Goal: Complete application form: Complete application form

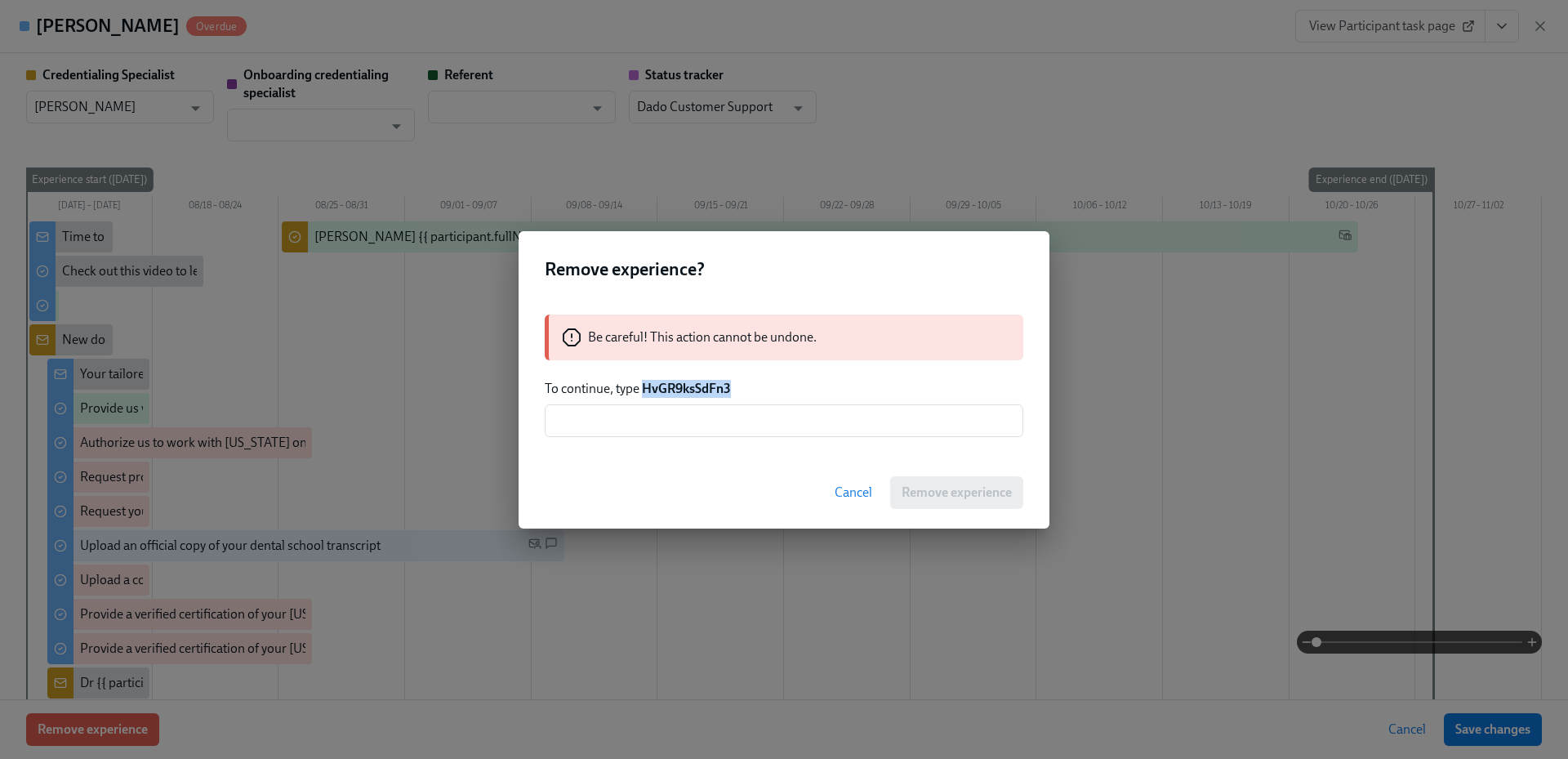
scroll to position [3868, 0]
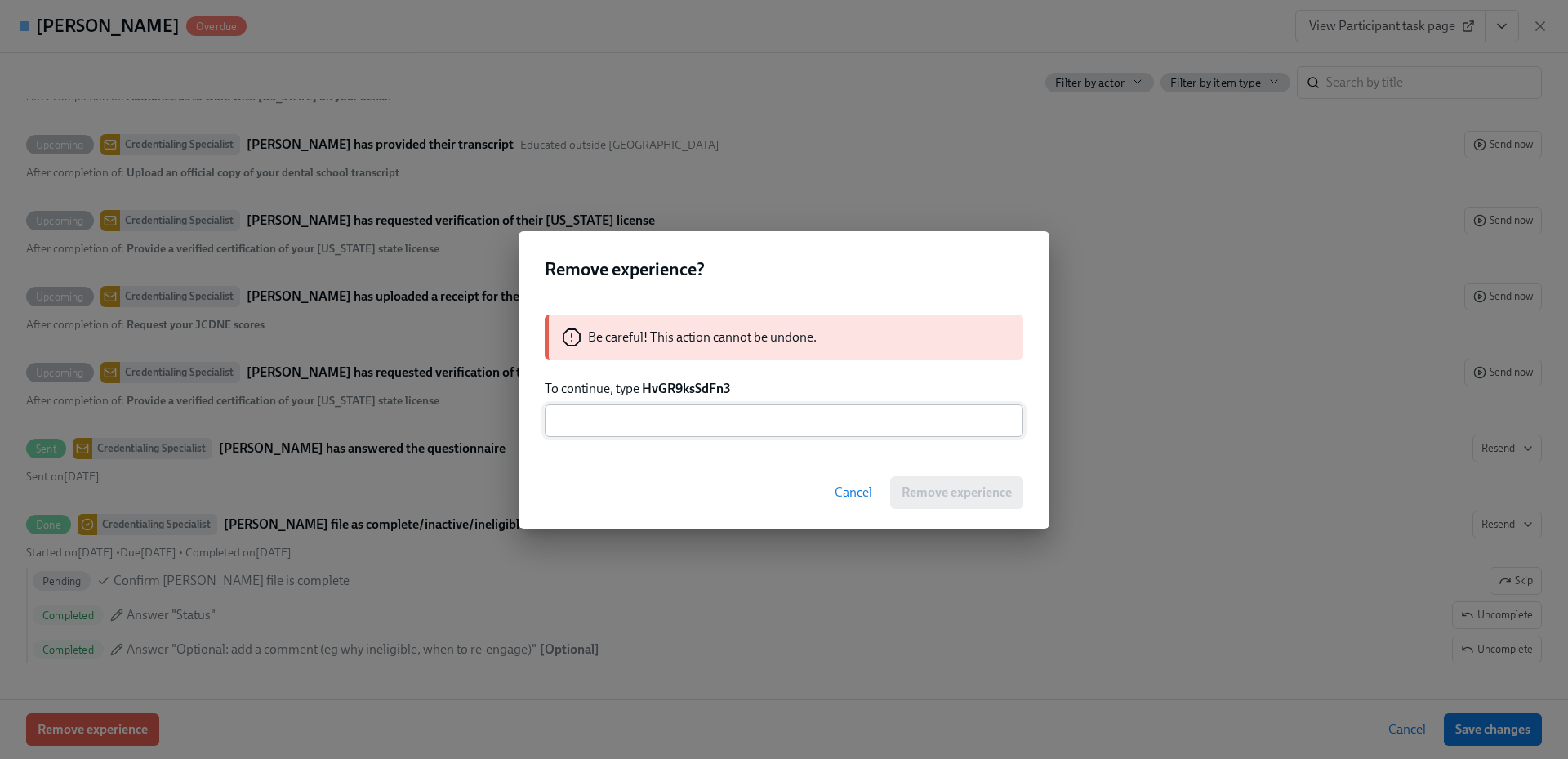
click at [725, 419] on input "text" at bounding box center [783, 420] width 478 height 33
click at [858, 490] on span "Cancel" at bounding box center [854, 493] width 38 height 16
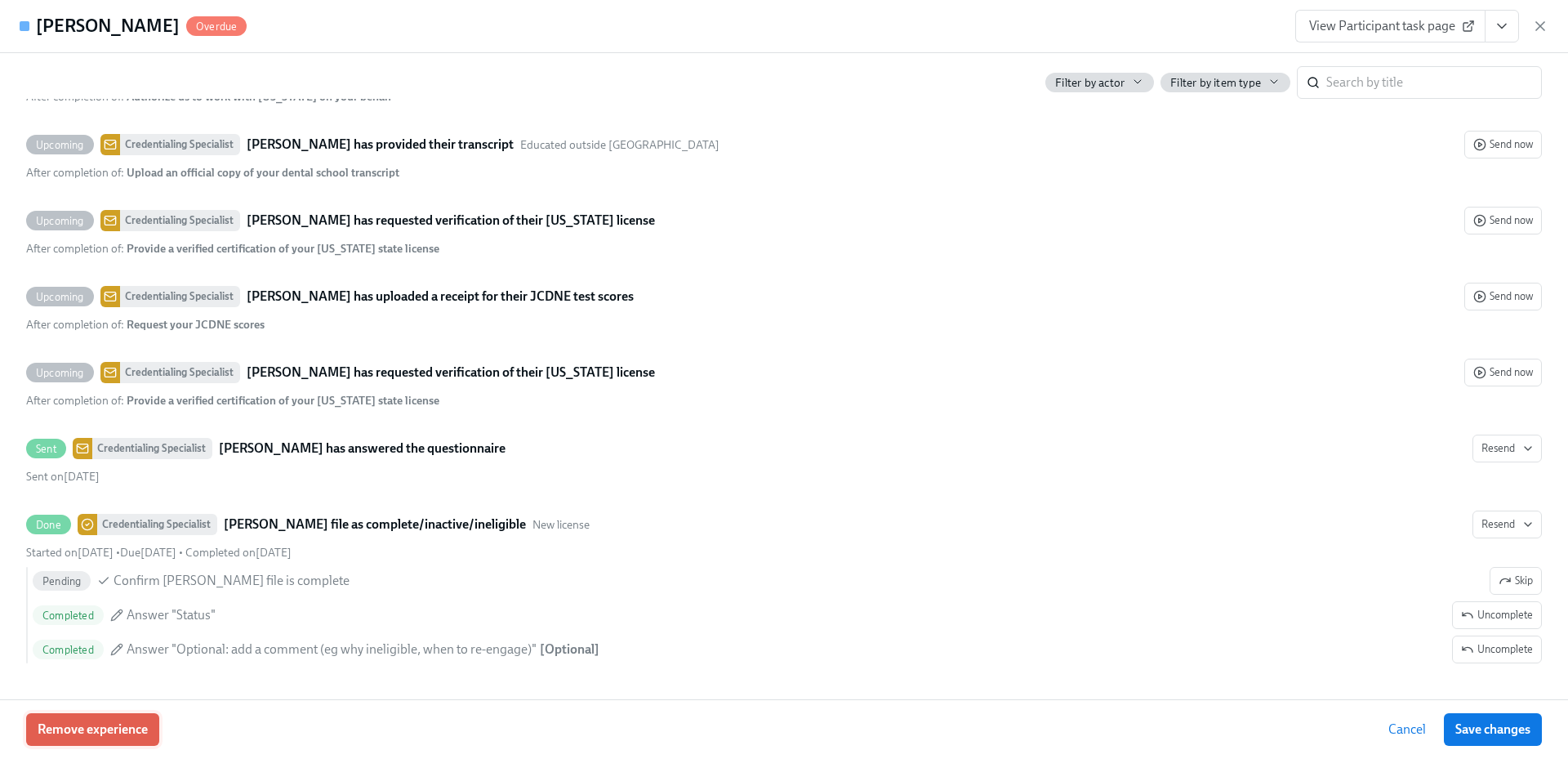
click at [124, 724] on span "Remove experience" at bounding box center [92, 729] width 110 height 16
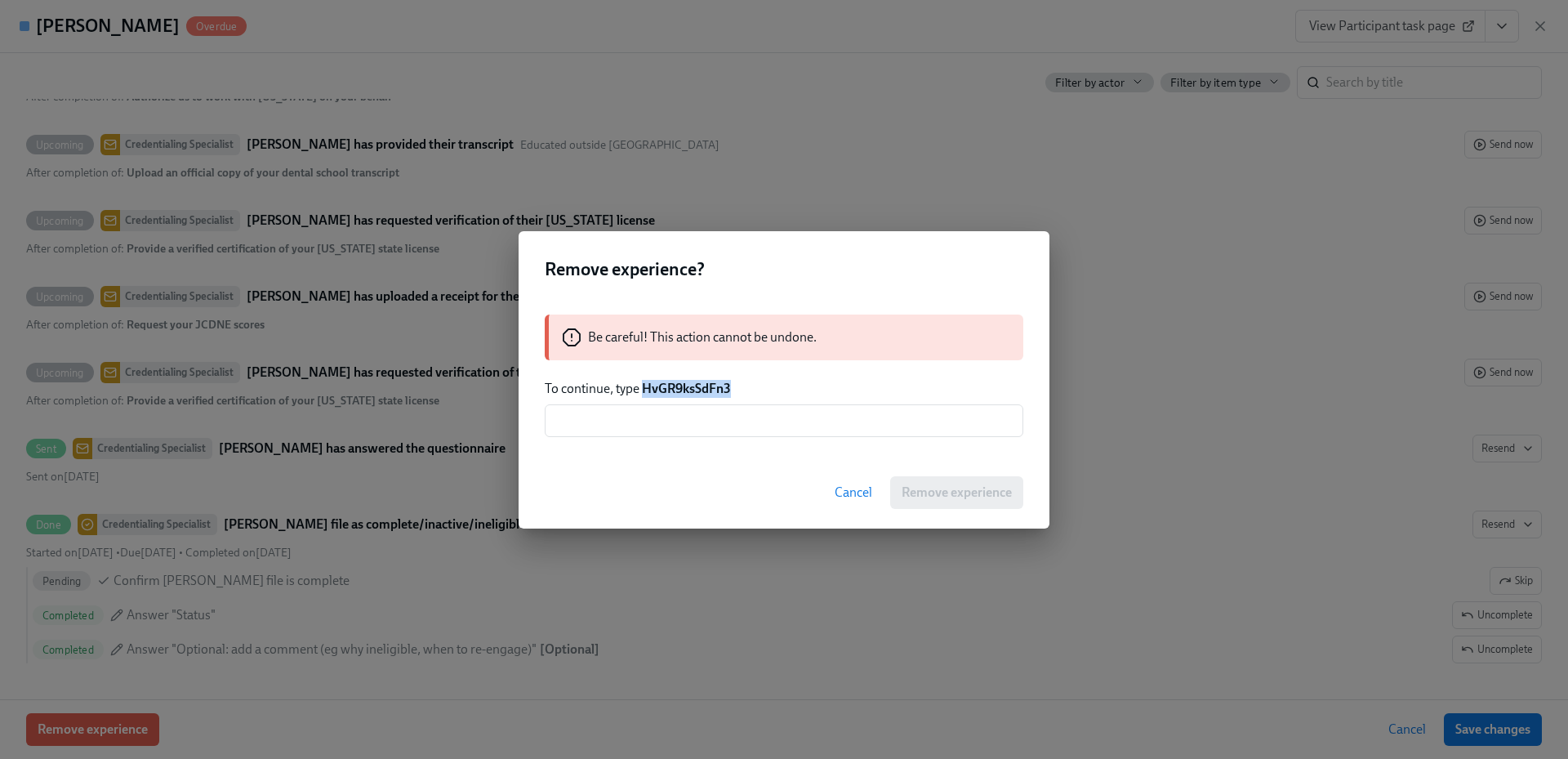
drag, startPoint x: 743, startPoint y: 392, endPoint x: 646, endPoint y: 395, distance: 97.0
click at [646, 395] on p "To continue, type HvGR9ksSdFn3" at bounding box center [783, 389] width 478 height 18
copy strong "HvGR9ksSdFn3"
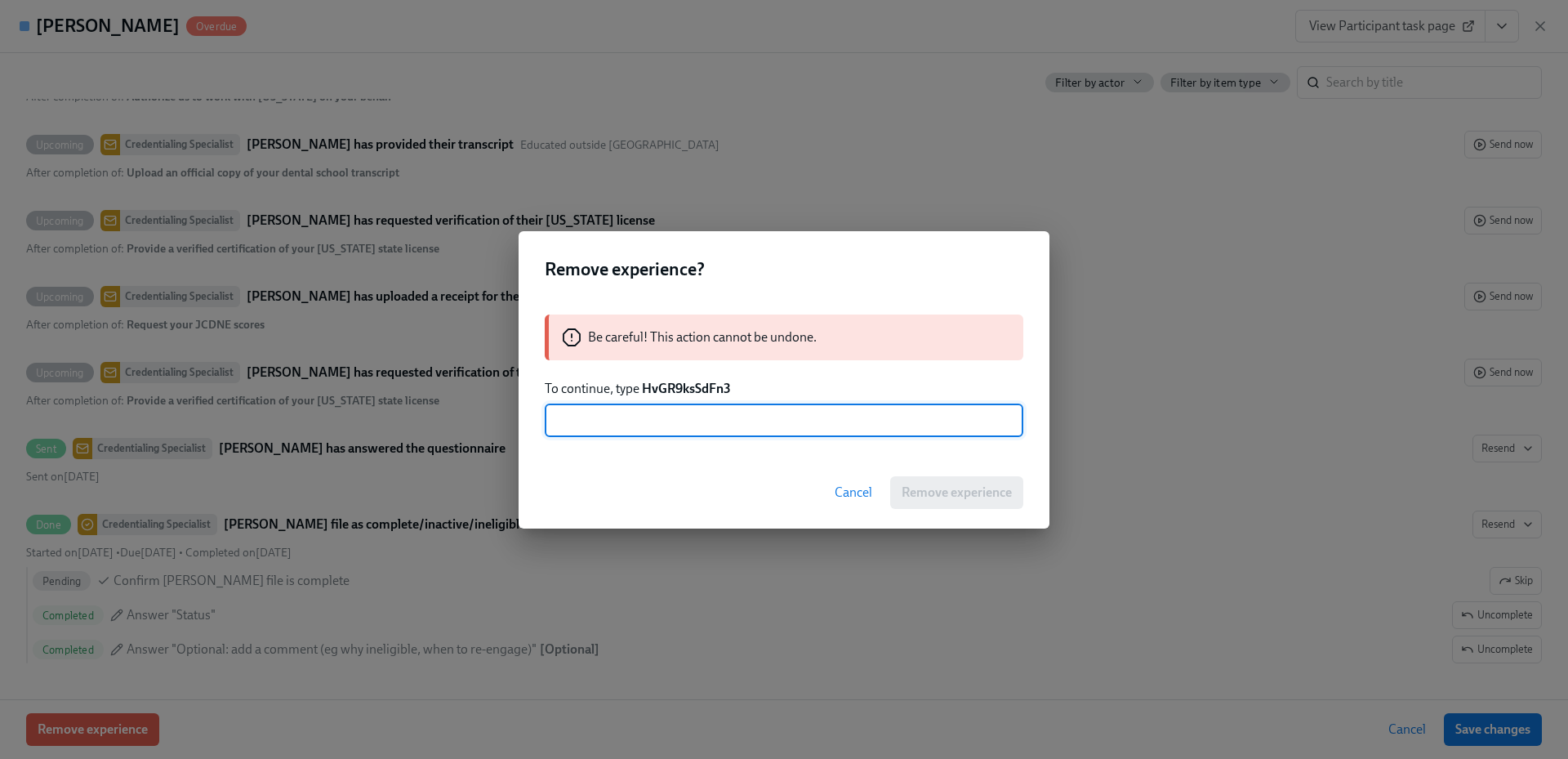
click at [661, 428] on input "text" at bounding box center [783, 420] width 478 height 33
paste input "HvGR9ksSdFn3"
type input "HvGR9ksSdFn3"
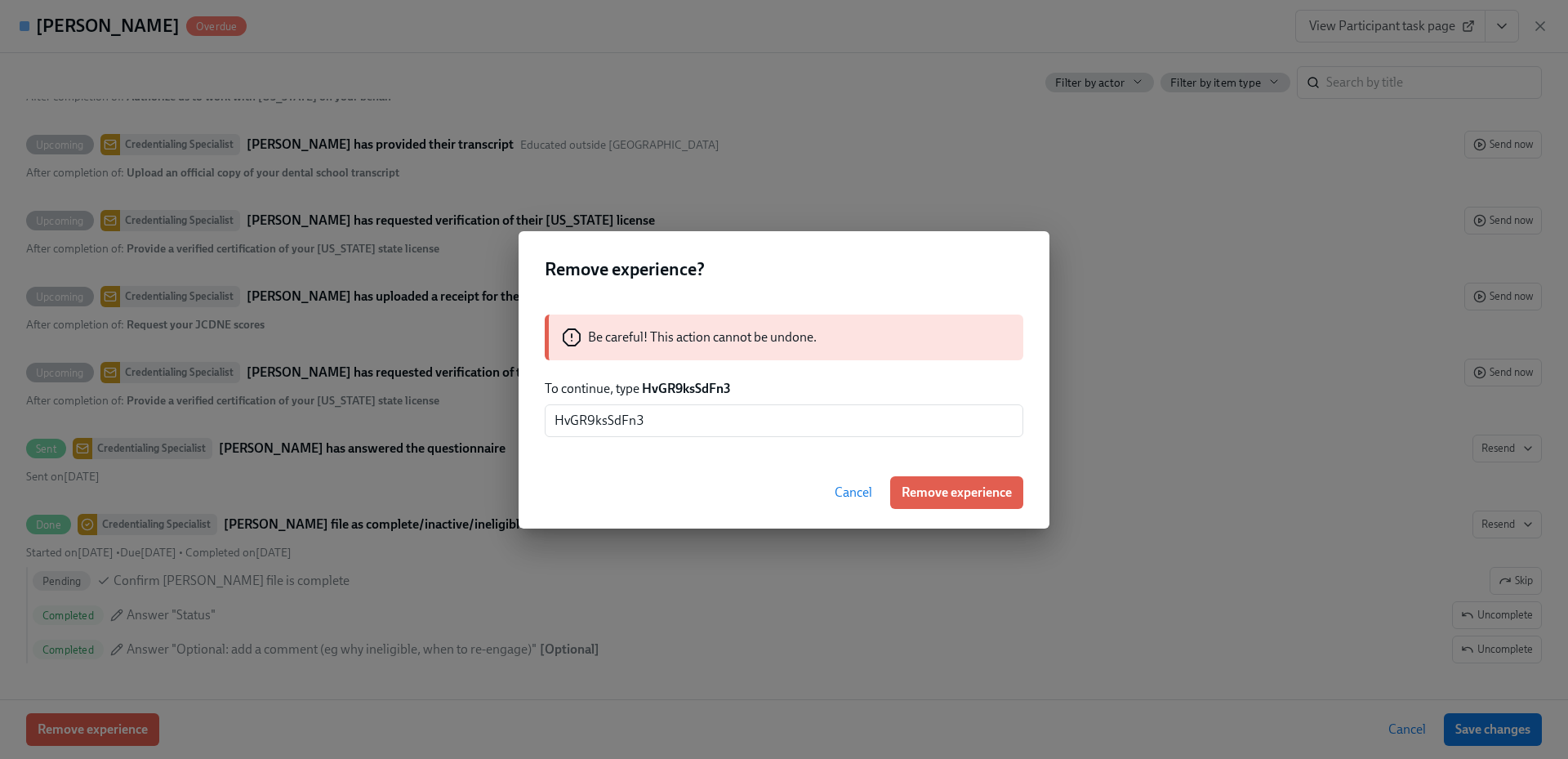
drag, startPoint x: 947, startPoint y: 485, endPoint x: 954, endPoint y: 493, distance: 10.6
click at [953, 493] on button "Remove experience" at bounding box center [957, 493] width 133 height 33
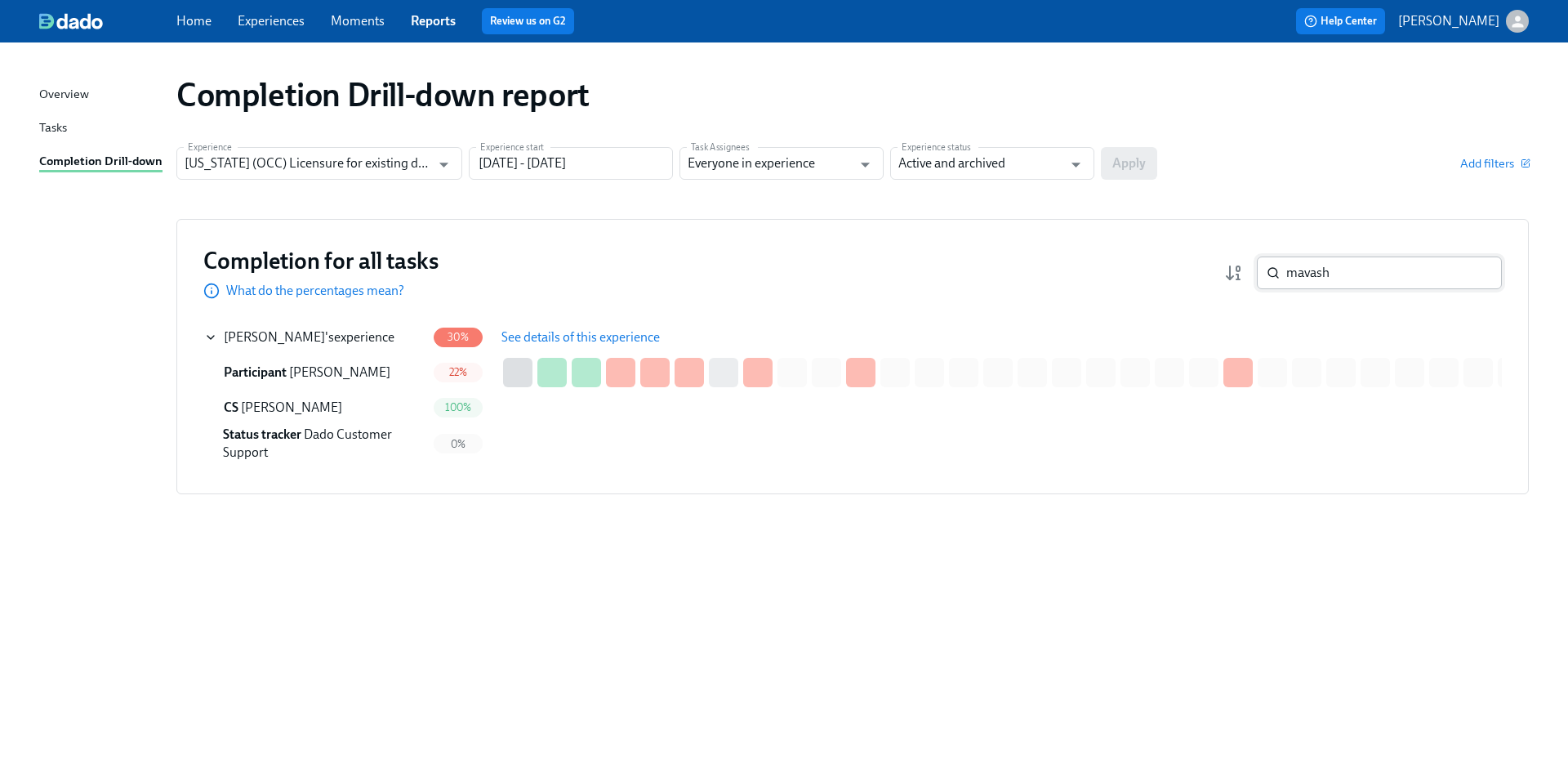
click at [1229, 274] on div "mavash ​" at bounding box center [1363, 273] width 278 height 33
drag, startPoint x: 211, startPoint y: 574, endPoint x: 1293, endPoint y: 279, distance: 1121.5
click at [211, 574] on div "Completion Drill-down report Experience Illinois (OCC) Licensure for existing d…" at bounding box center [784, 391] width 1490 height 658
click at [1311, 279] on input "mavash" at bounding box center [1394, 273] width 215 height 33
drag, startPoint x: 1341, startPoint y: 275, endPoint x: 1275, endPoint y: 274, distance: 66.0
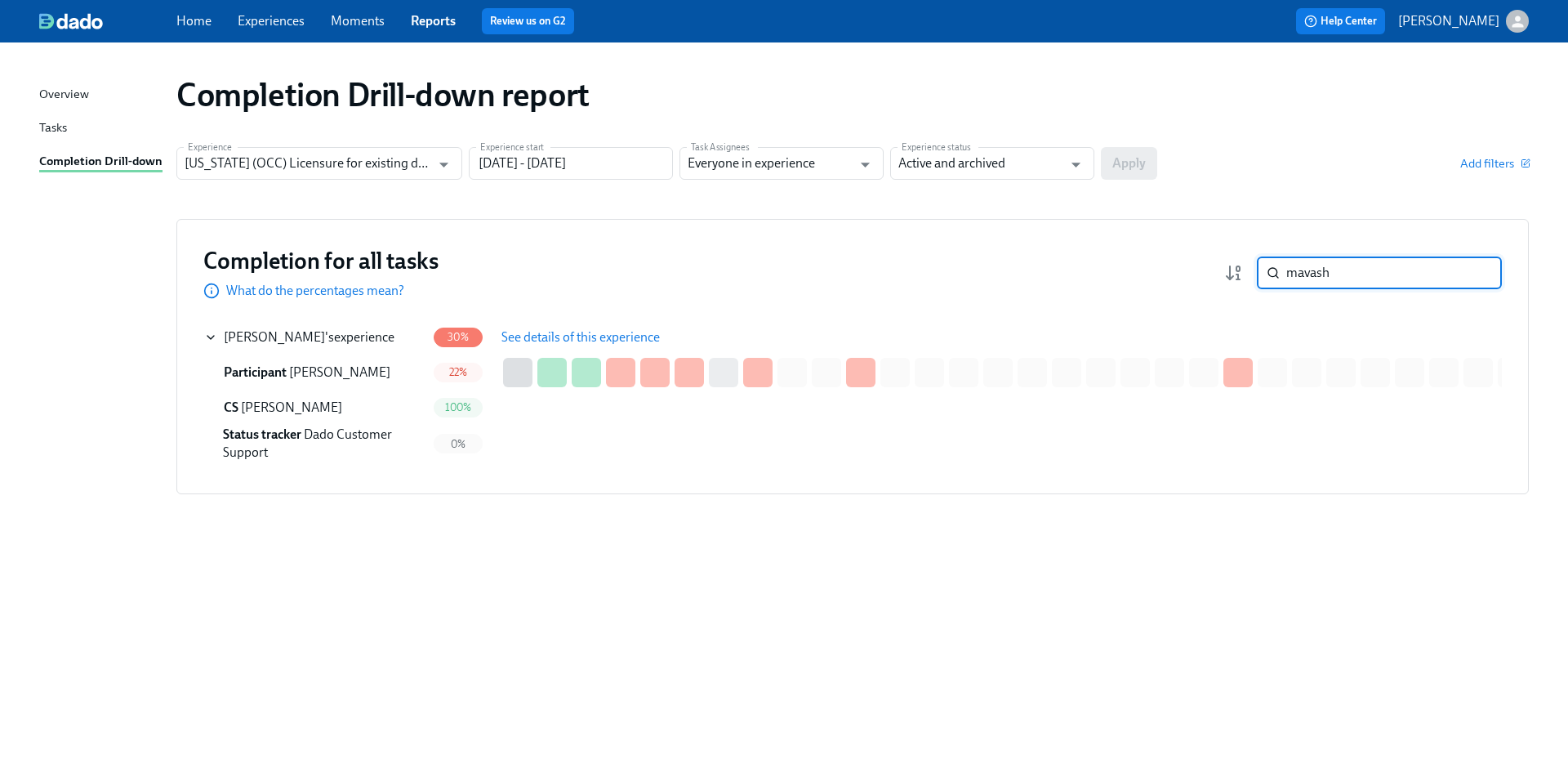
click at [1275, 274] on div "mavash ​" at bounding box center [1379, 273] width 245 height 33
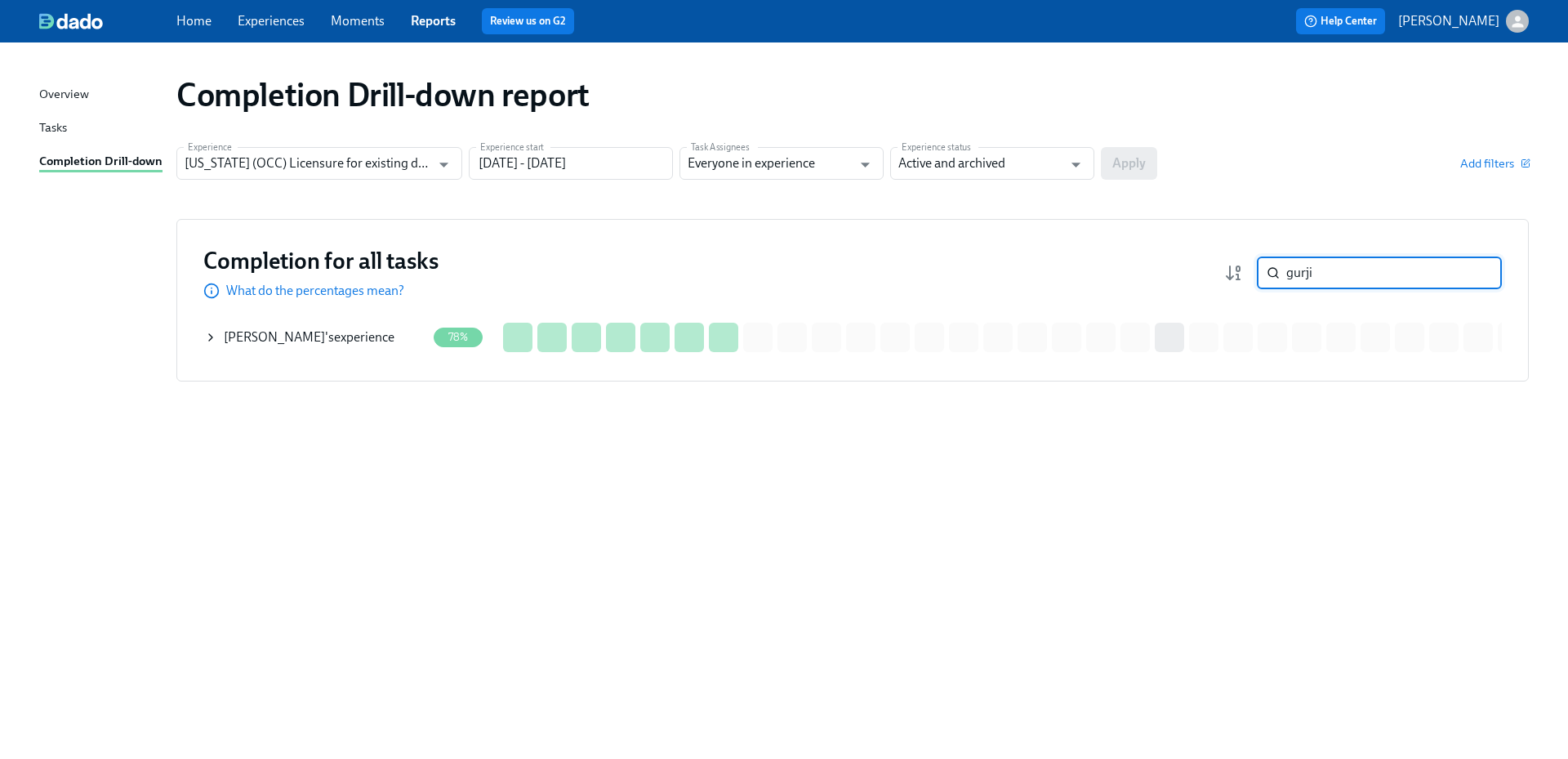
type input "gurji"
click at [300, 342] on div "Gurjit Gill 's experience" at bounding box center [308, 337] width 171 height 18
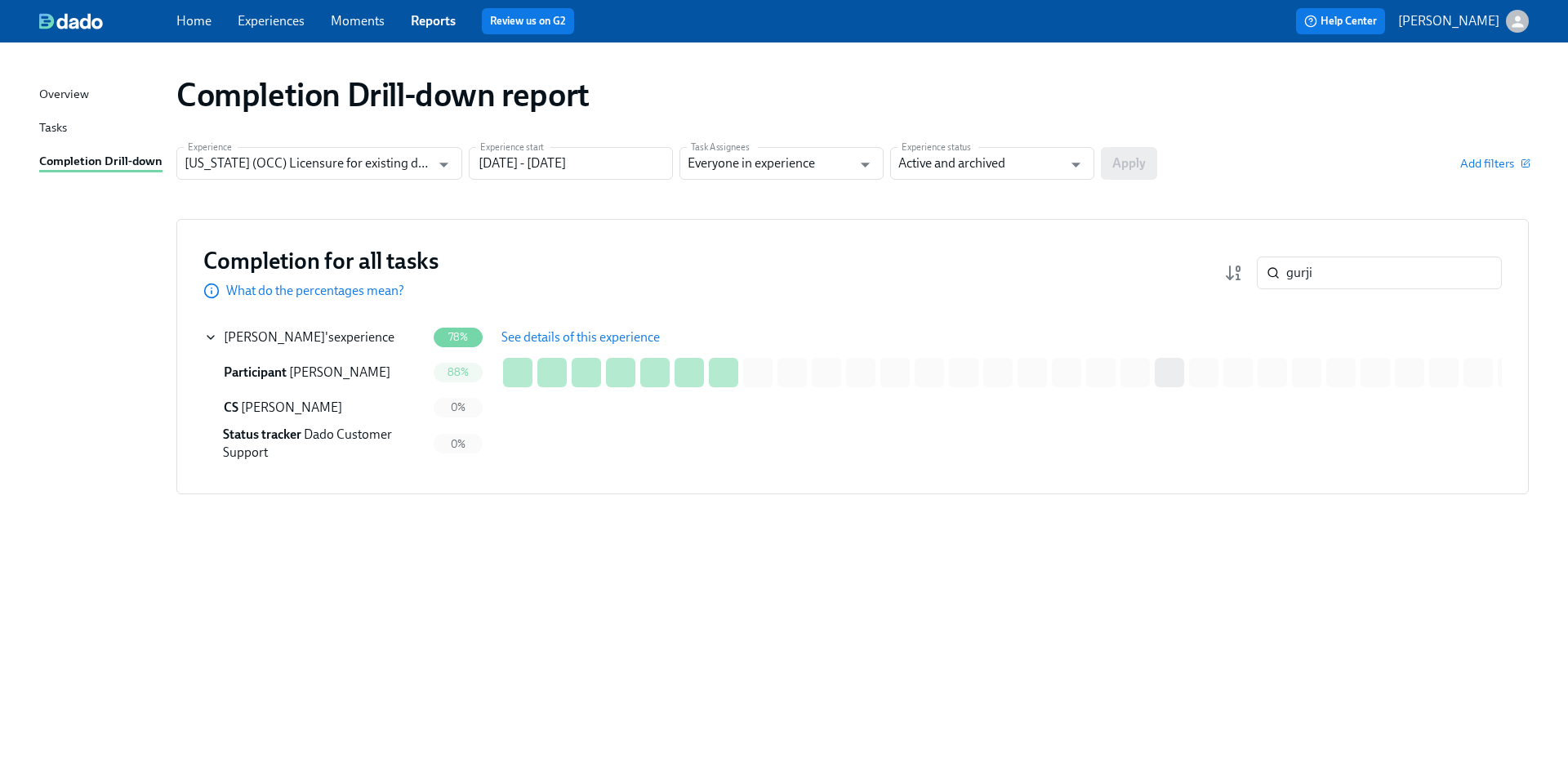
click at [573, 337] on span "See details of this experience" at bounding box center [580, 337] width 158 height 16
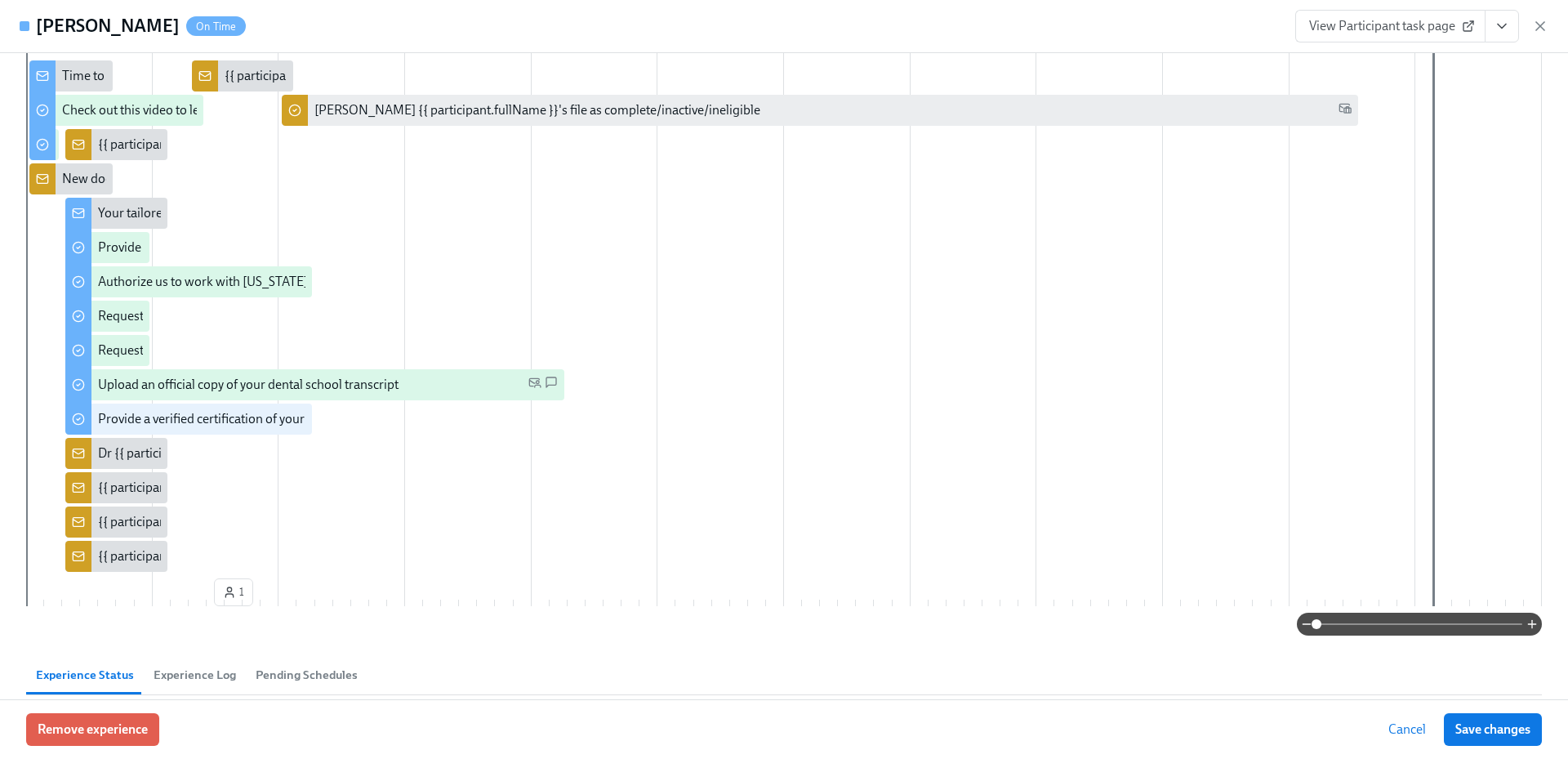
scroll to position [70, 0]
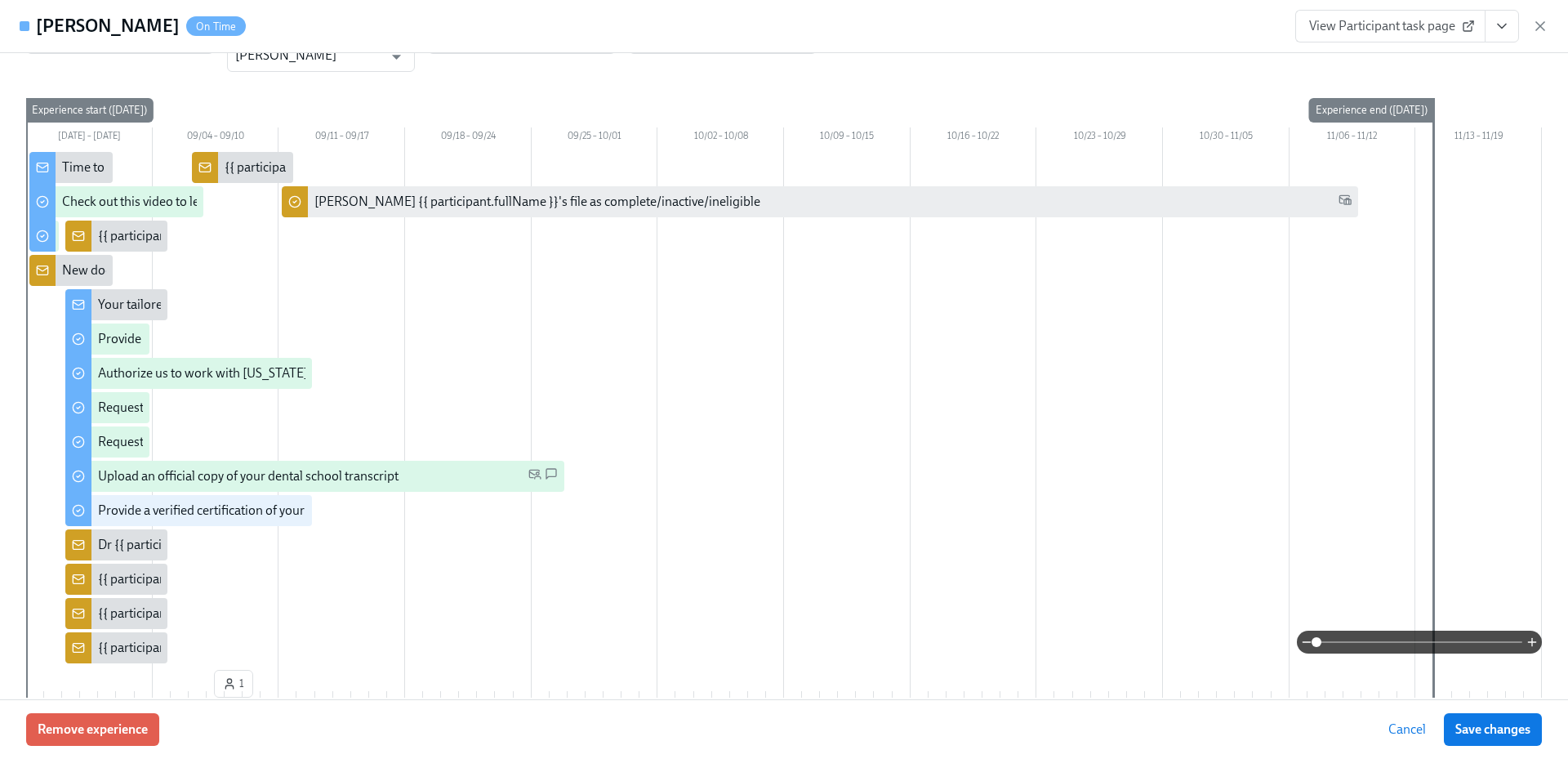
click at [1414, 16] on link "View Participant task page" at bounding box center [1390, 26] width 190 height 33
click at [1385, 28] on span "View Participant task page" at bounding box center [1391, 26] width 163 height 16
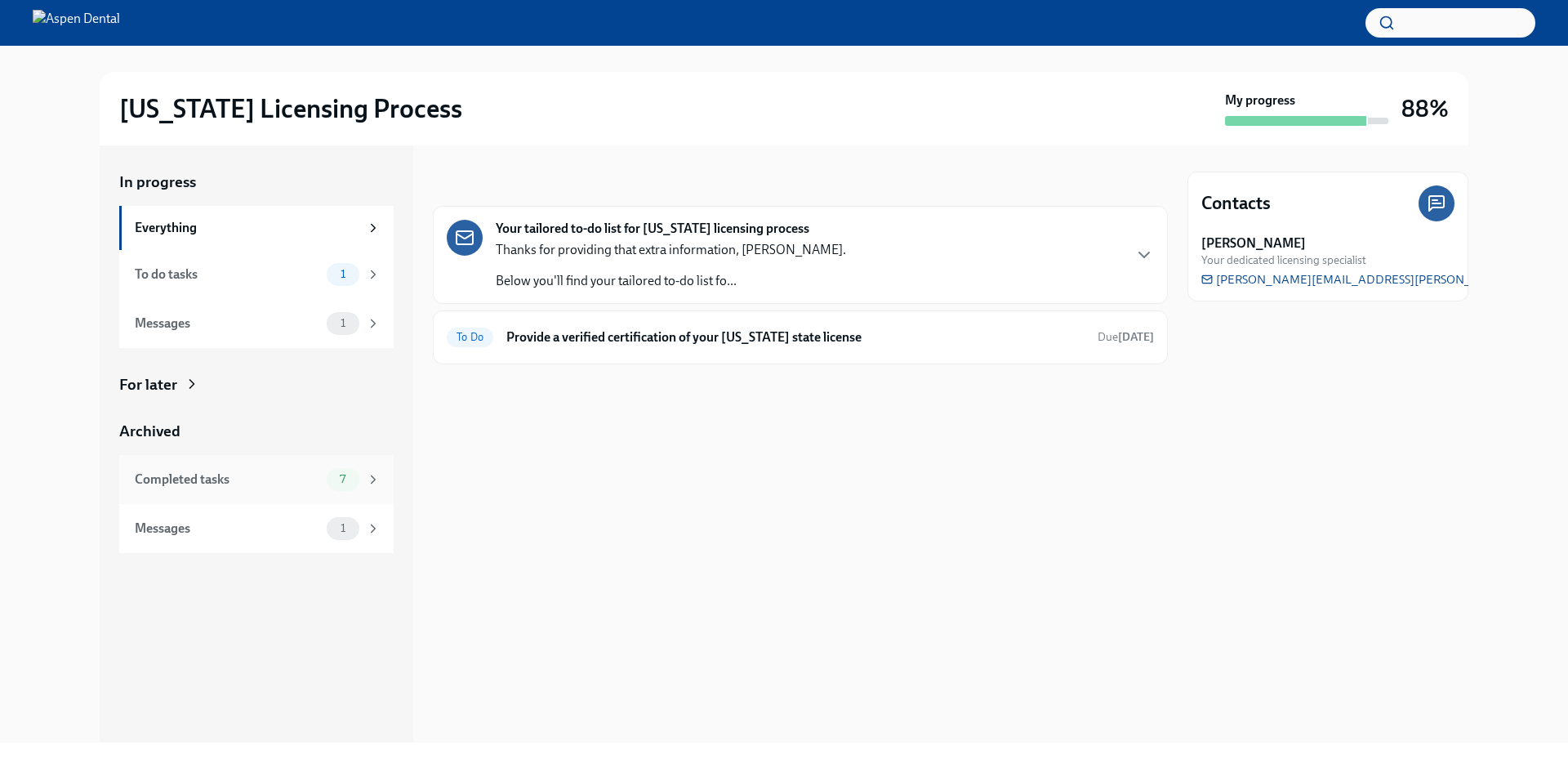
click at [268, 477] on div "Completed tasks" at bounding box center [227, 479] width 185 height 18
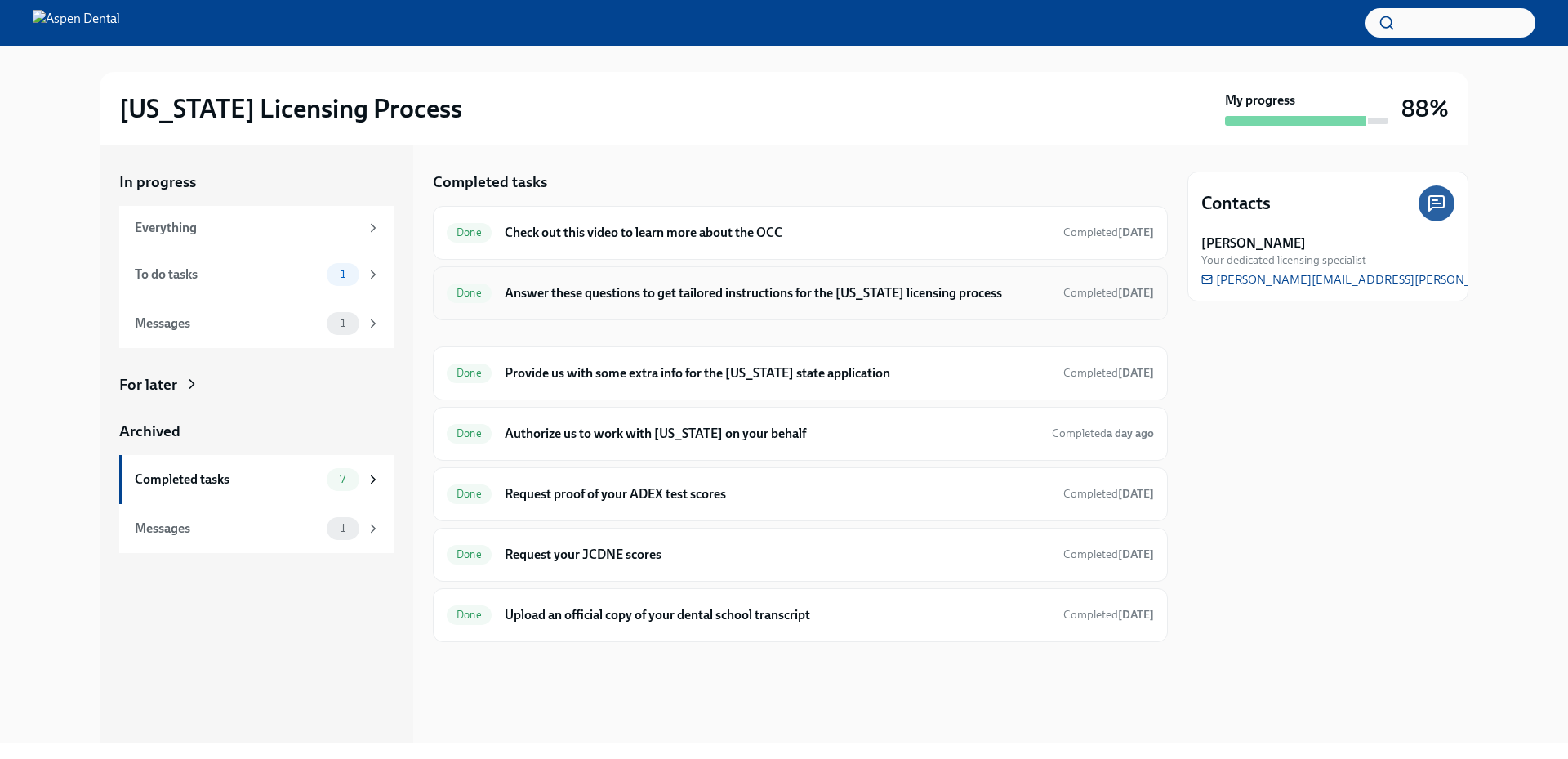
click at [649, 285] on h6 "Answer these questions to get tailored instructions for the [US_STATE] licensin…" at bounding box center [778, 293] width 545 height 18
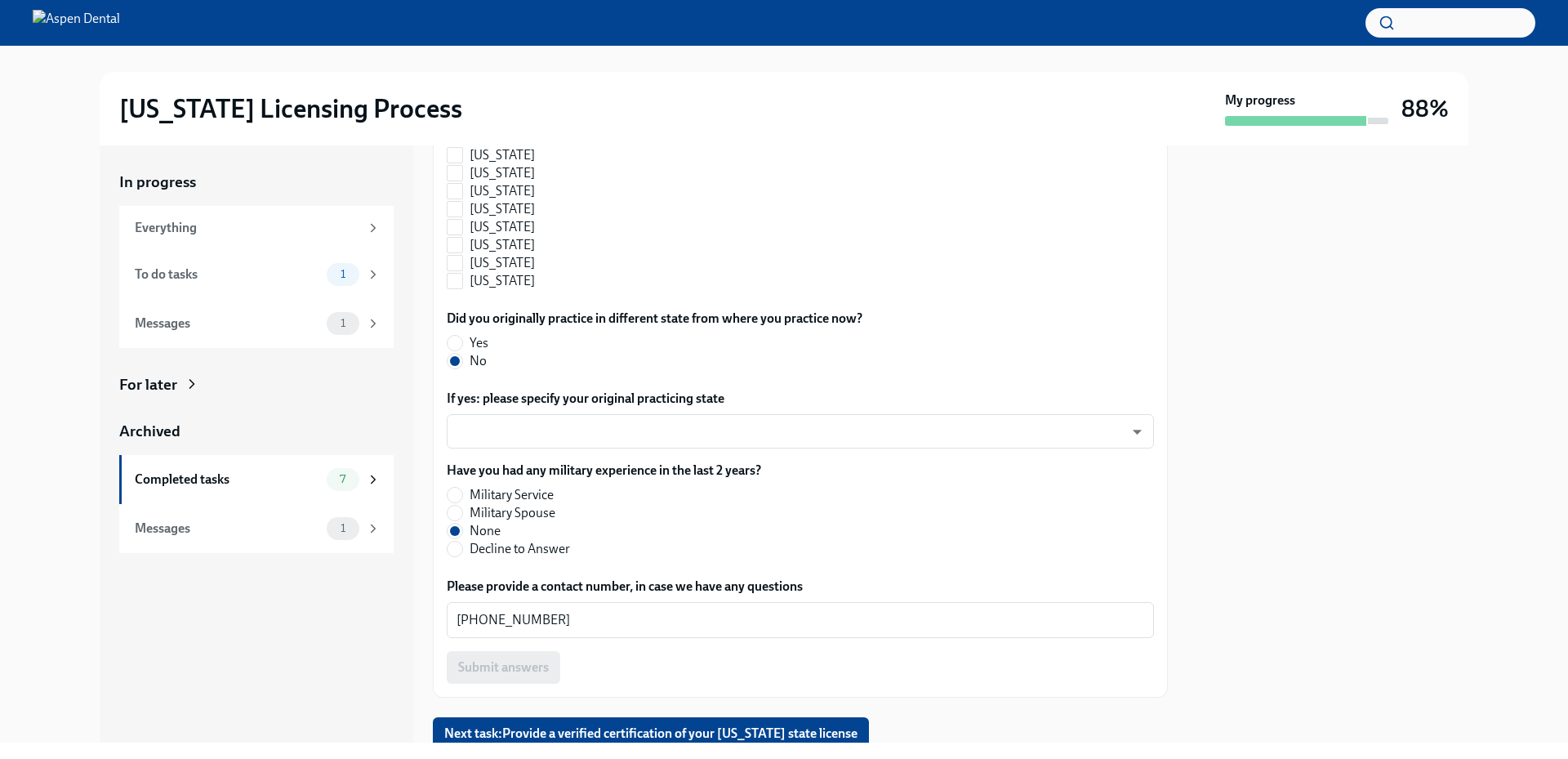
scroll to position [1770, 0]
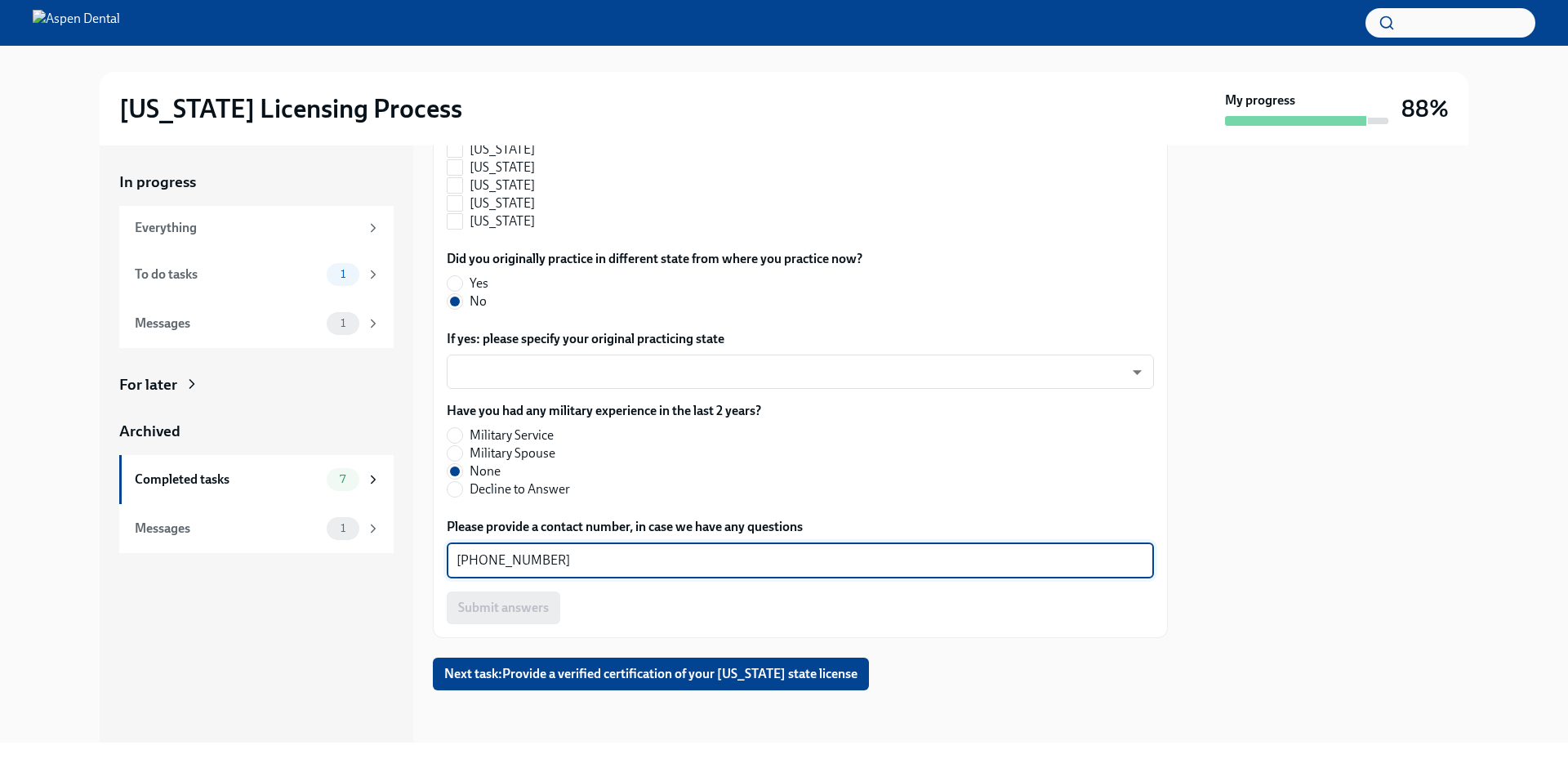
drag, startPoint x: 554, startPoint y: 562, endPoint x: 429, endPoint y: 561, distance: 125.0
click at [429, 561] on div "In progress Everything To do tasks 1 Messages 1 For later Archived Completed ta…" at bounding box center [783, 444] width 1369 height 597
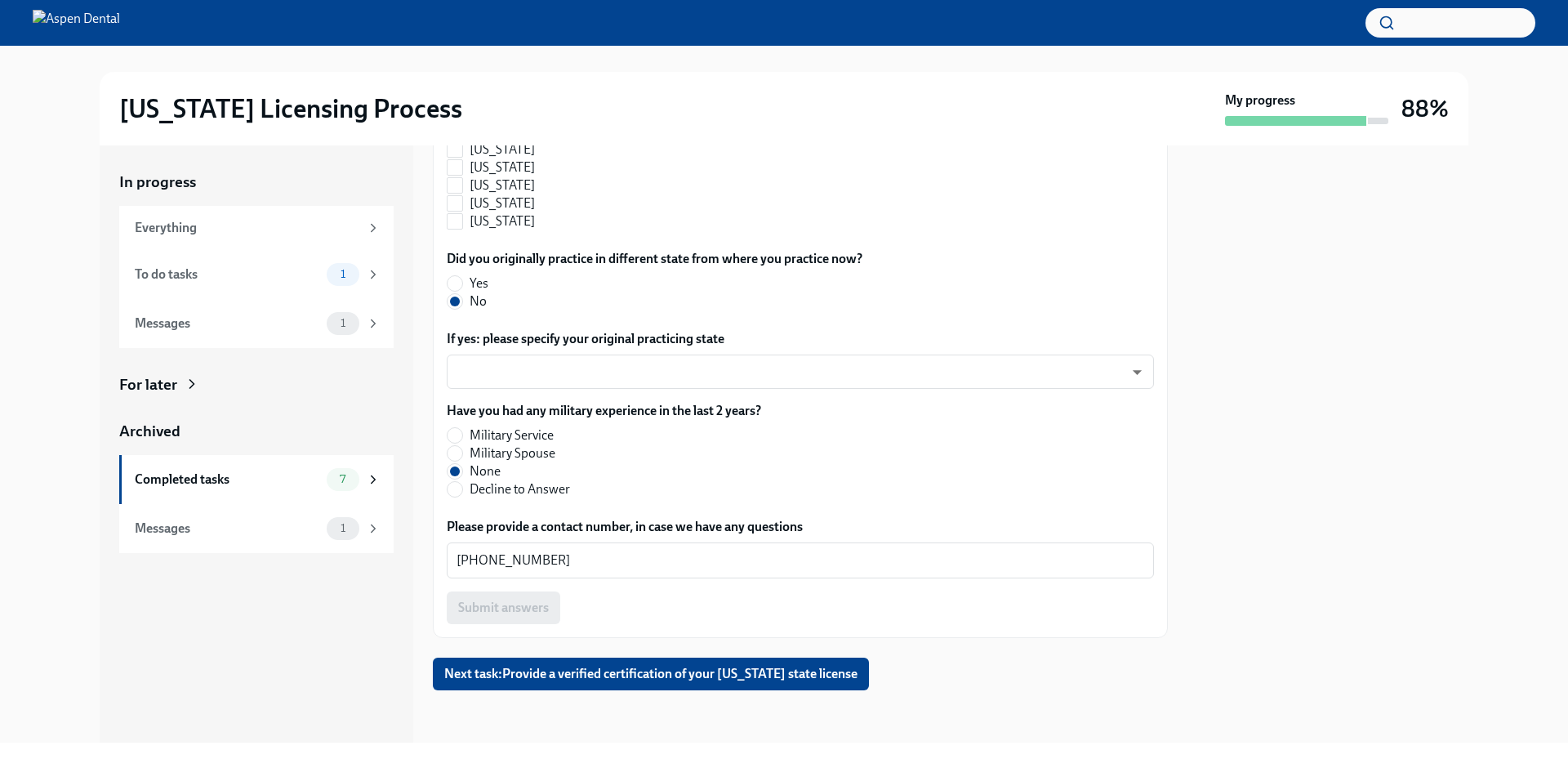
click at [1302, 372] on div at bounding box center [1328, 444] width 281 height 597
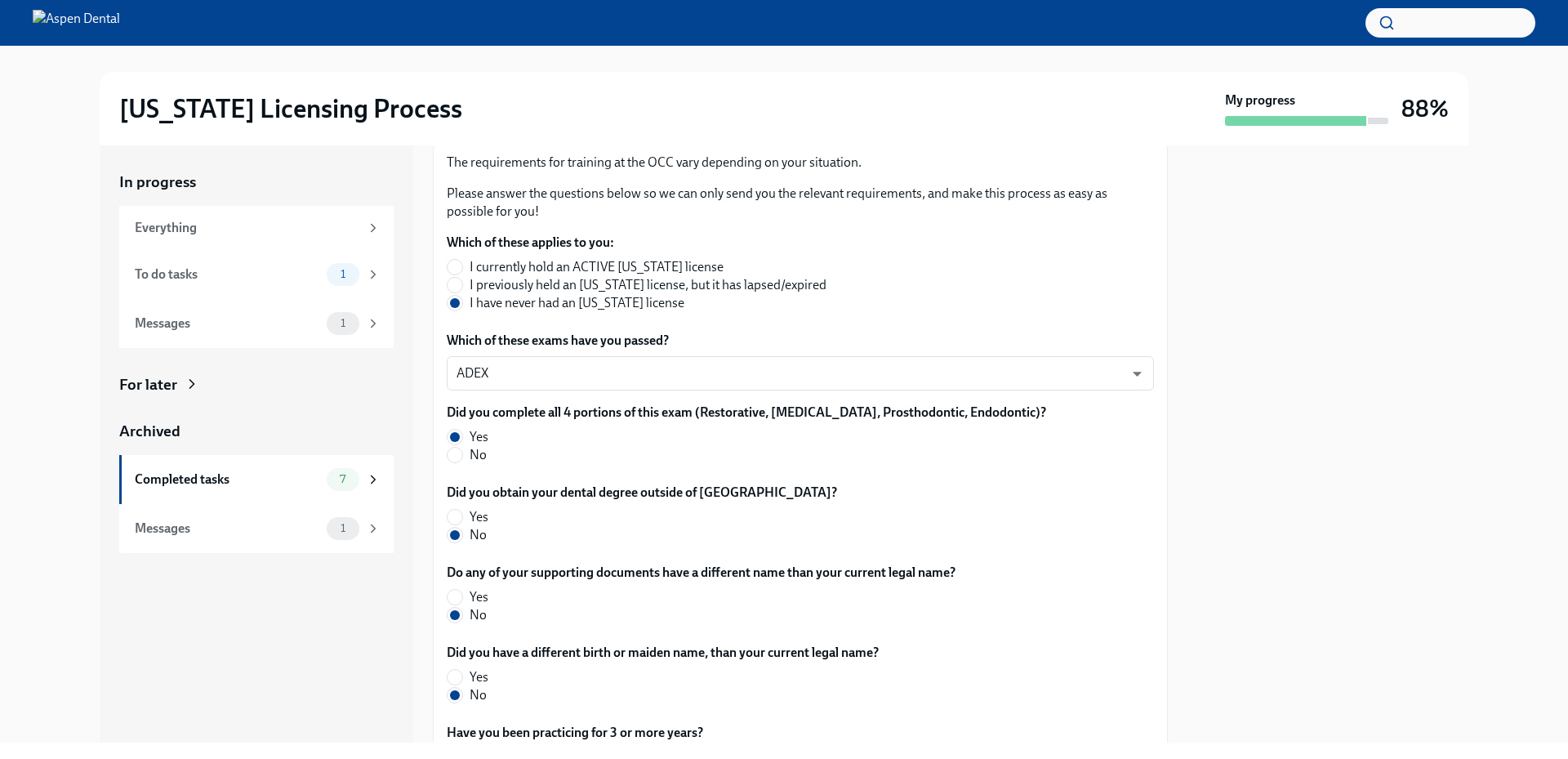
scroll to position [0, 0]
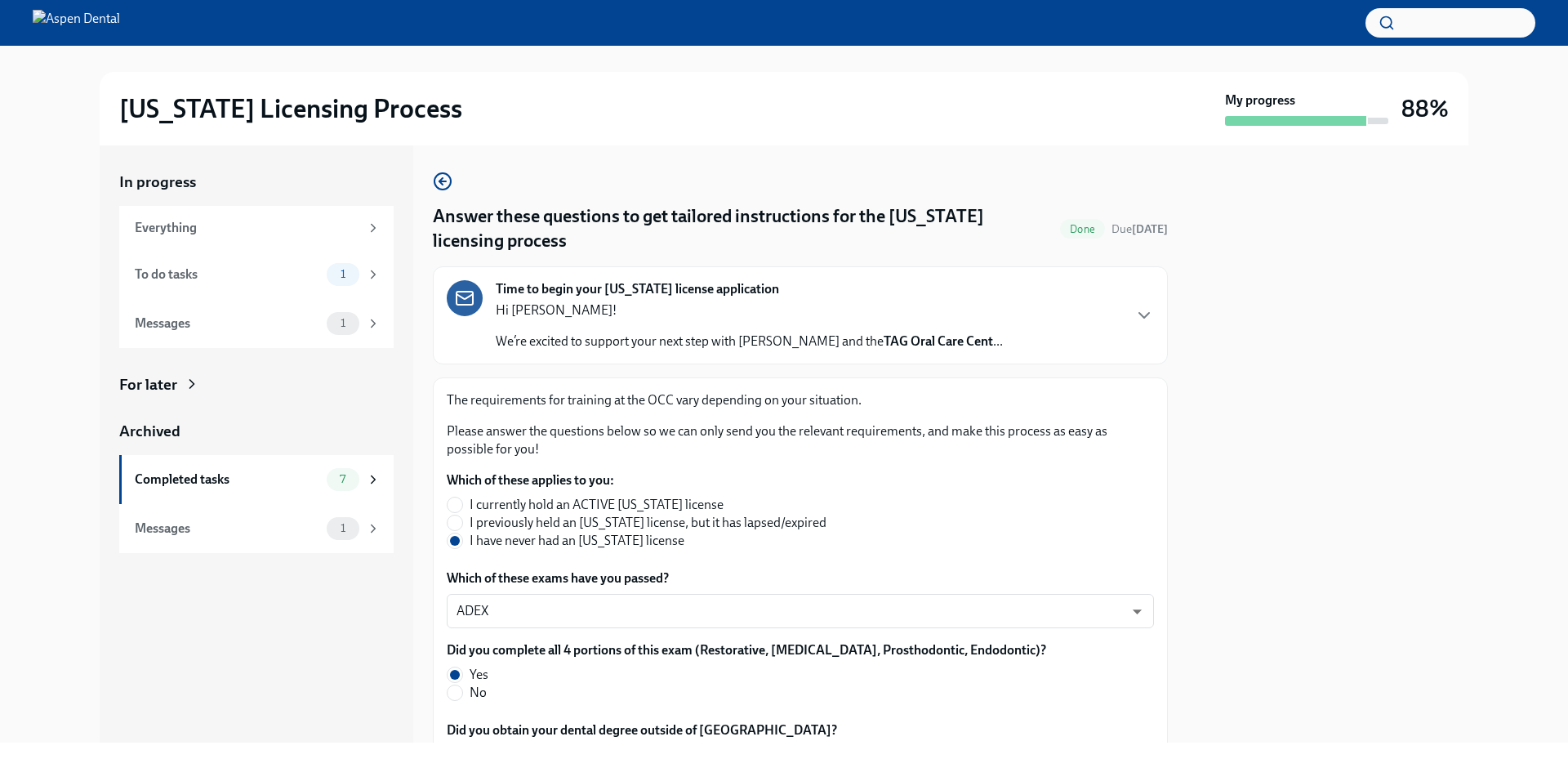
click at [33, 168] on div "In progress Everything To do tasks 1 Messages 1 For later Archived Completed ta…" at bounding box center [784, 444] width 1516 height 597
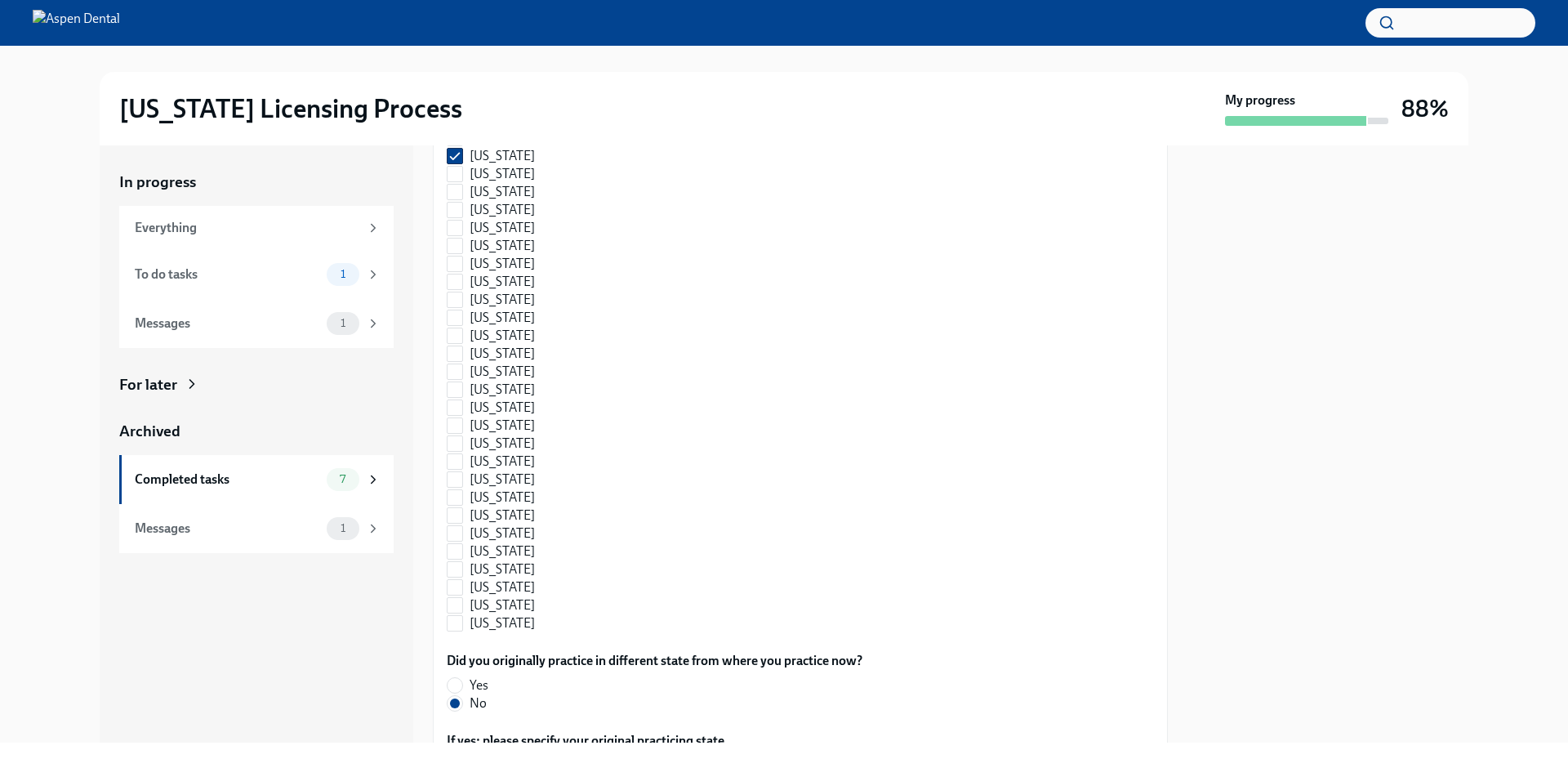
scroll to position [1362, 0]
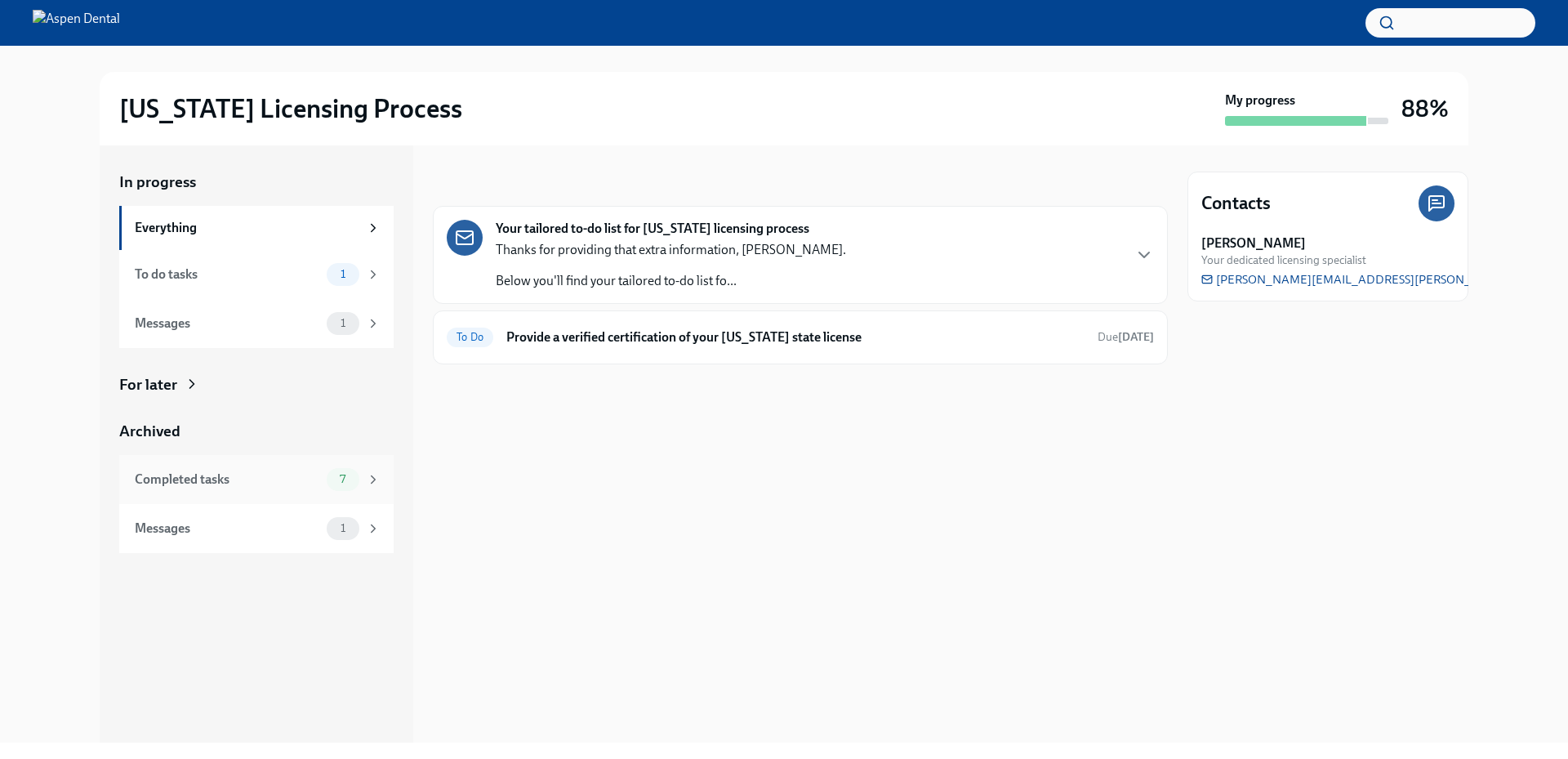
click at [291, 476] on div "Completed tasks" at bounding box center [227, 479] width 185 height 18
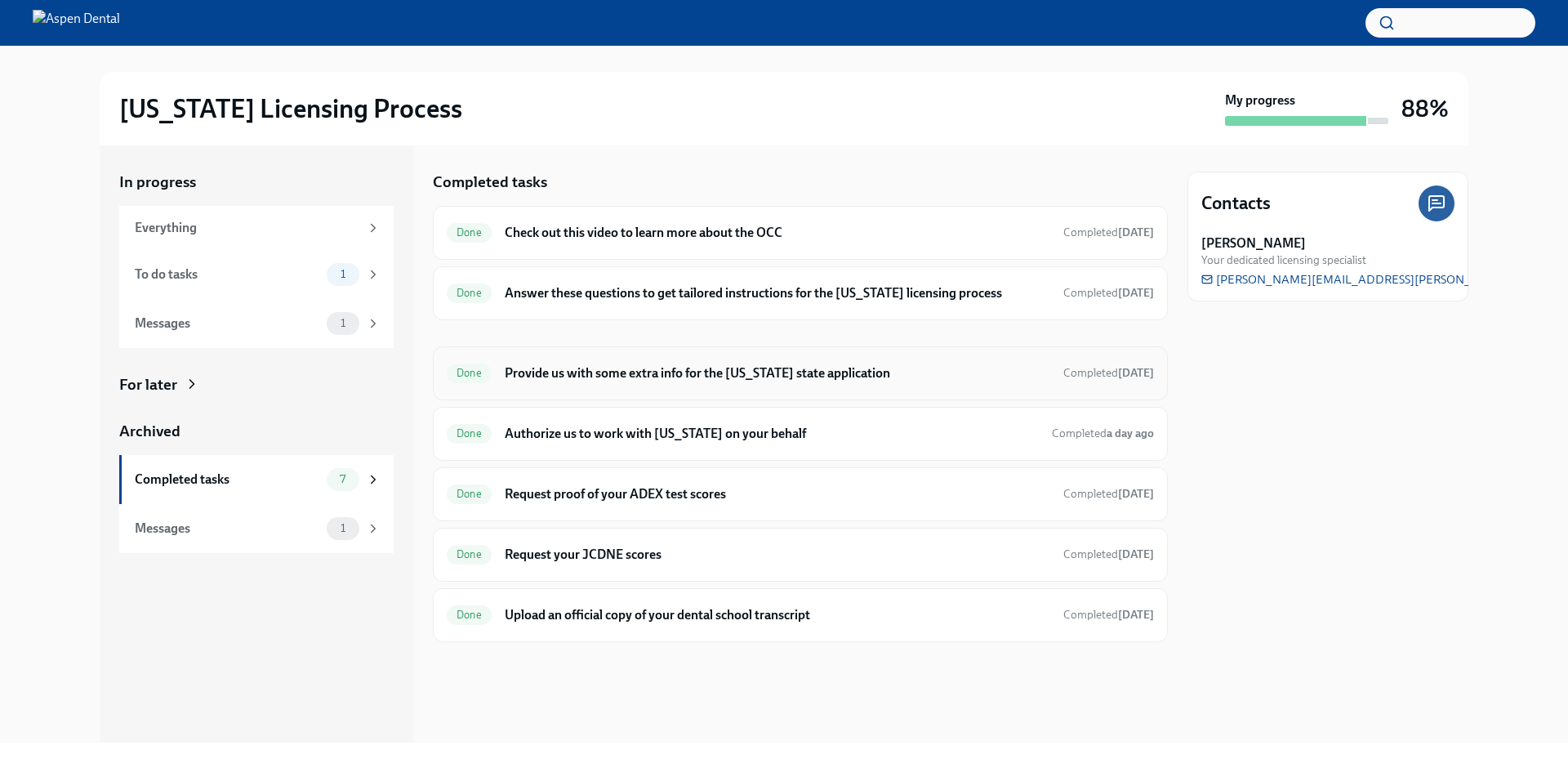
click at [664, 367] on h6 "Provide us with some extra info for the [US_STATE] state application" at bounding box center [778, 374] width 545 height 18
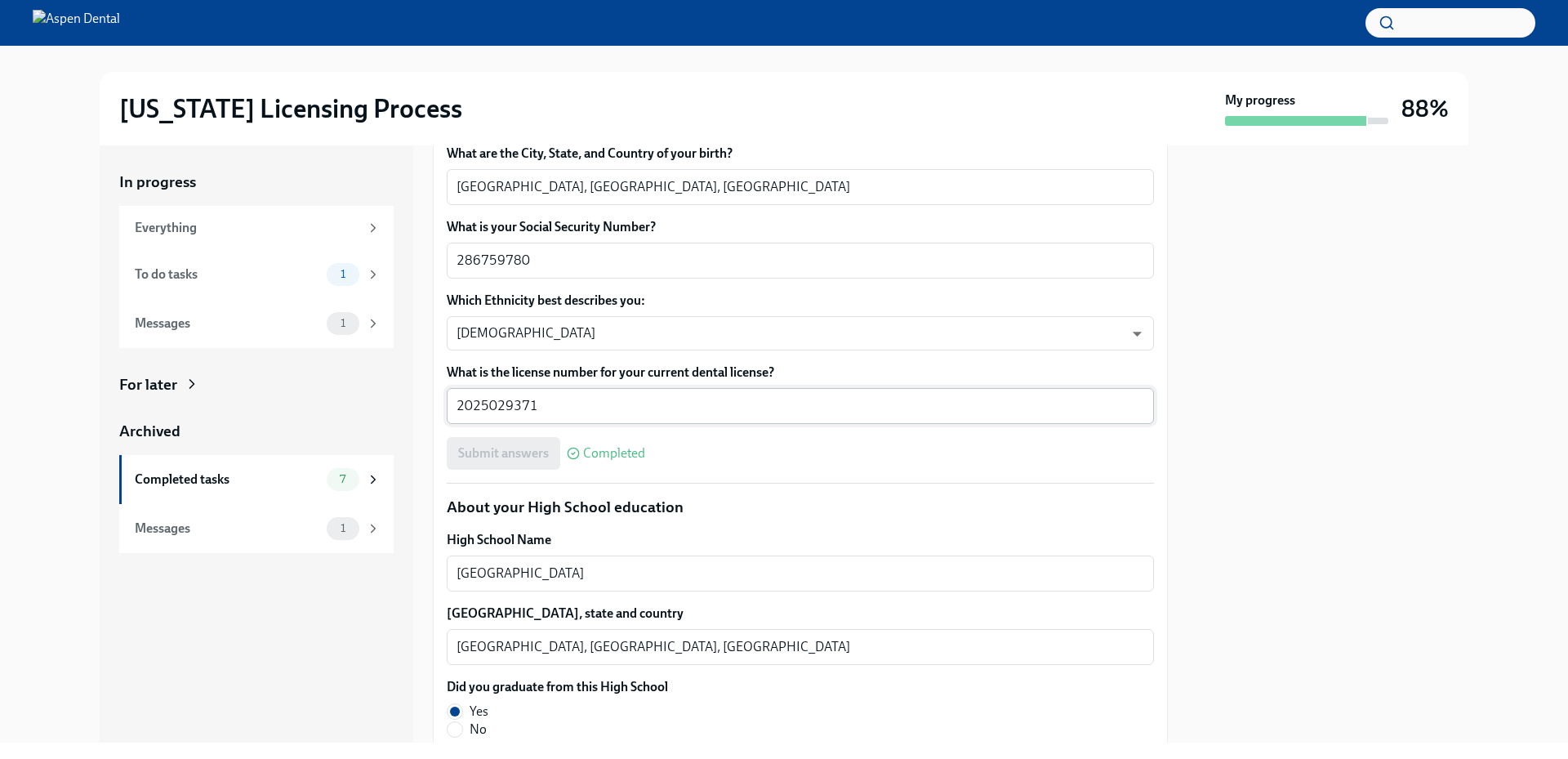
scroll to position [800, 0]
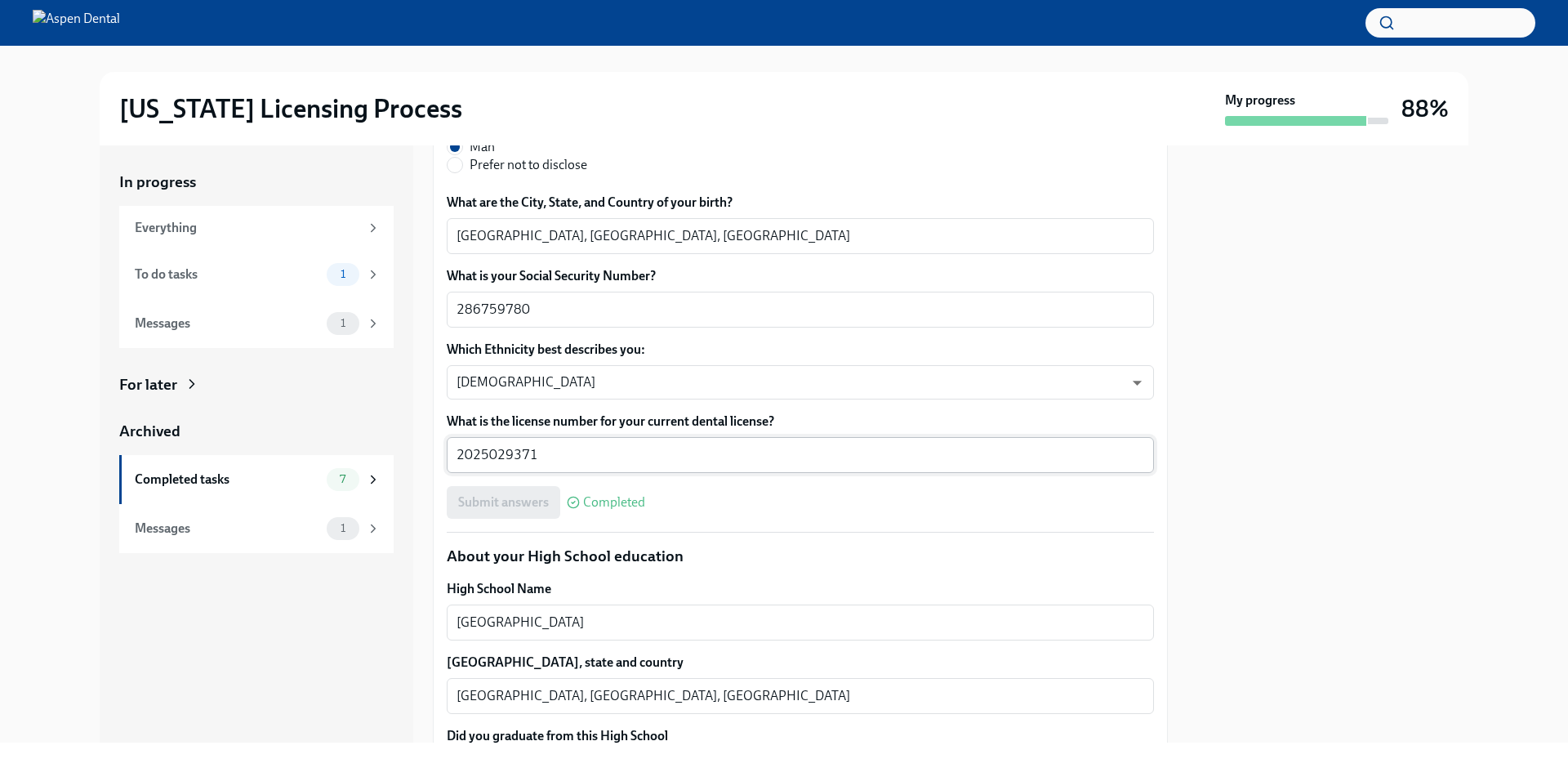
drag, startPoint x: 563, startPoint y: 443, endPoint x: 466, endPoint y: 452, distance: 97.4
click at [459, 450] on div "2025029371 x ​" at bounding box center [800, 455] width 707 height 36
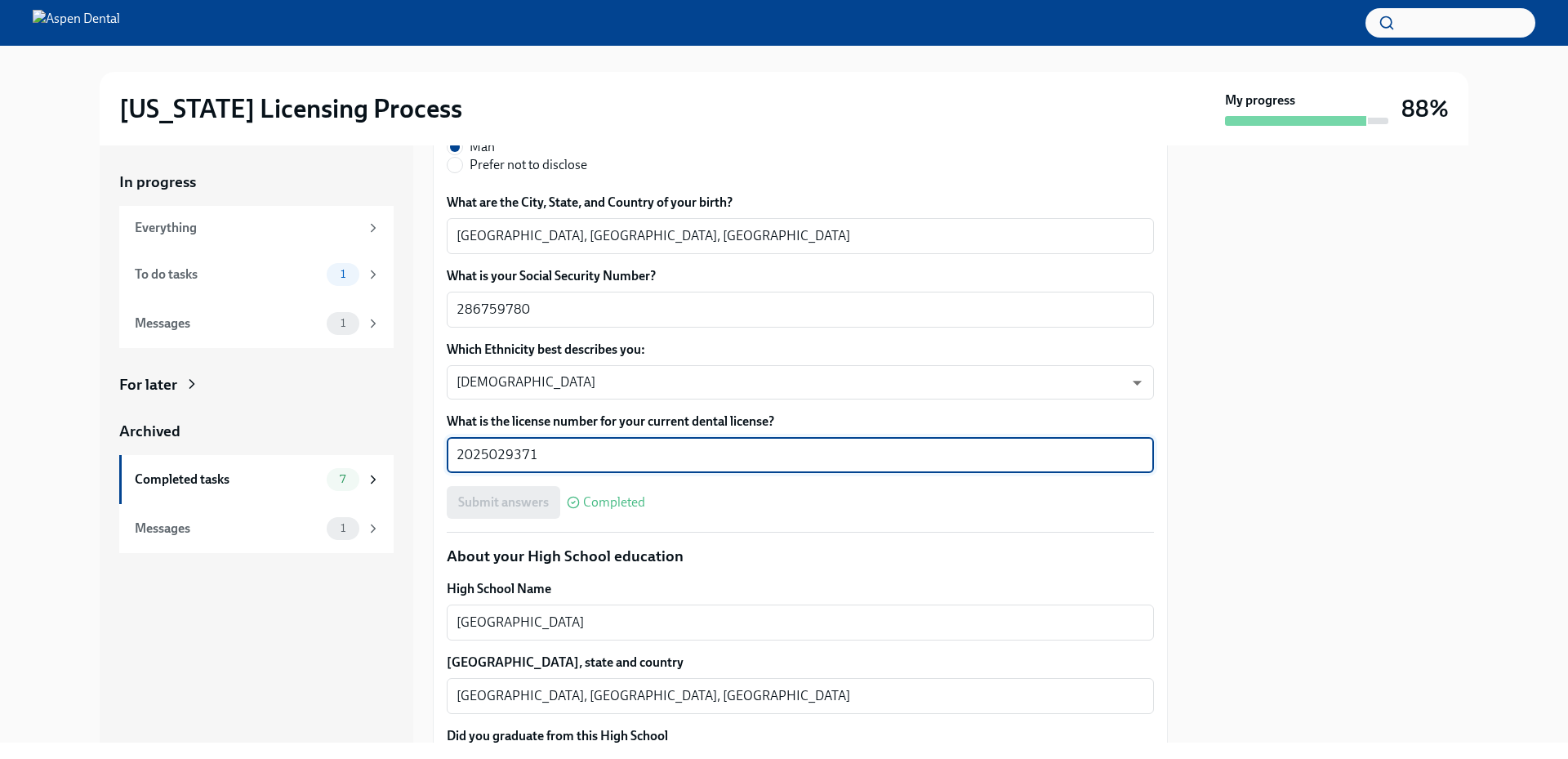
drag, startPoint x: 569, startPoint y: 455, endPoint x: 422, endPoint y: 456, distance: 147.0
click at [422, 456] on div "In progress Everything To do tasks 1 Messages 1 For later Archived Completed ta…" at bounding box center [783, 444] width 1369 height 597
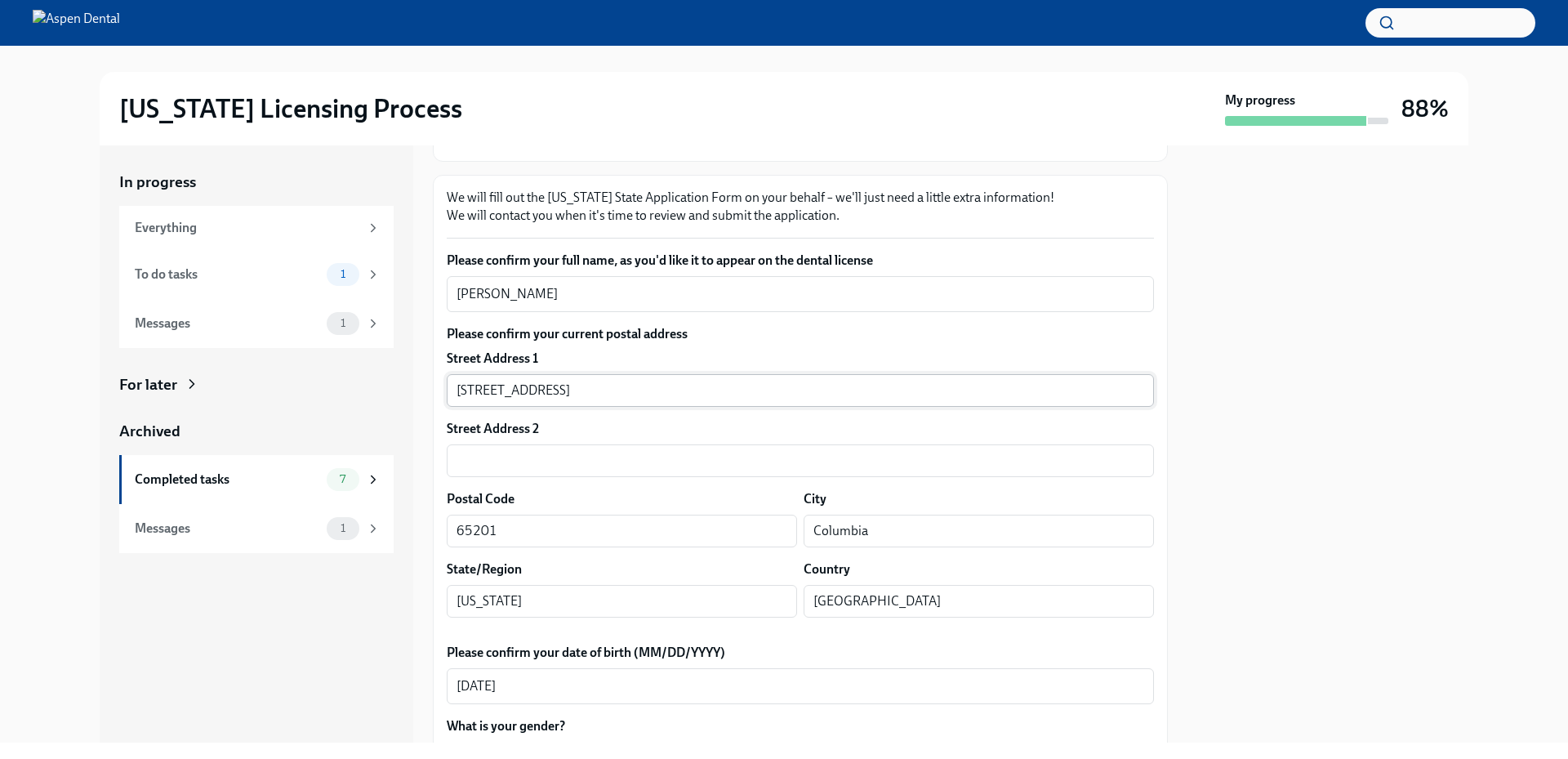
scroll to position [147, 0]
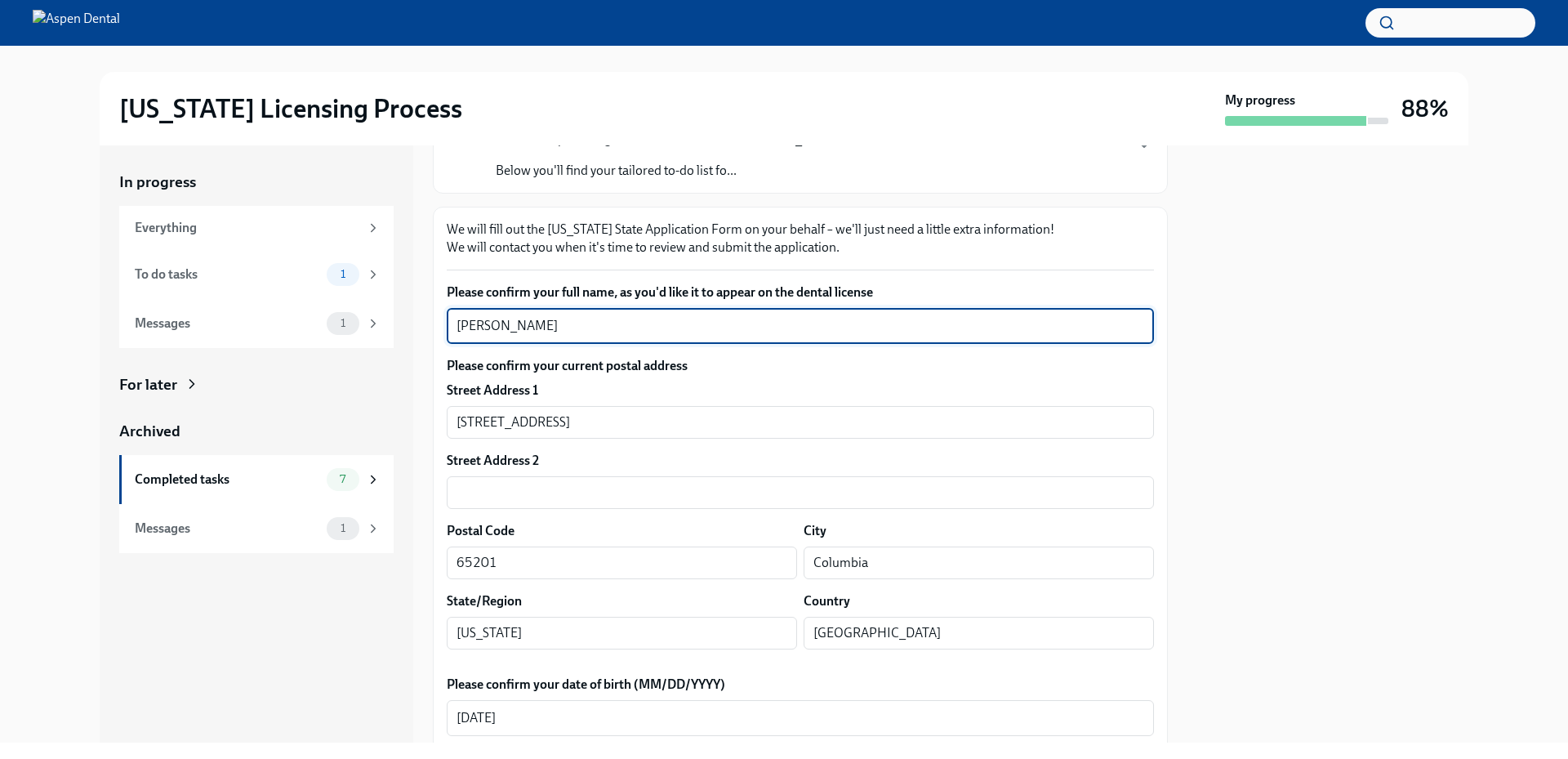
drag, startPoint x: 564, startPoint y: 326, endPoint x: 443, endPoint y: 323, distance: 121.0
click at [468, 323] on textarea "Gurjit Singh Gill" at bounding box center [800, 326] width 687 height 20
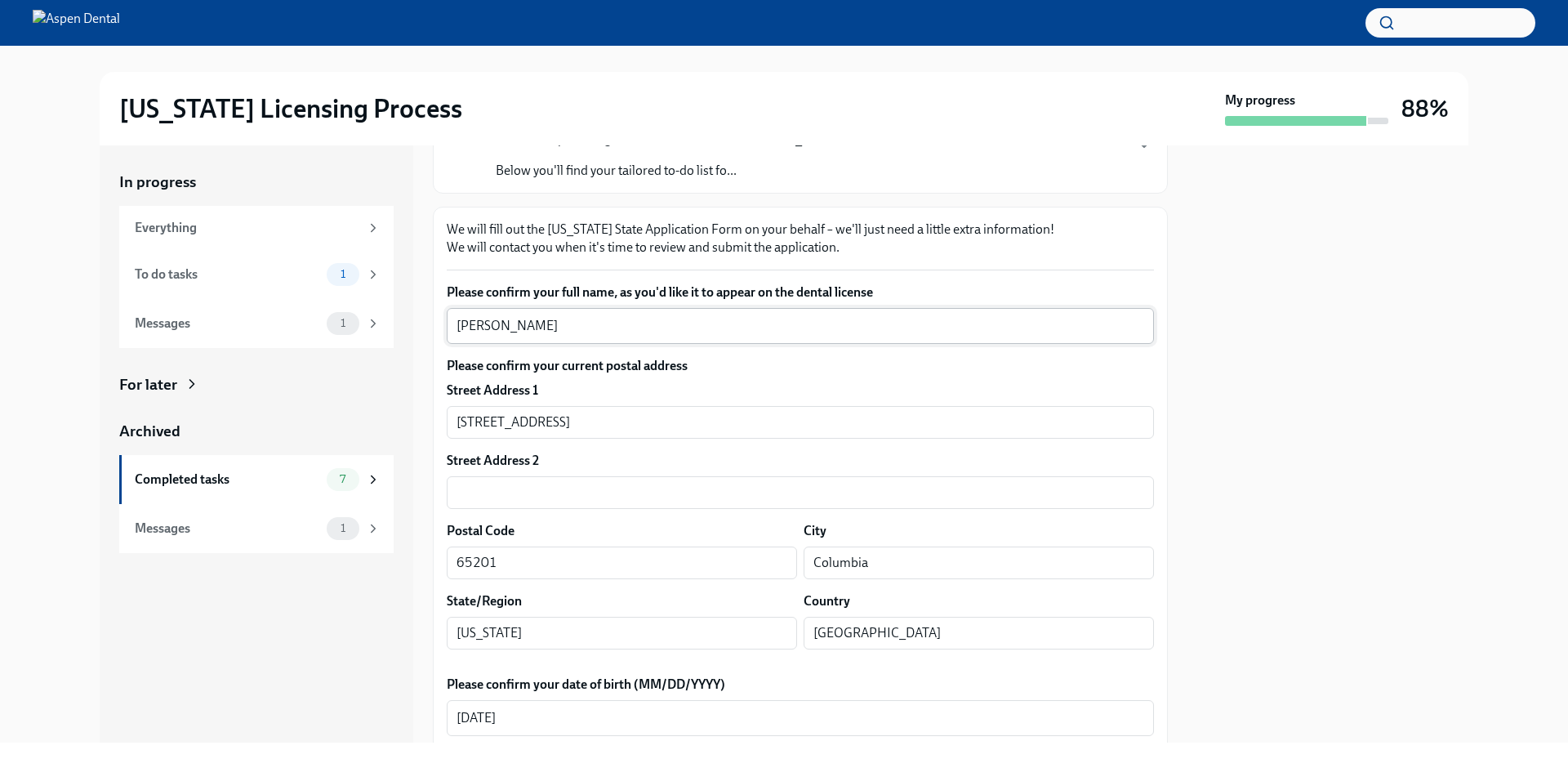
click at [502, 326] on textarea "Gurjit Singh Gill" at bounding box center [800, 326] width 687 height 20
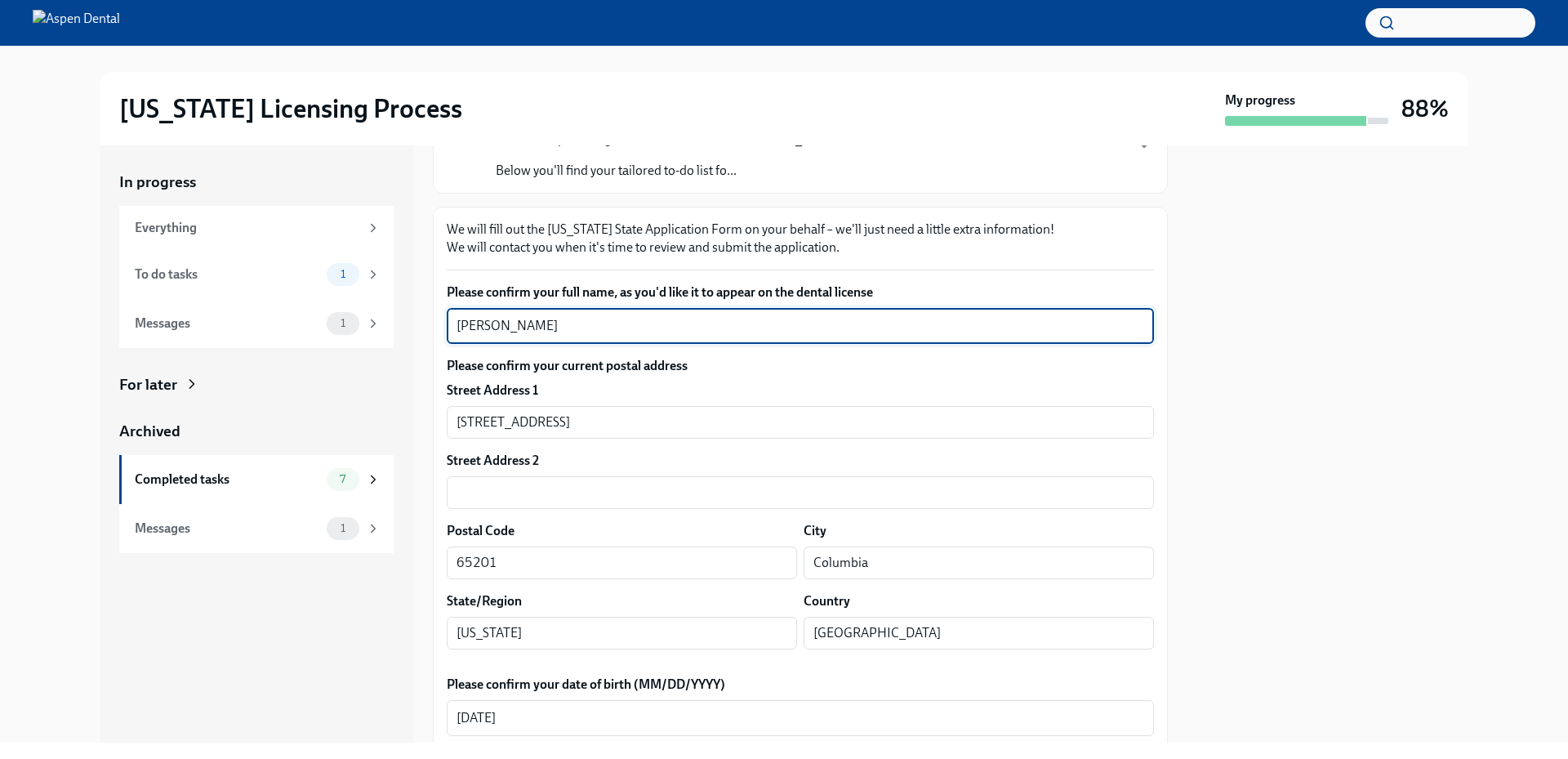
click at [502, 326] on textarea "Gurjit Singh Gill" at bounding box center [800, 326] width 687 height 20
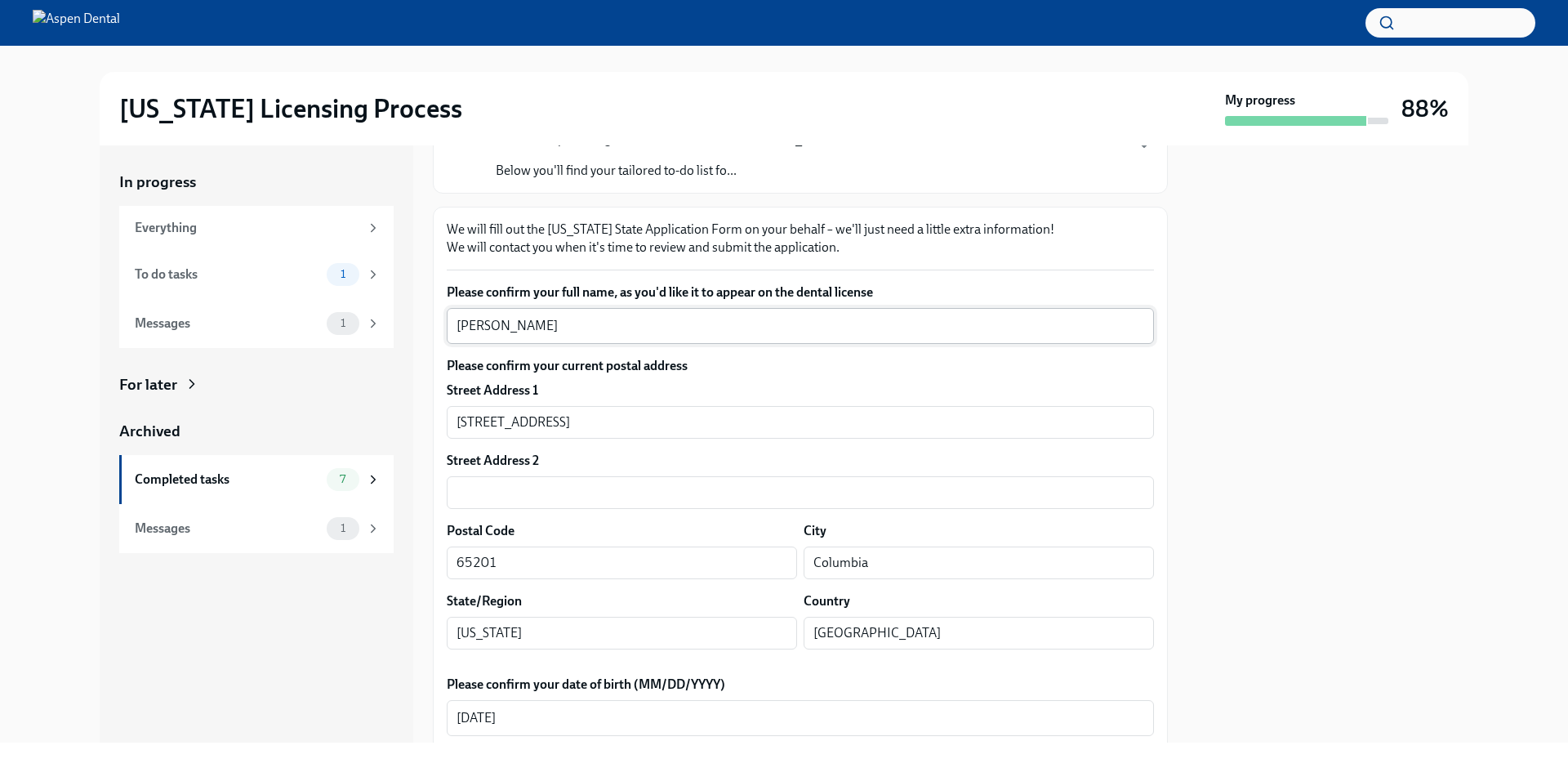
click at [535, 325] on textarea "Gurjit Singh Gill" at bounding box center [800, 326] width 687 height 20
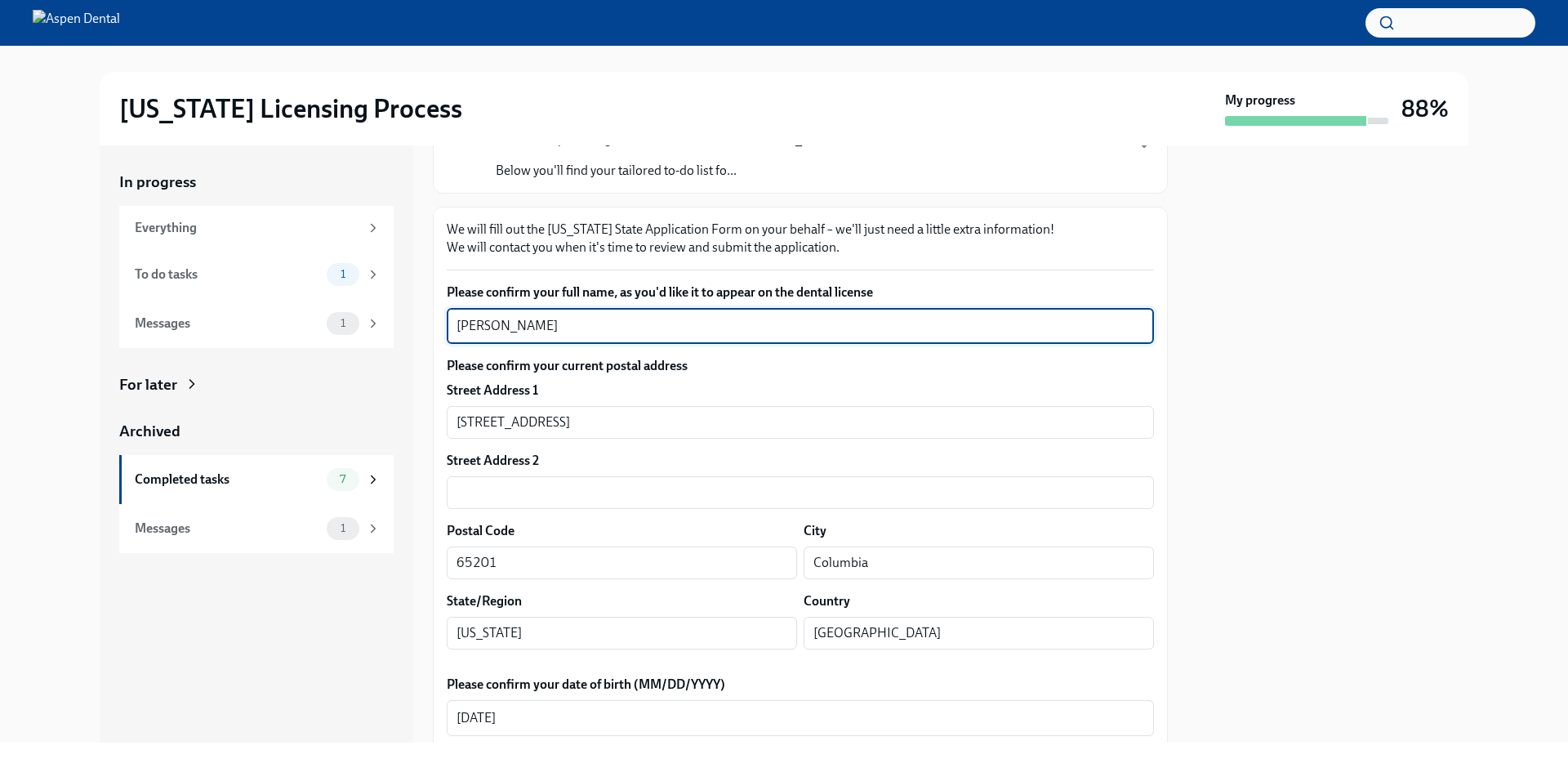
click at [535, 325] on textarea "Gurjit Singh Gill" at bounding box center [800, 326] width 687 height 20
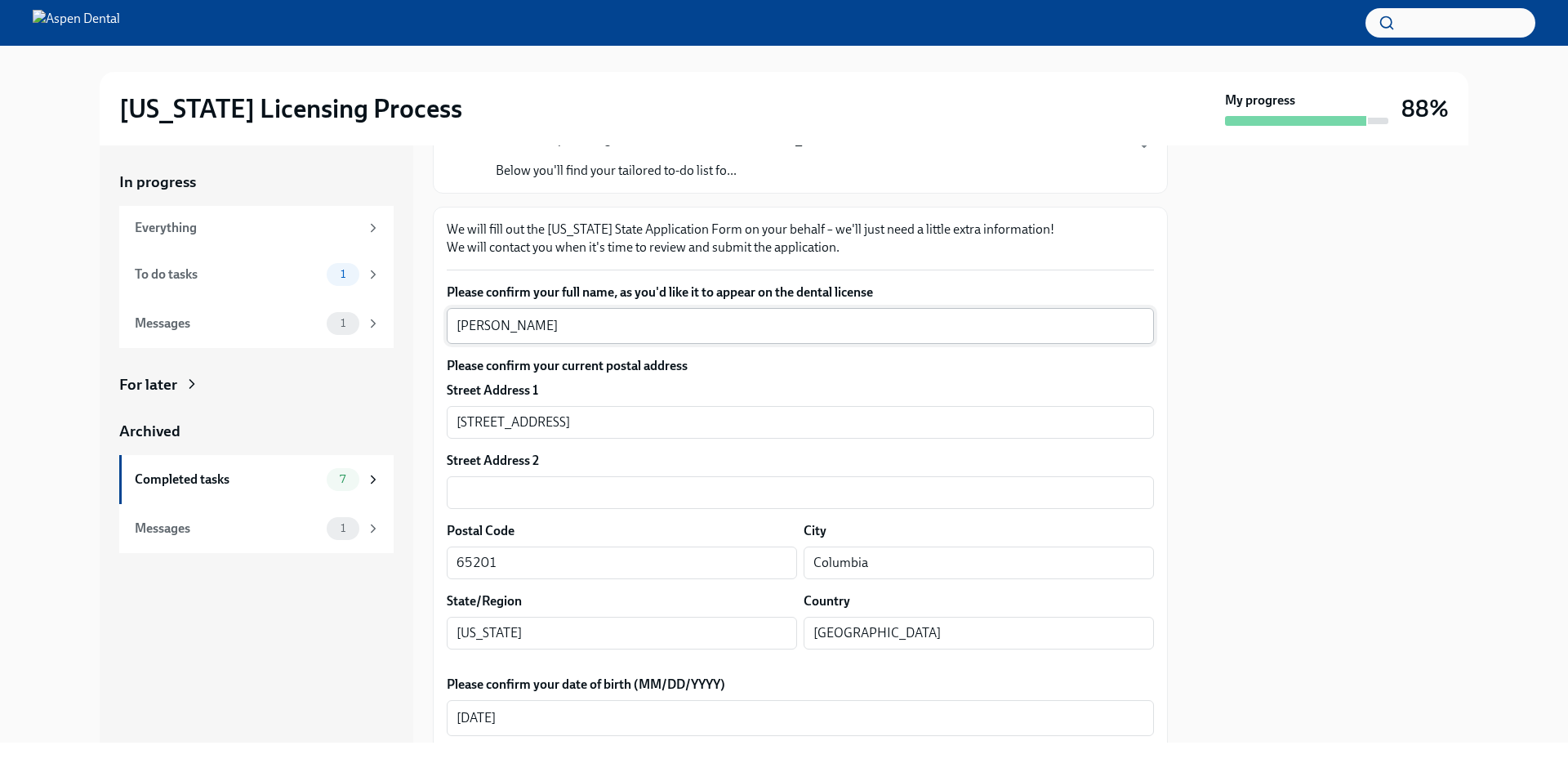
click at [468, 325] on textarea "Gurjit Singh Gill" at bounding box center [800, 326] width 687 height 20
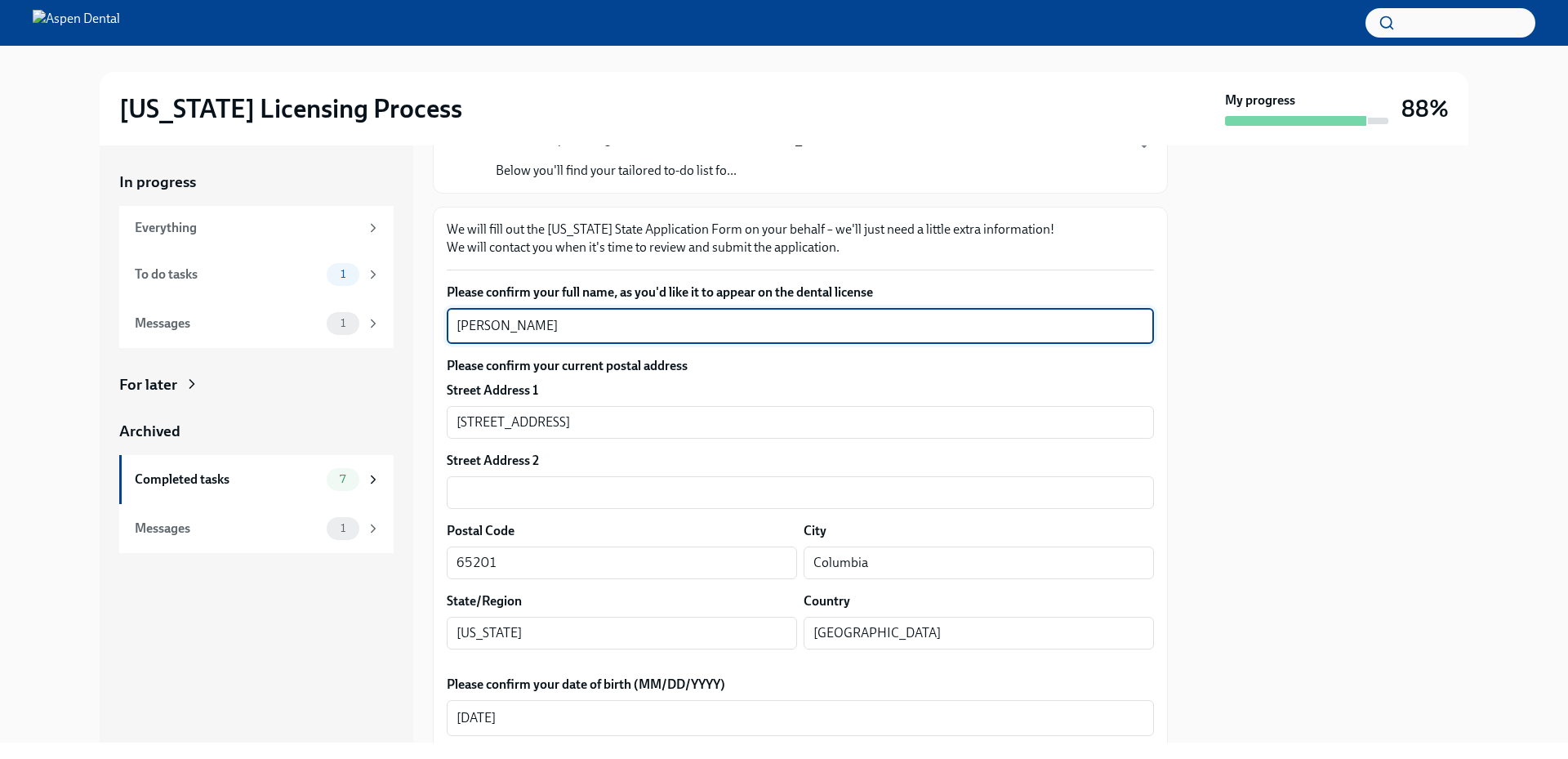
click at [468, 325] on textarea "Gurjit Singh Gill" at bounding box center [800, 326] width 687 height 20
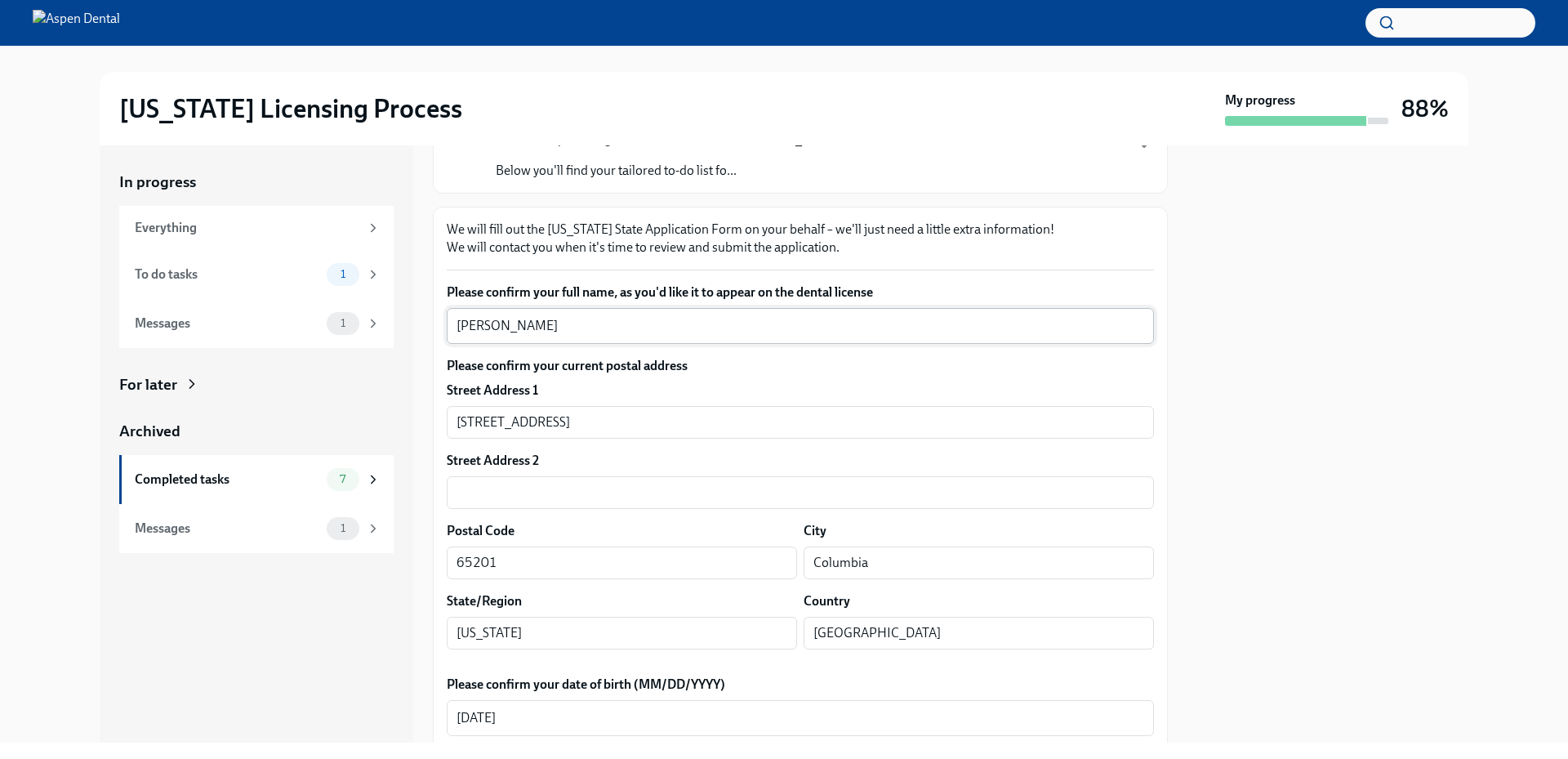
click at [535, 325] on textarea "Gurjit Singh Gill" at bounding box center [800, 326] width 687 height 20
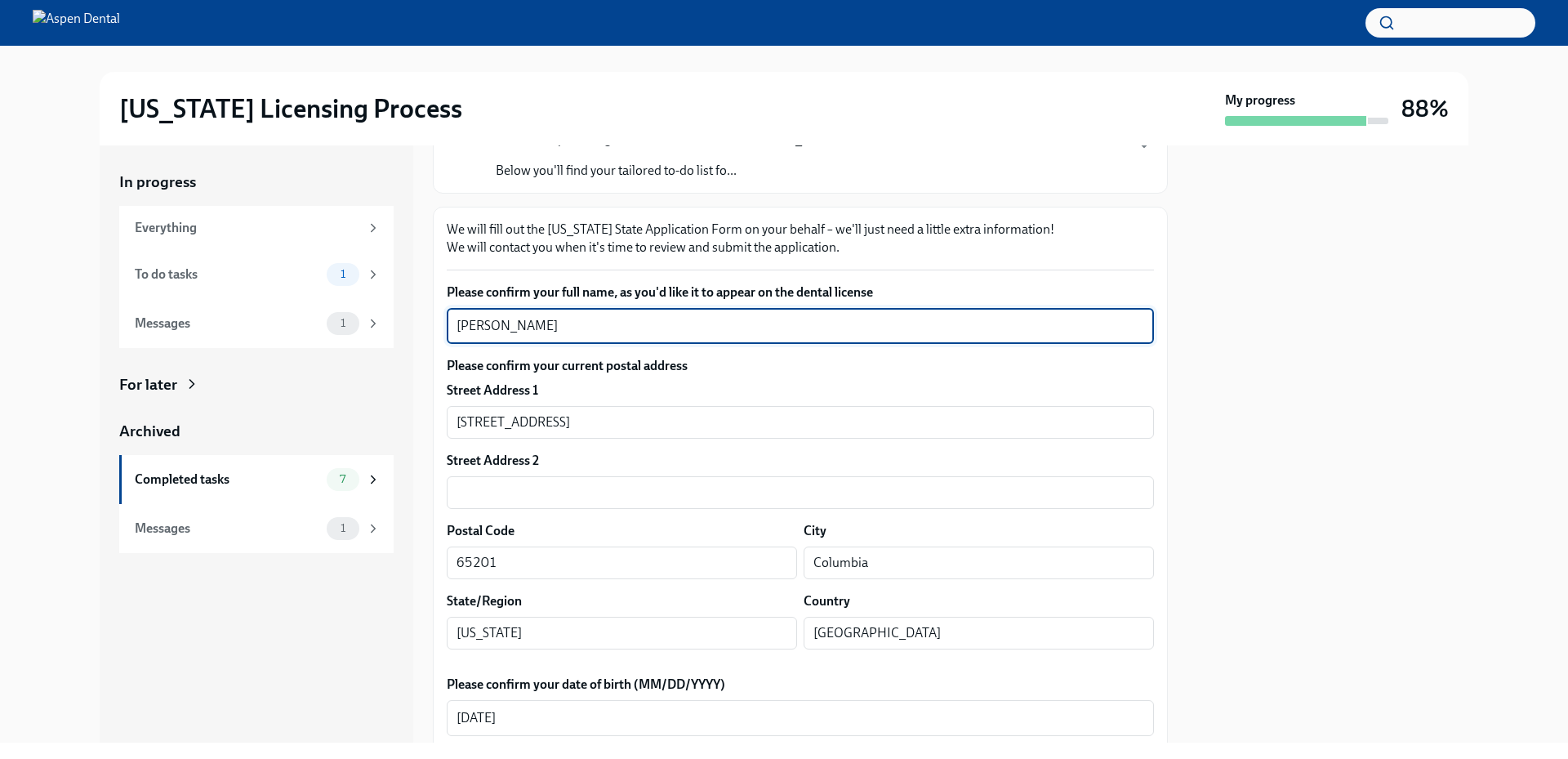
click at [535, 325] on textarea "Gurjit Singh Gill" at bounding box center [800, 326] width 687 height 20
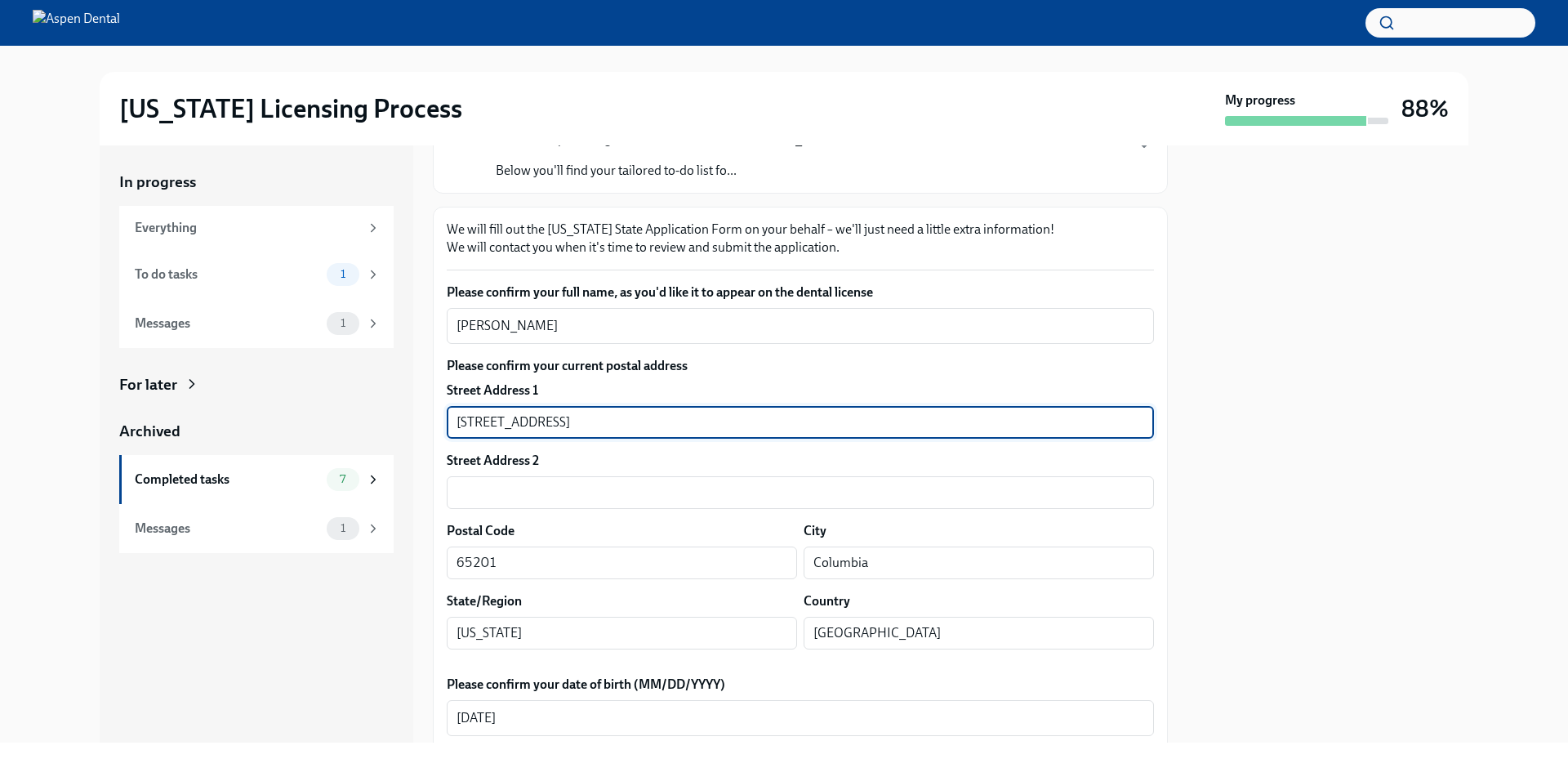
drag, startPoint x: 592, startPoint y: 422, endPoint x: 441, endPoint y: 419, distance: 151.0
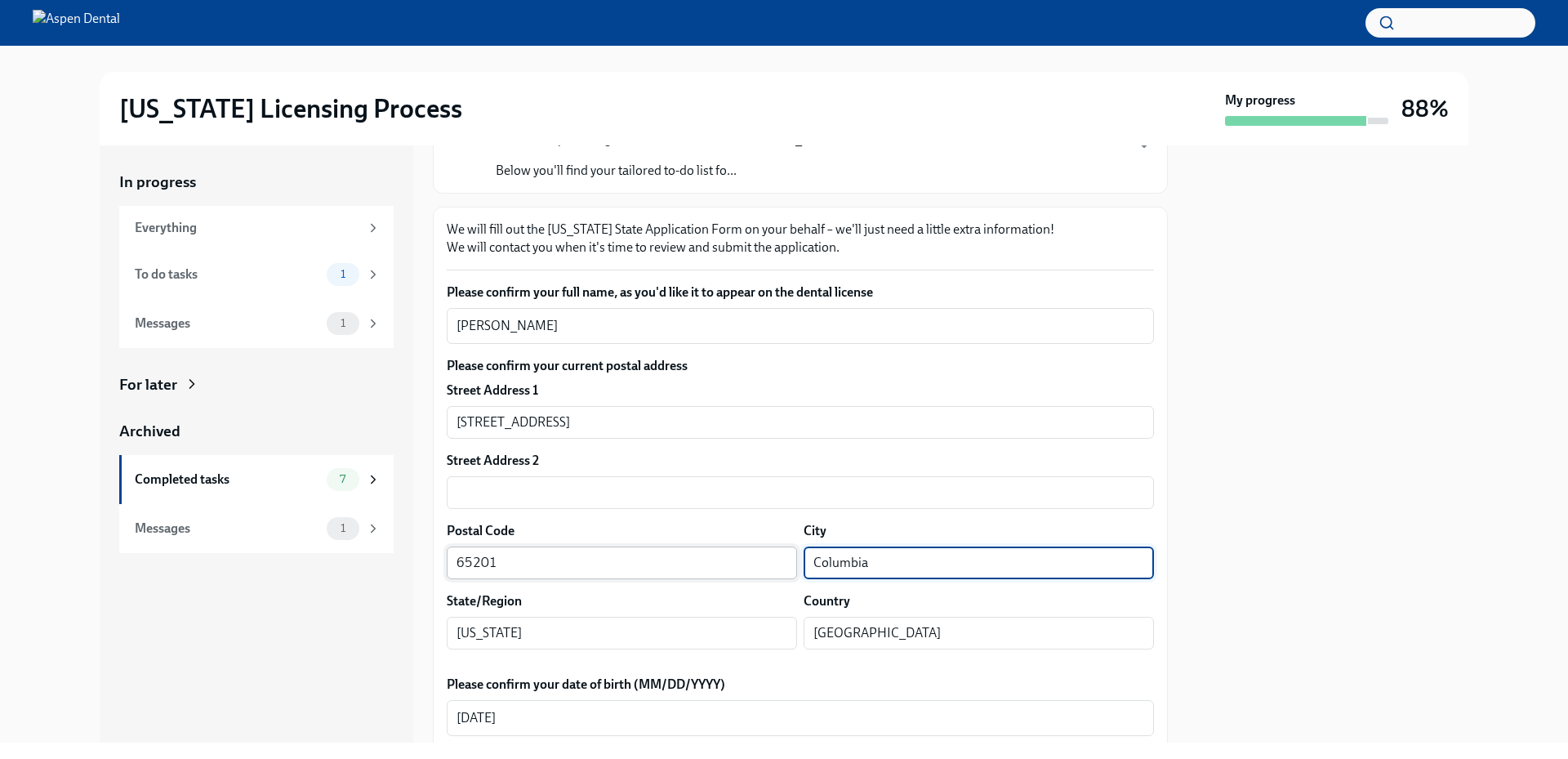
drag, startPoint x: 872, startPoint y: 562, endPoint x: 777, endPoint y: 565, distance: 95.0
click at [777, 565] on div "Postal Code 65201 ​ City Columbia ​" at bounding box center [800, 551] width 707 height 57
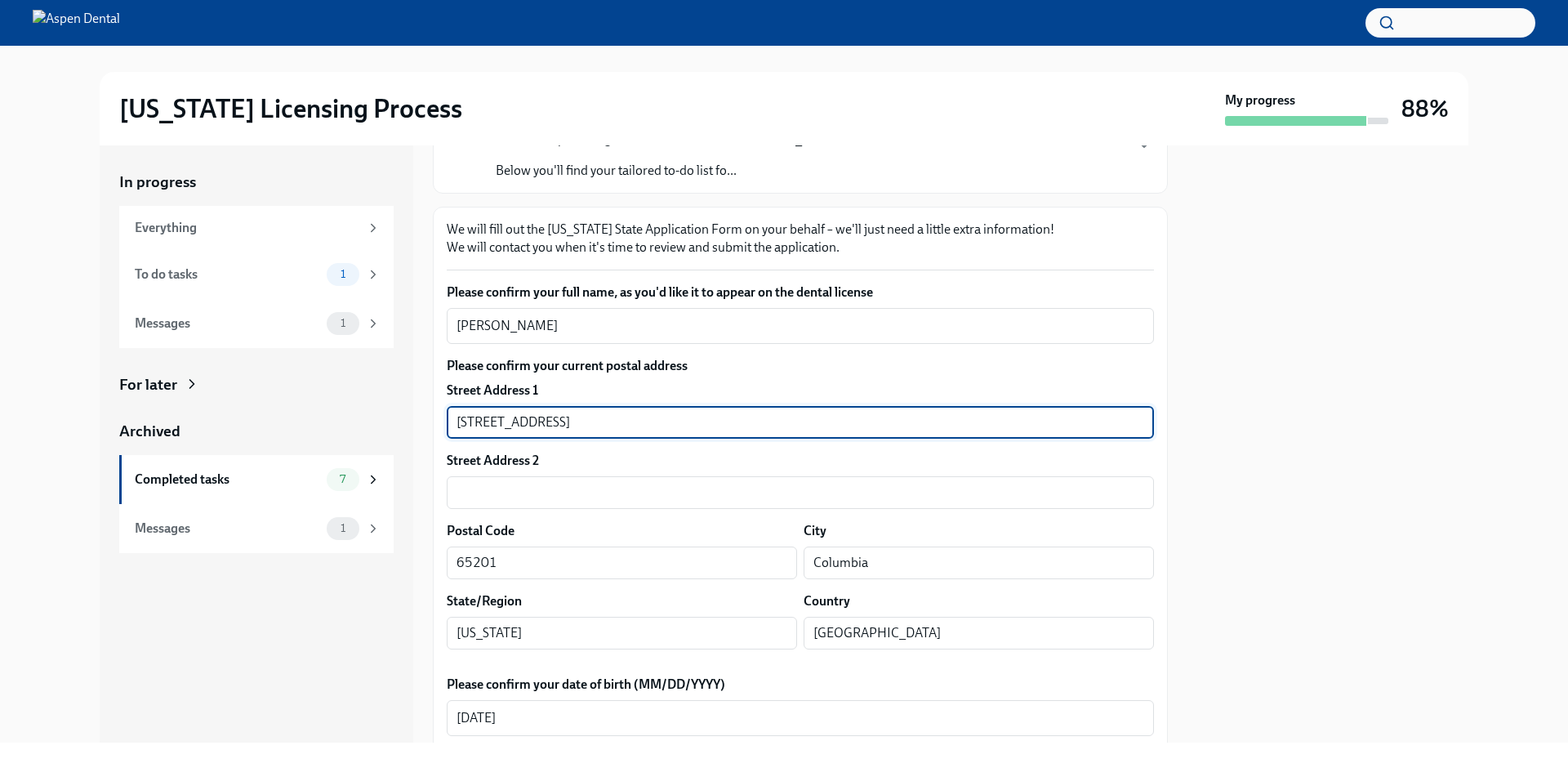
drag, startPoint x: 692, startPoint y: 430, endPoint x: 594, endPoint y: 431, distance: 98.0
click at [594, 431] on input "3621 Discovery Parkway Apt 217" at bounding box center [800, 422] width 707 height 33
click at [662, 430] on input "3621 Discovery Parkway Apt 217" at bounding box center [800, 422] width 707 height 33
drag, startPoint x: 654, startPoint y: 423, endPoint x: 599, endPoint y: 424, distance: 55.0
click at [599, 424] on input "3621 Discovery Parkway Apt 217" at bounding box center [800, 422] width 707 height 33
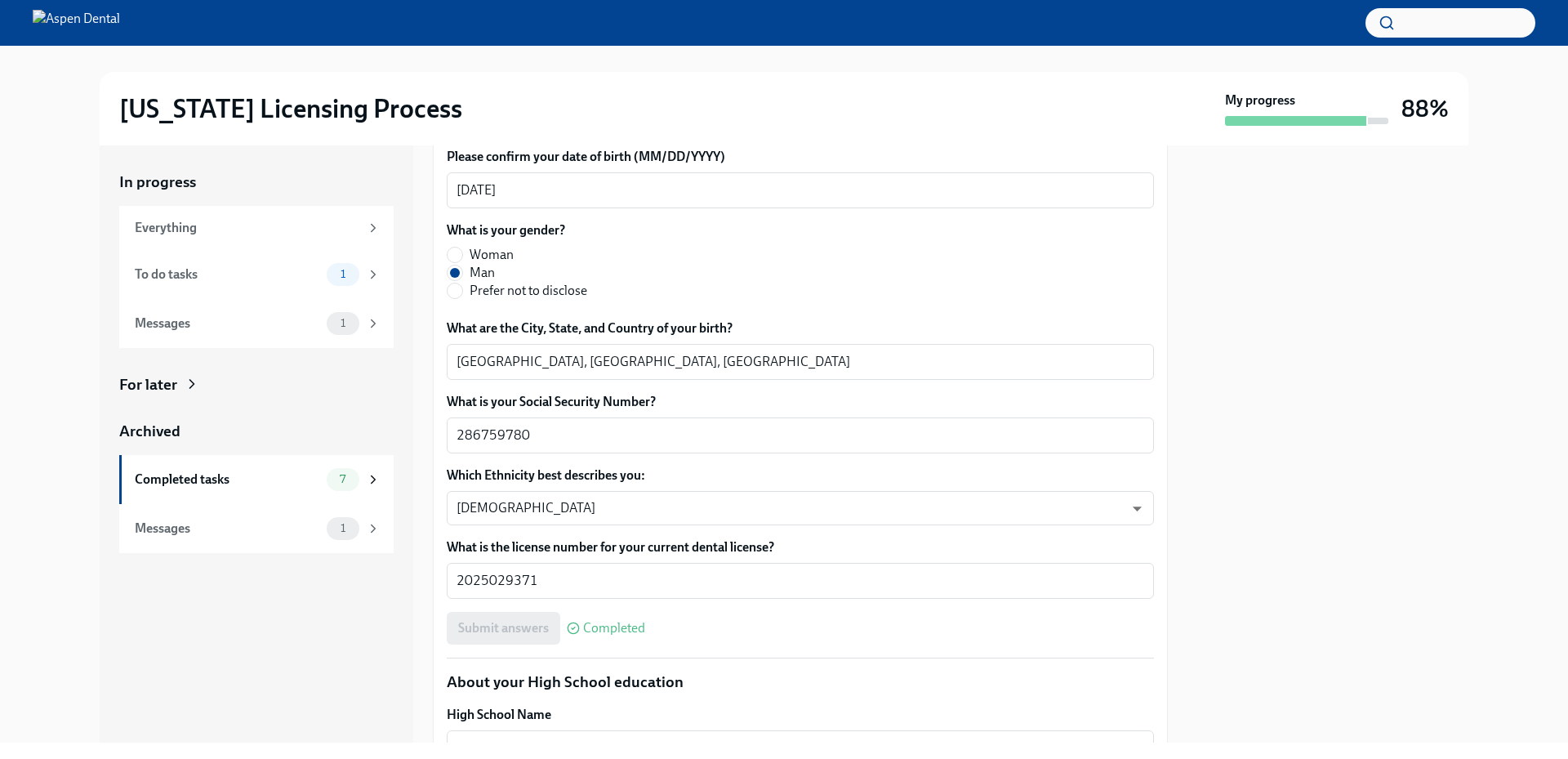
scroll to position [718, 0]
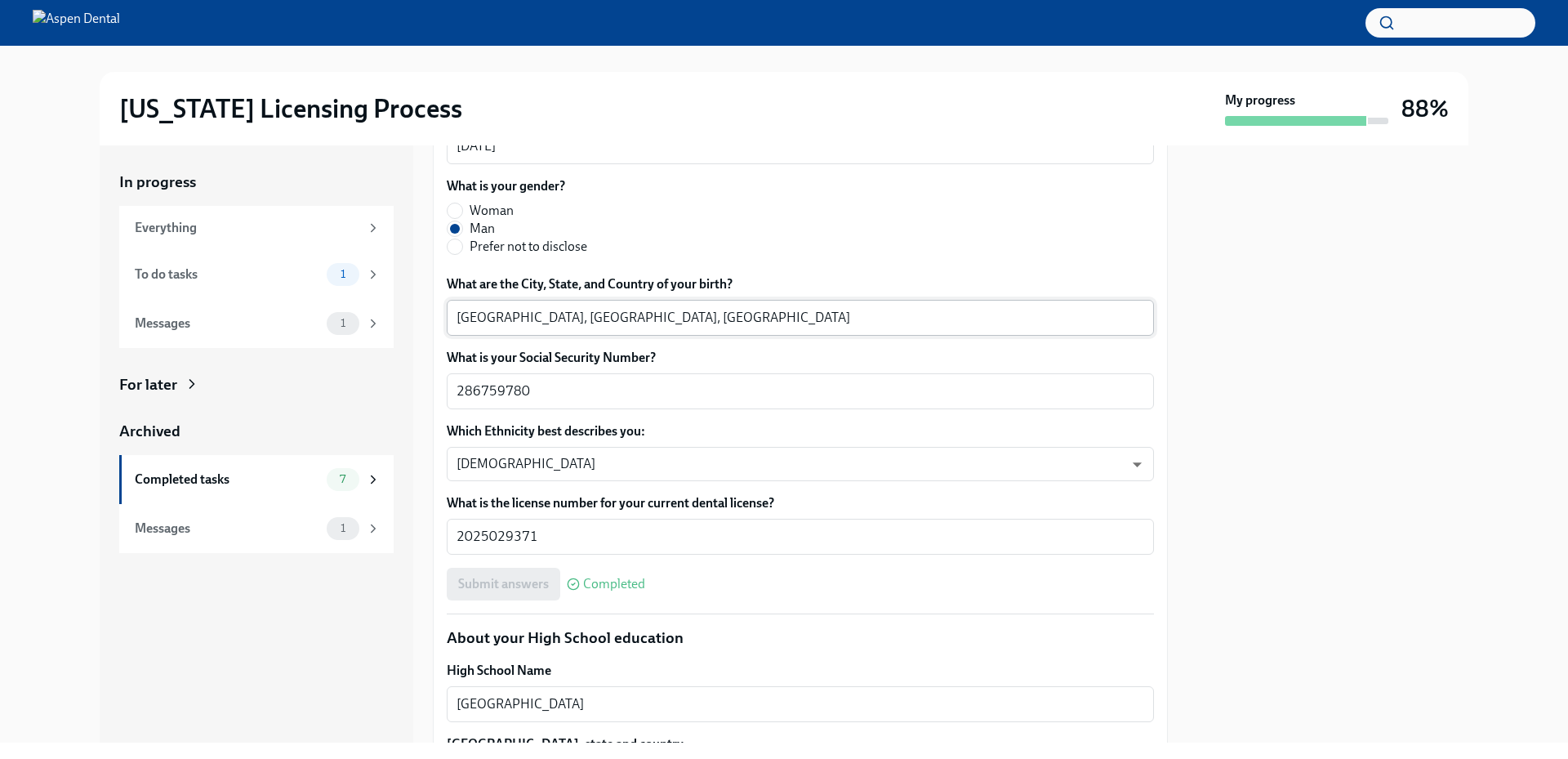
click at [479, 310] on textarea "Toronto, Ontario, Canada" at bounding box center [800, 317] width 687 height 20
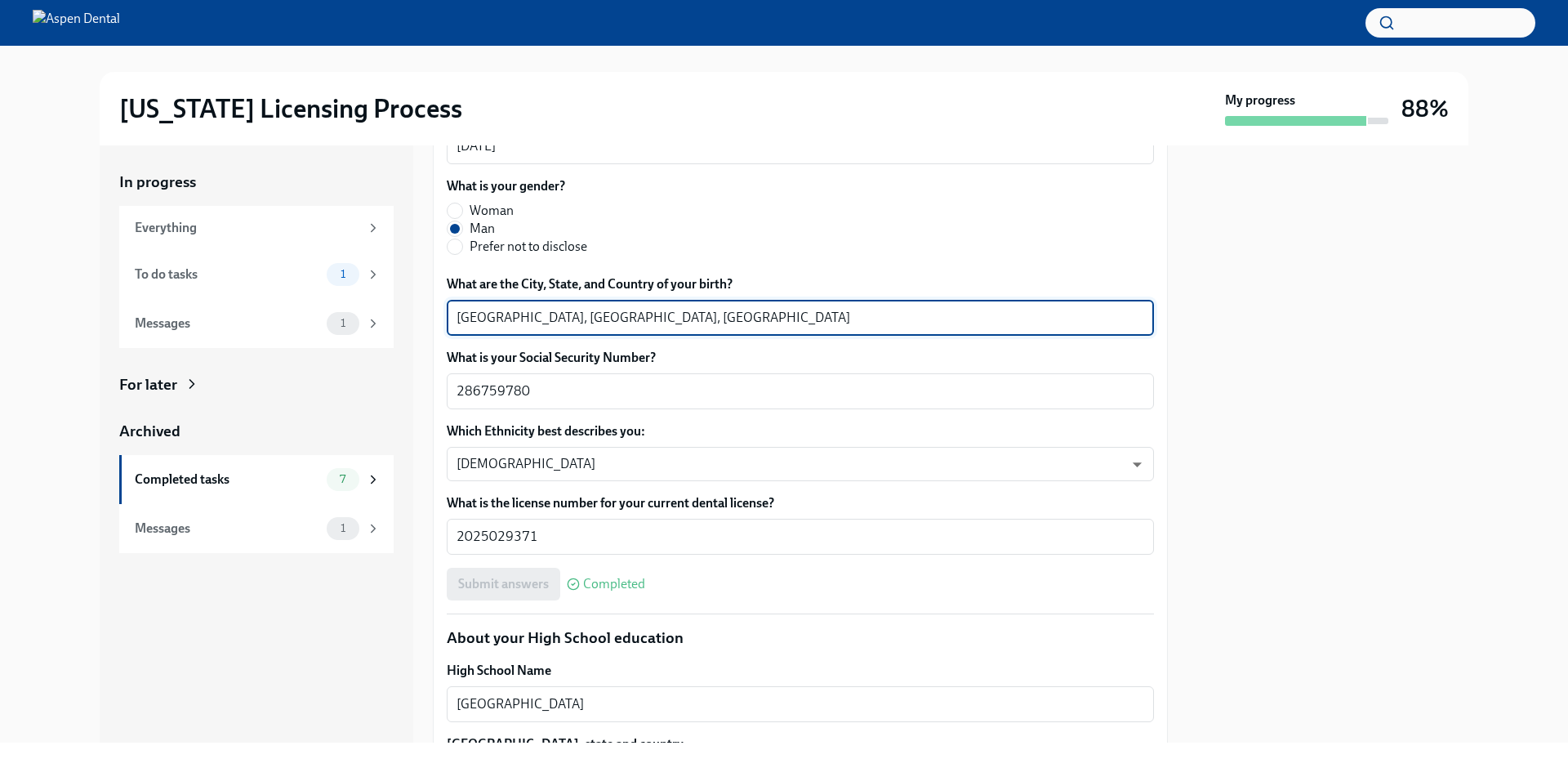
click at [479, 309] on textarea "Toronto, Ontario, Canada" at bounding box center [800, 317] width 687 height 20
drag, startPoint x: 549, startPoint y: 316, endPoint x: 441, endPoint y: 318, distance: 108.0
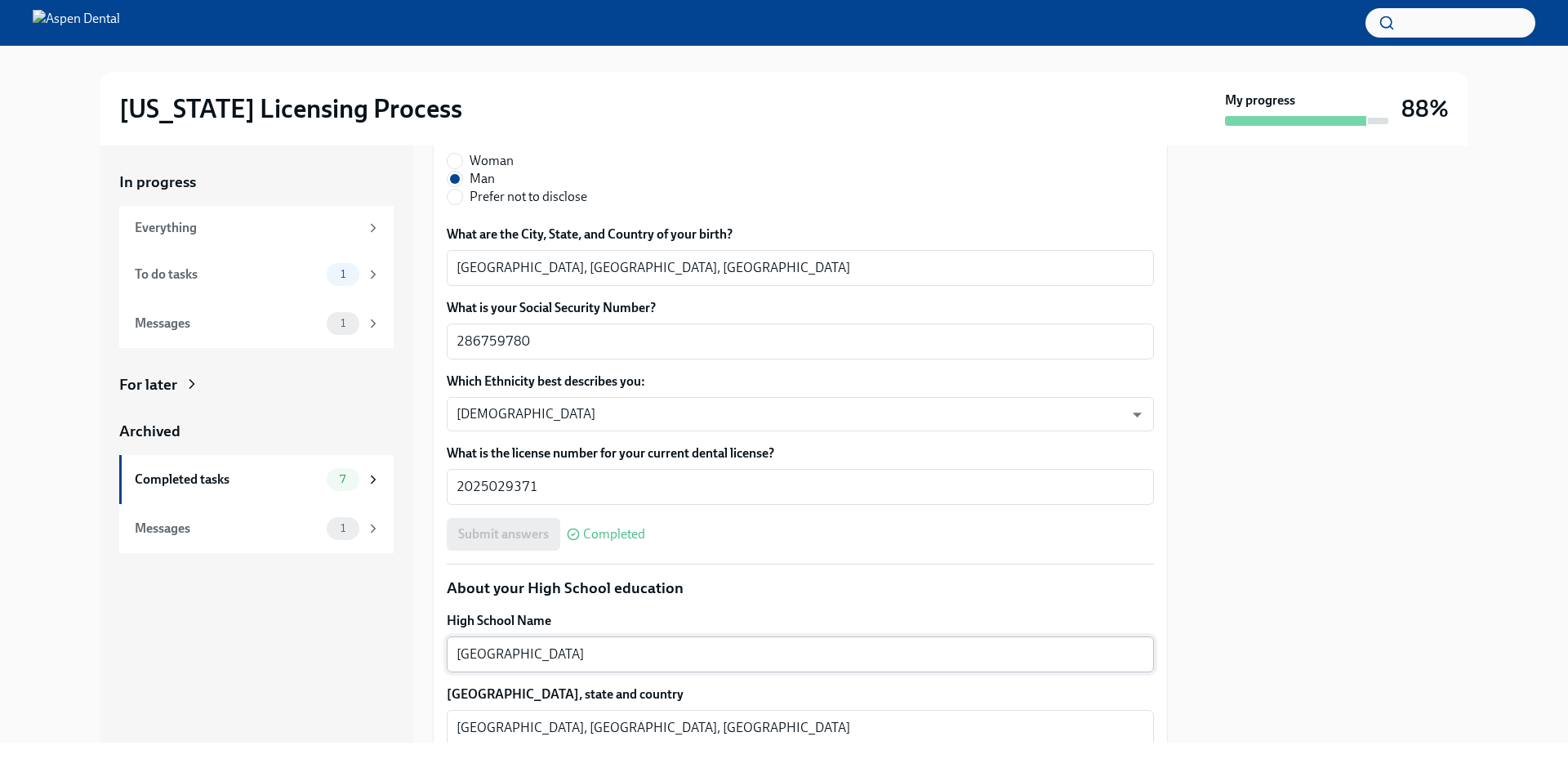
scroll to position [800, 0]
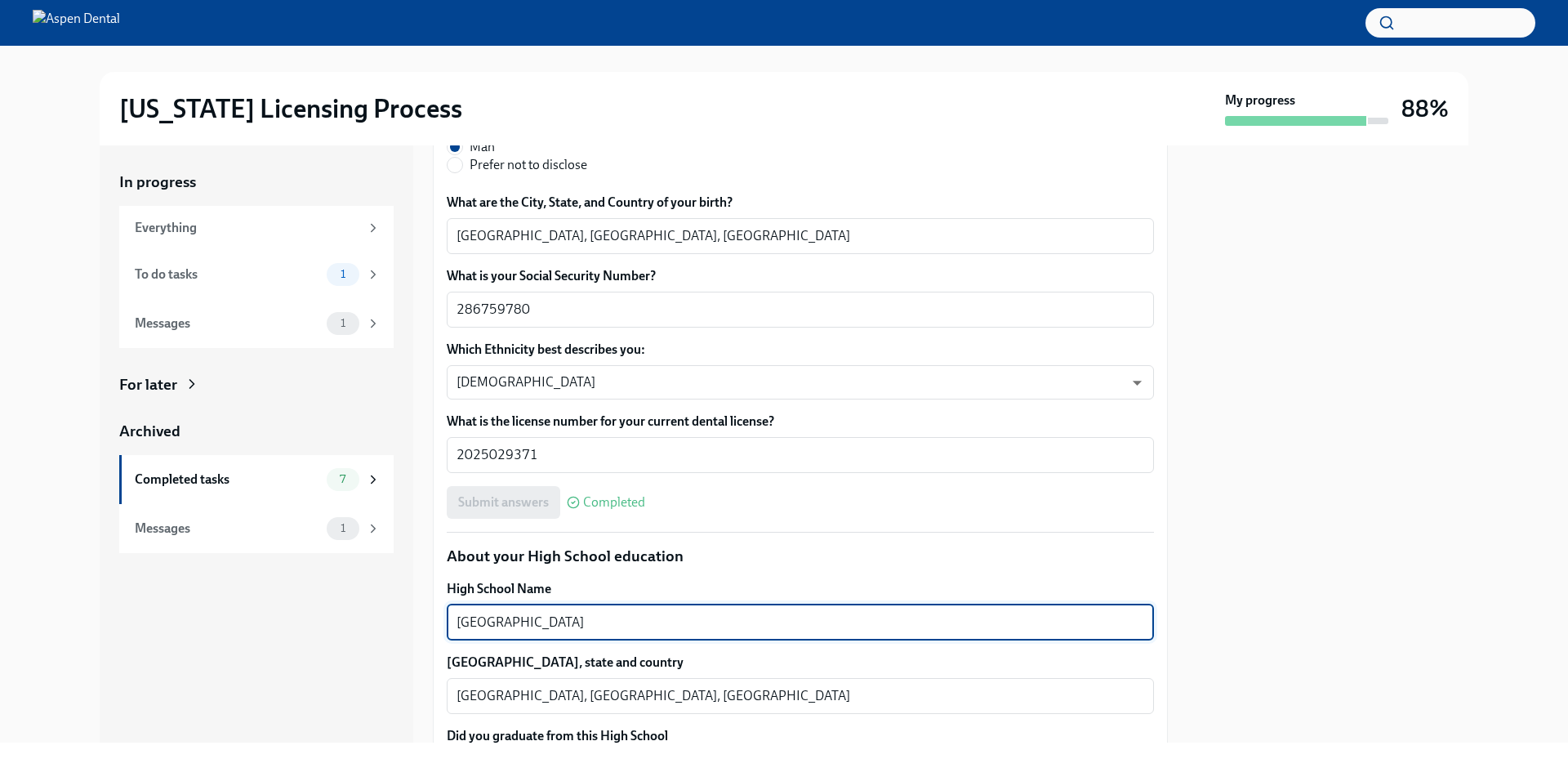
drag, startPoint x: 632, startPoint y: 625, endPoint x: 447, endPoint y: 629, distance: 185.0
click at [447, 629] on div "North Park Secondary School x ​" at bounding box center [800, 622] width 707 height 36
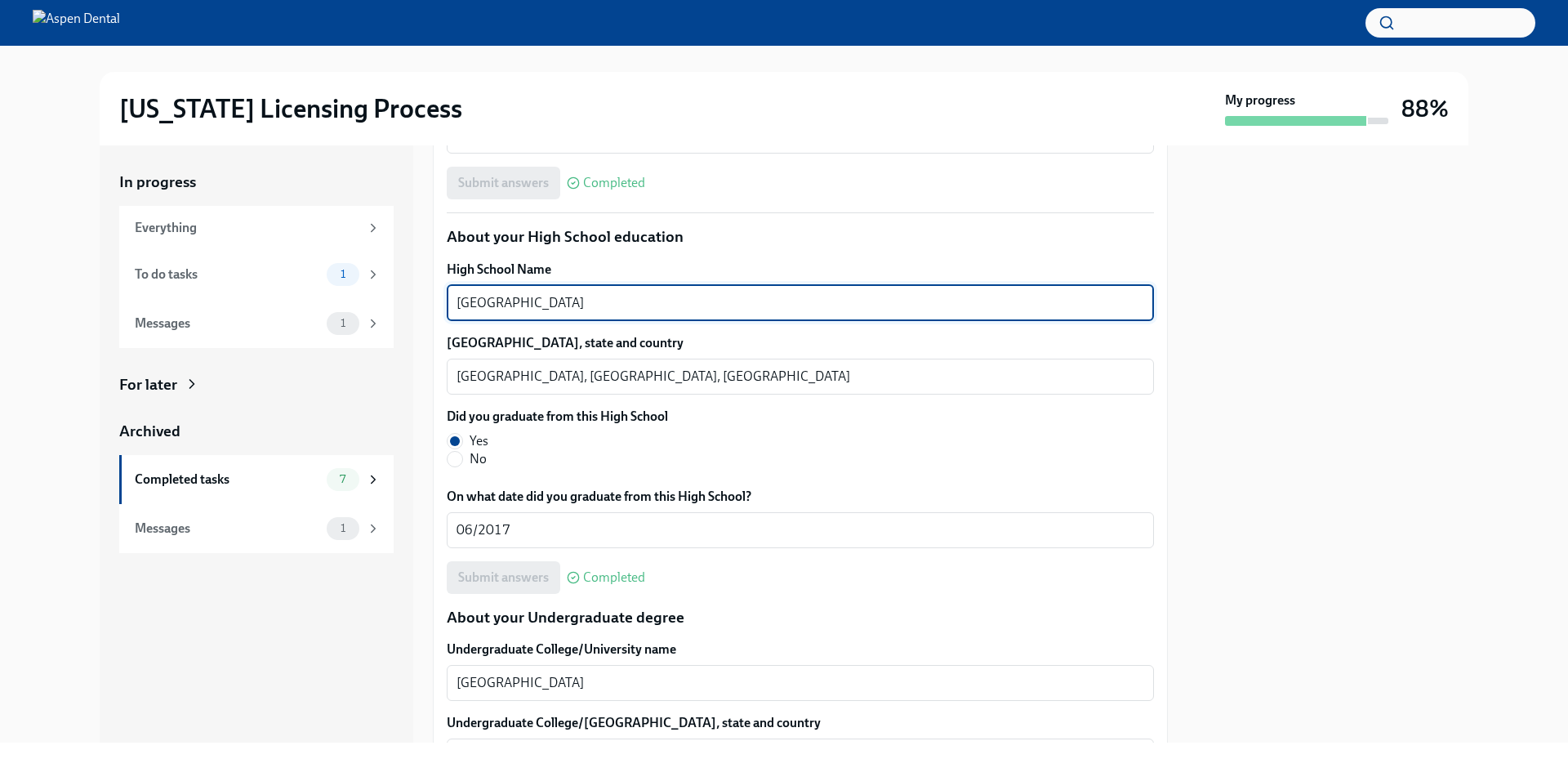
scroll to position [1126, 0]
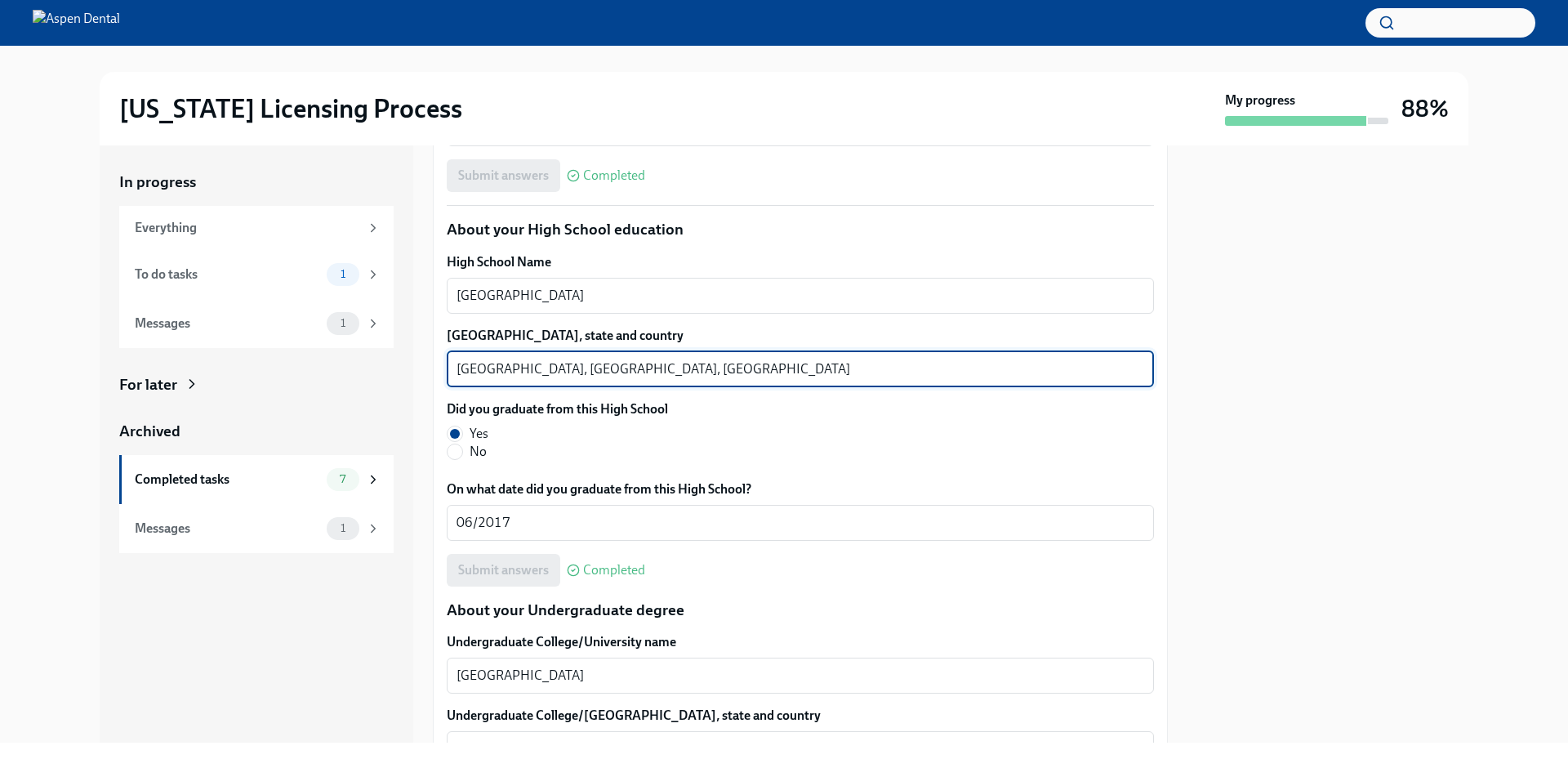
drag, startPoint x: 562, startPoint y: 368, endPoint x: 453, endPoint y: 375, distance: 109.2
click at [453, 375] on div "Brampton, Ontario, Canada x ​" at bounding box center [800, 369] width 707 height 36
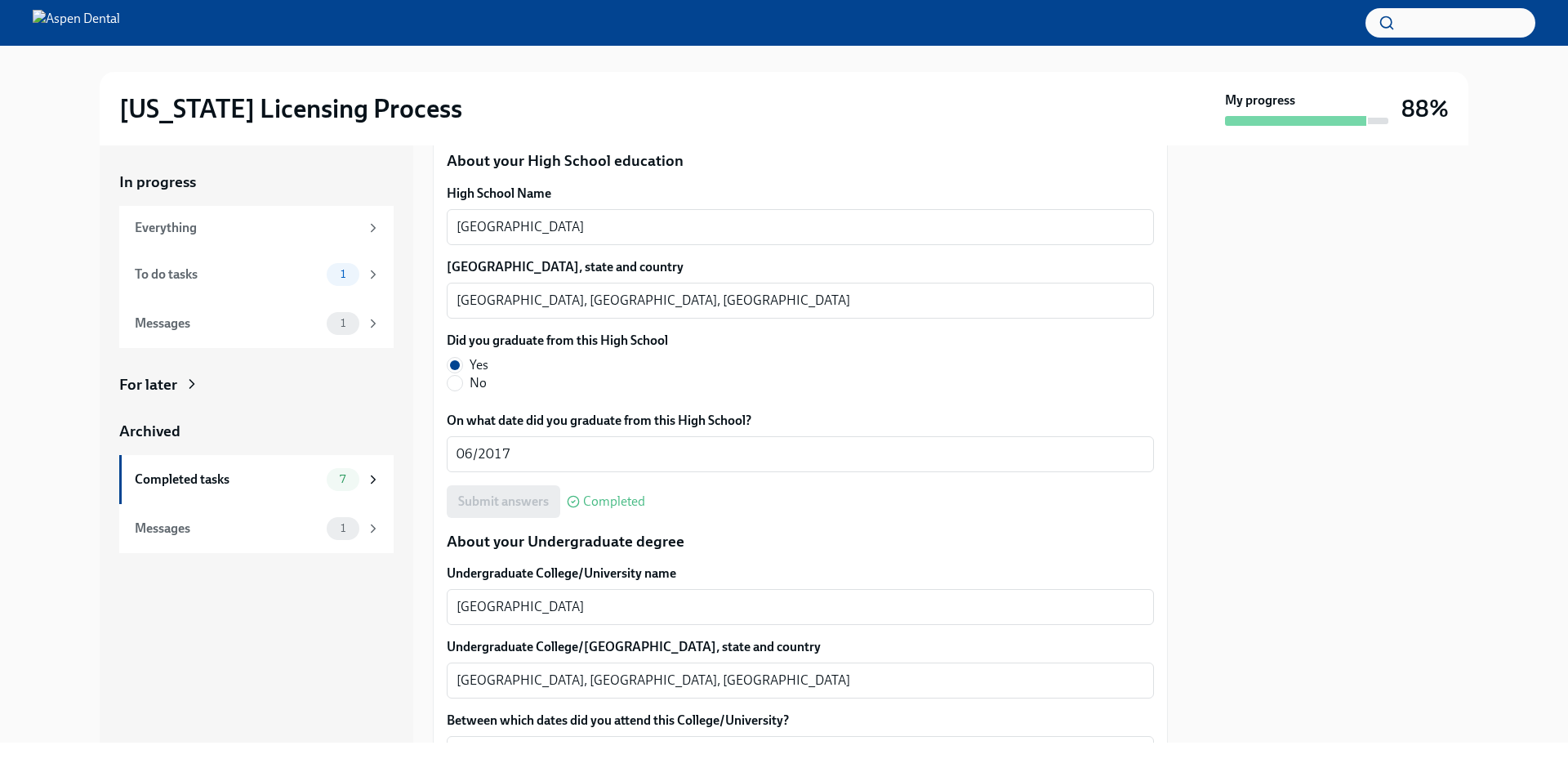
scroll to position [1454, 0]
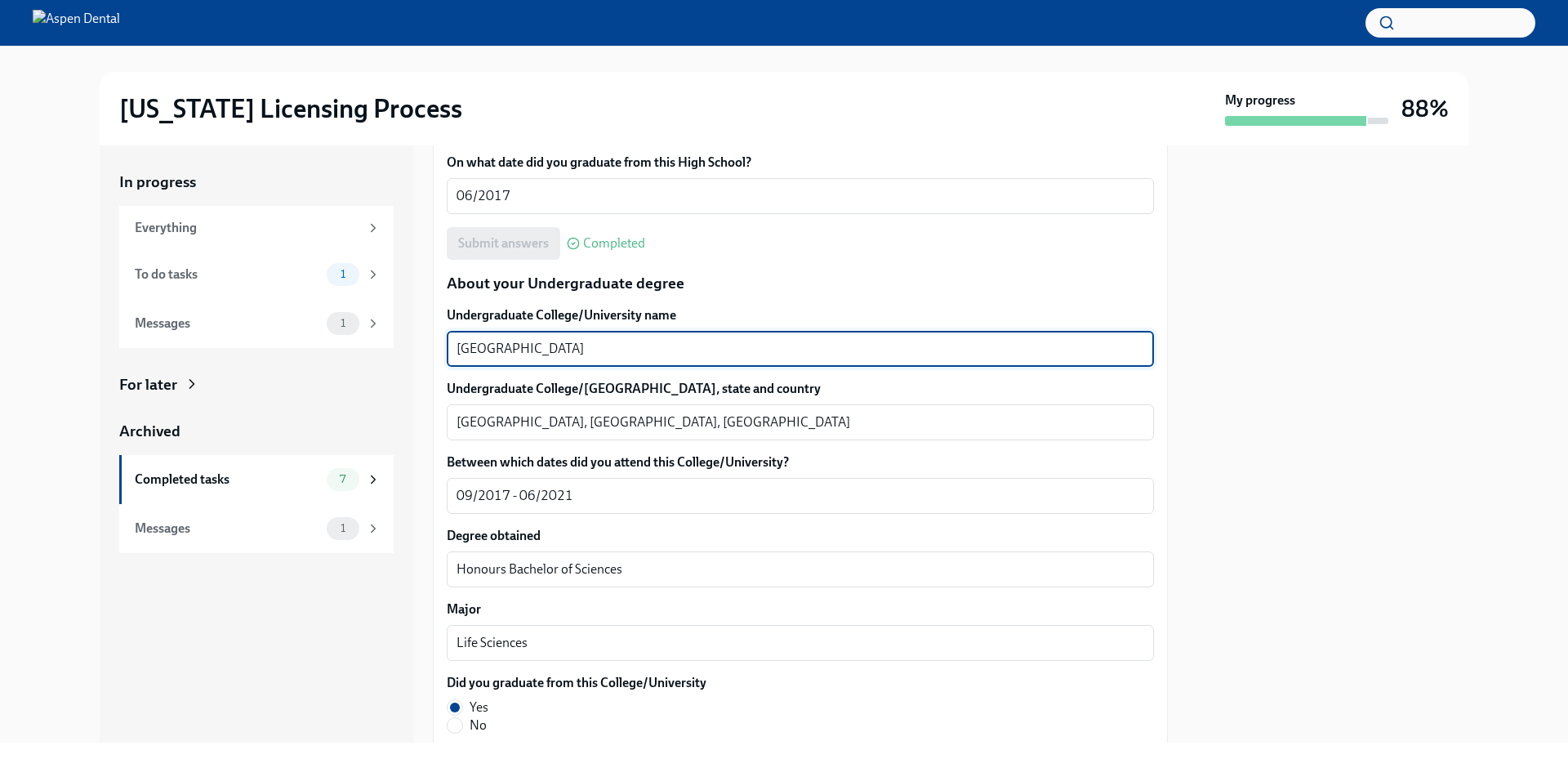
drag, startPoint x: 501, startPoint y: 351, endPoint x: 431, endPoint y: 351, distance: 70.0
click at [431, 351] on div "In progress Everything To do tasks 1 Messages 1 For later Archived Completed ta…" at bounding box center [783, 444] width 1369 height 597
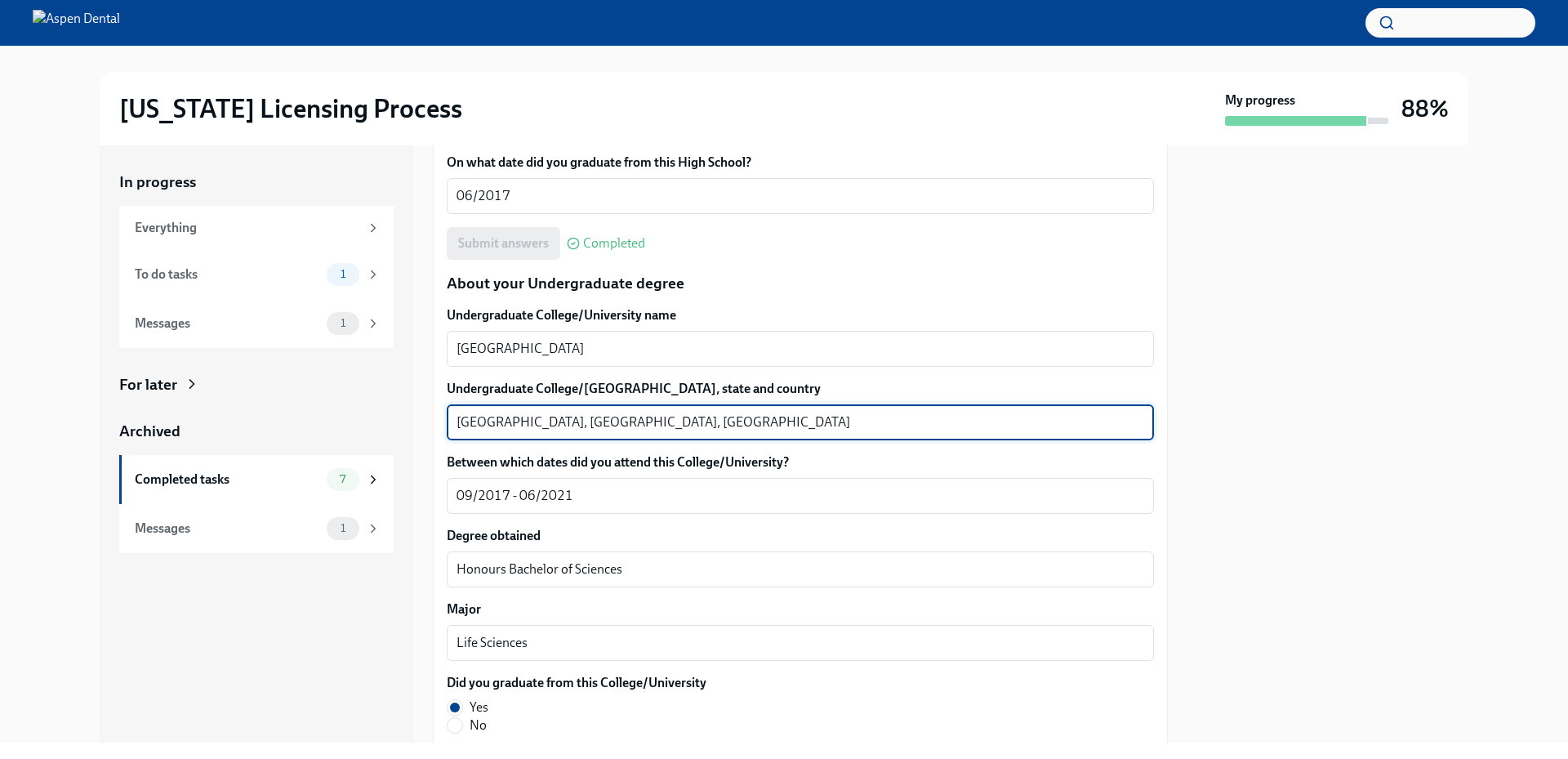
click at [554, 419] on textarea "Hamilton, Ontario, Canada" at bounding box center [800, 422] width 687 height 20
drag, startPoint x: 558, startPoint y: 420, endPoint x: 457, endPoint y: 422, distance: 101.0
click at [457, 422] on textarea "Hamilton, Ontario, Canada" at bounding box center [800, 422] width 687 height 20
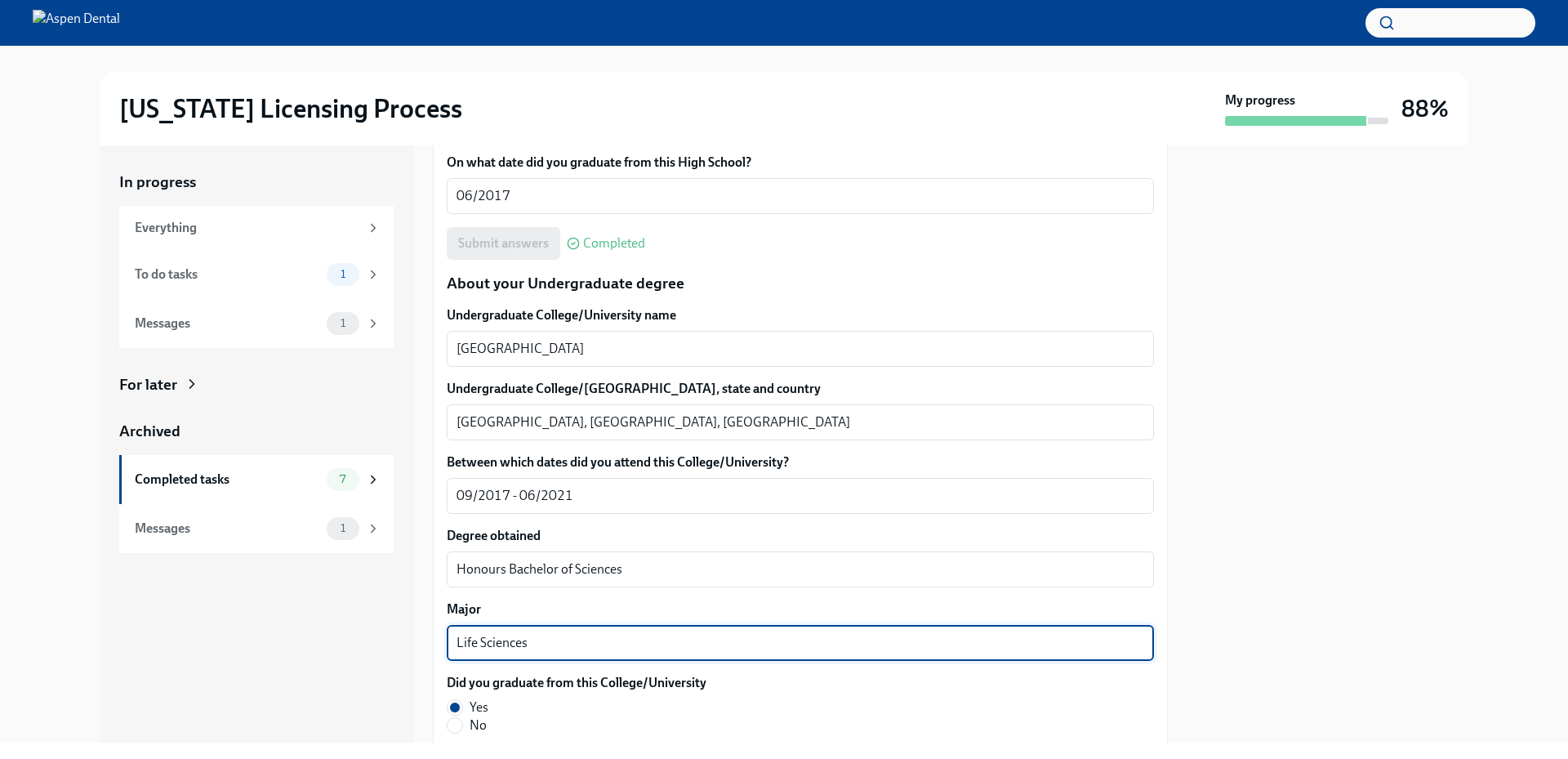
drag, startPoint x: 499, startPoint y: 645, endPoint x: 443, endPoint y: 645, distance: 56.0
click at [443, 645] on div "We will fill out the Illinois State Application Form on your behalf – we'll jus…" at bounding box center [800, 658] width 735 height 3517
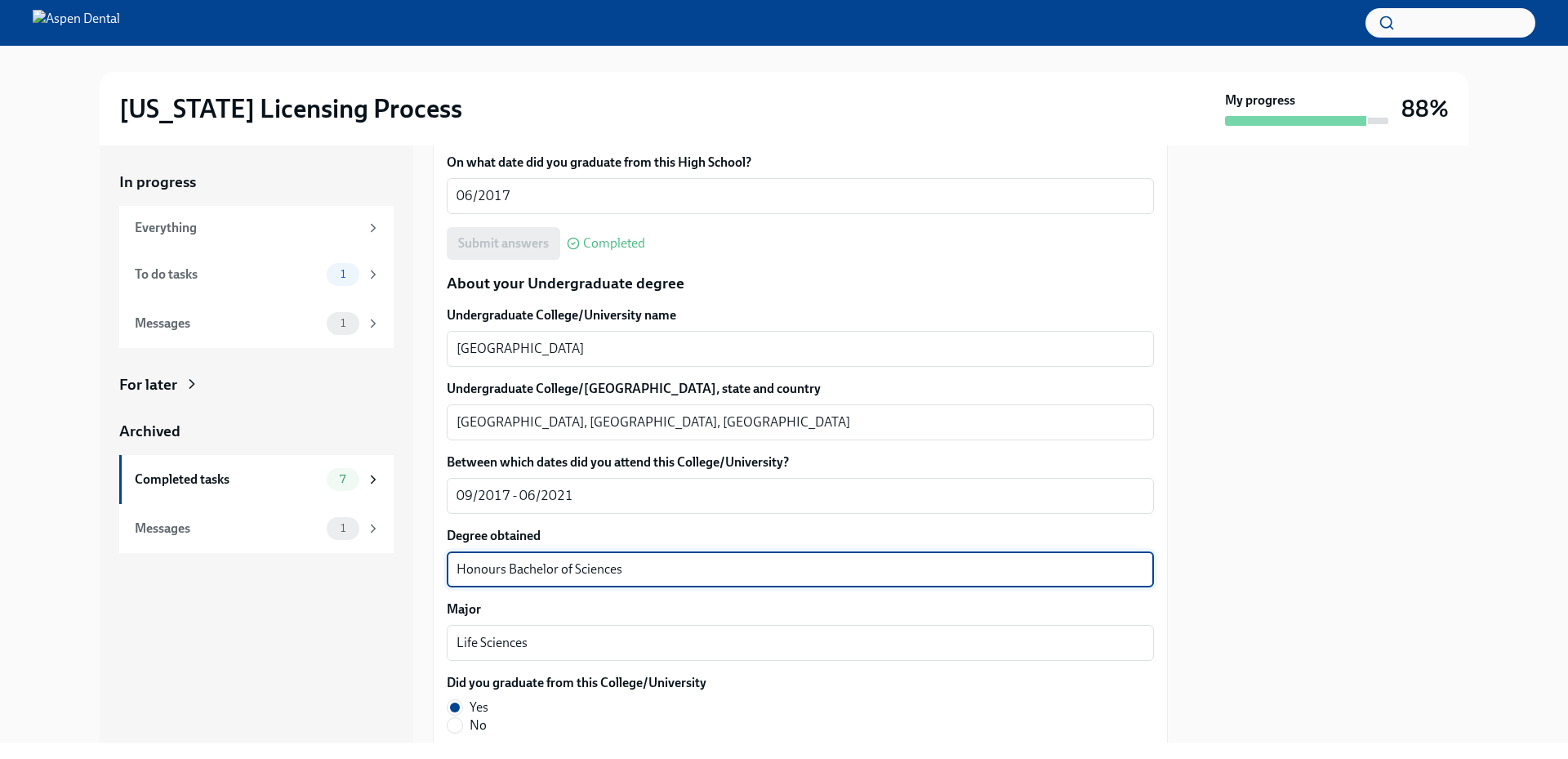
drag, startPoint x: 639, startPoint y: 570, endPoint x: 376, endPoint y: 574, distance: 263.0
click at [376, 574] on div "In progress Everything To do tasks 1 Messages 1 For later Archived Completed ta…" at bounding box center [783, 444] width 1369 height 597
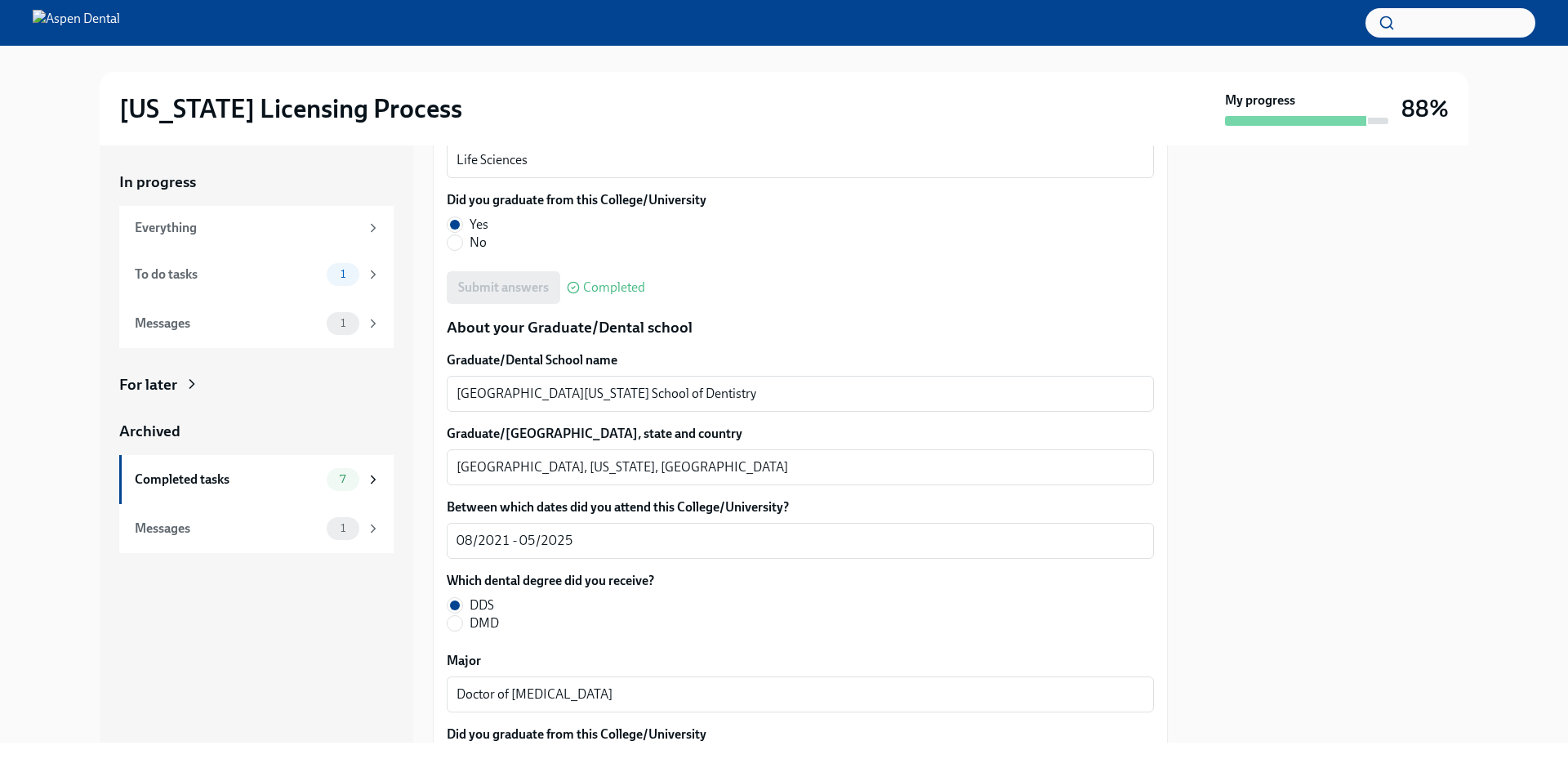
scroll to position [1944, 0]
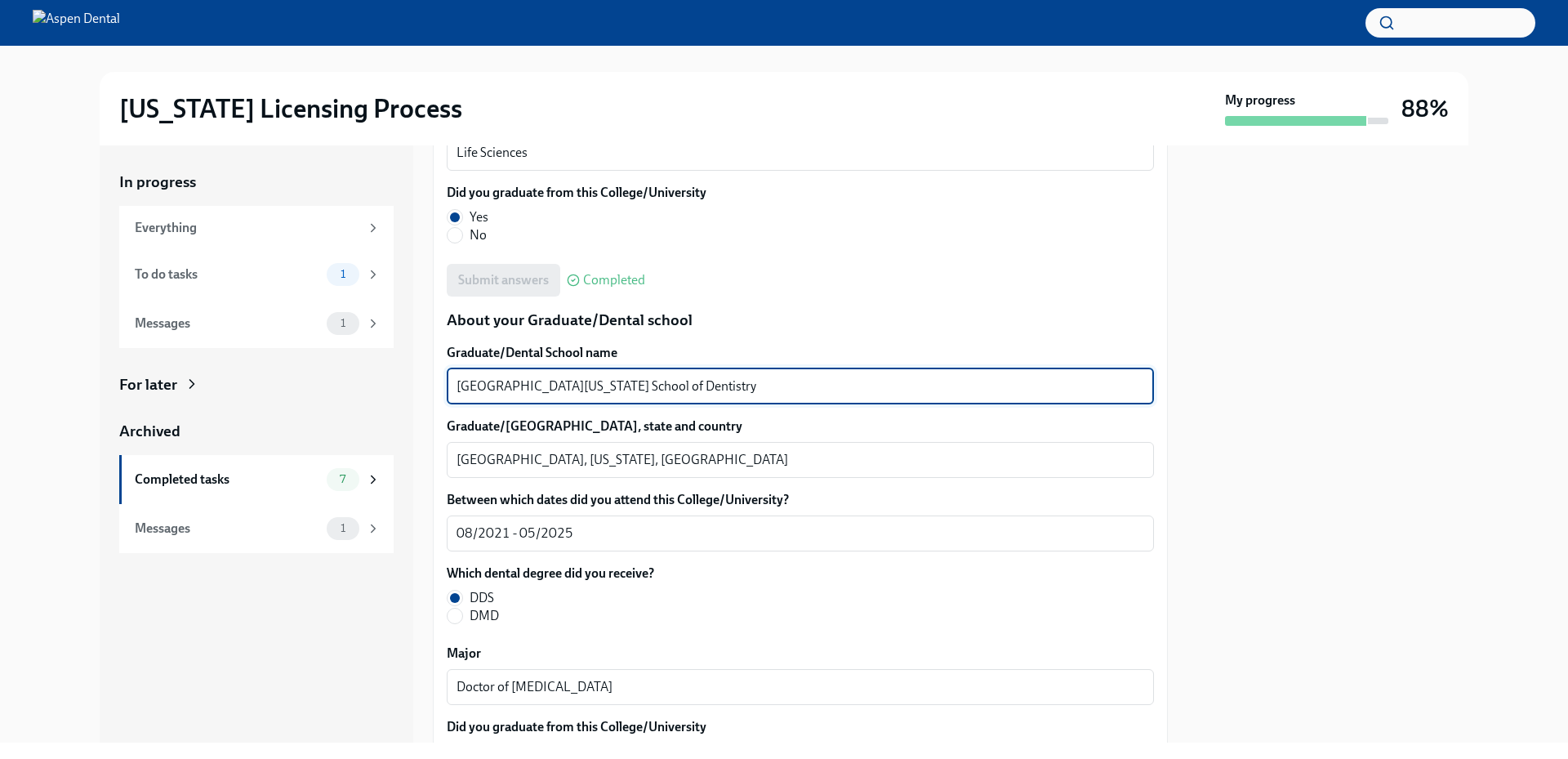
drag, startPoint x: 713, startPoint y: 384, endPoint x: 428, endPoint y: 385, distance: 285.0
click at [428, 385] on div "In progress Everything To do tasks 1 Messages 1 For later Archived Completed ta…" at bounding box center [783, 444] width 1369 height 597
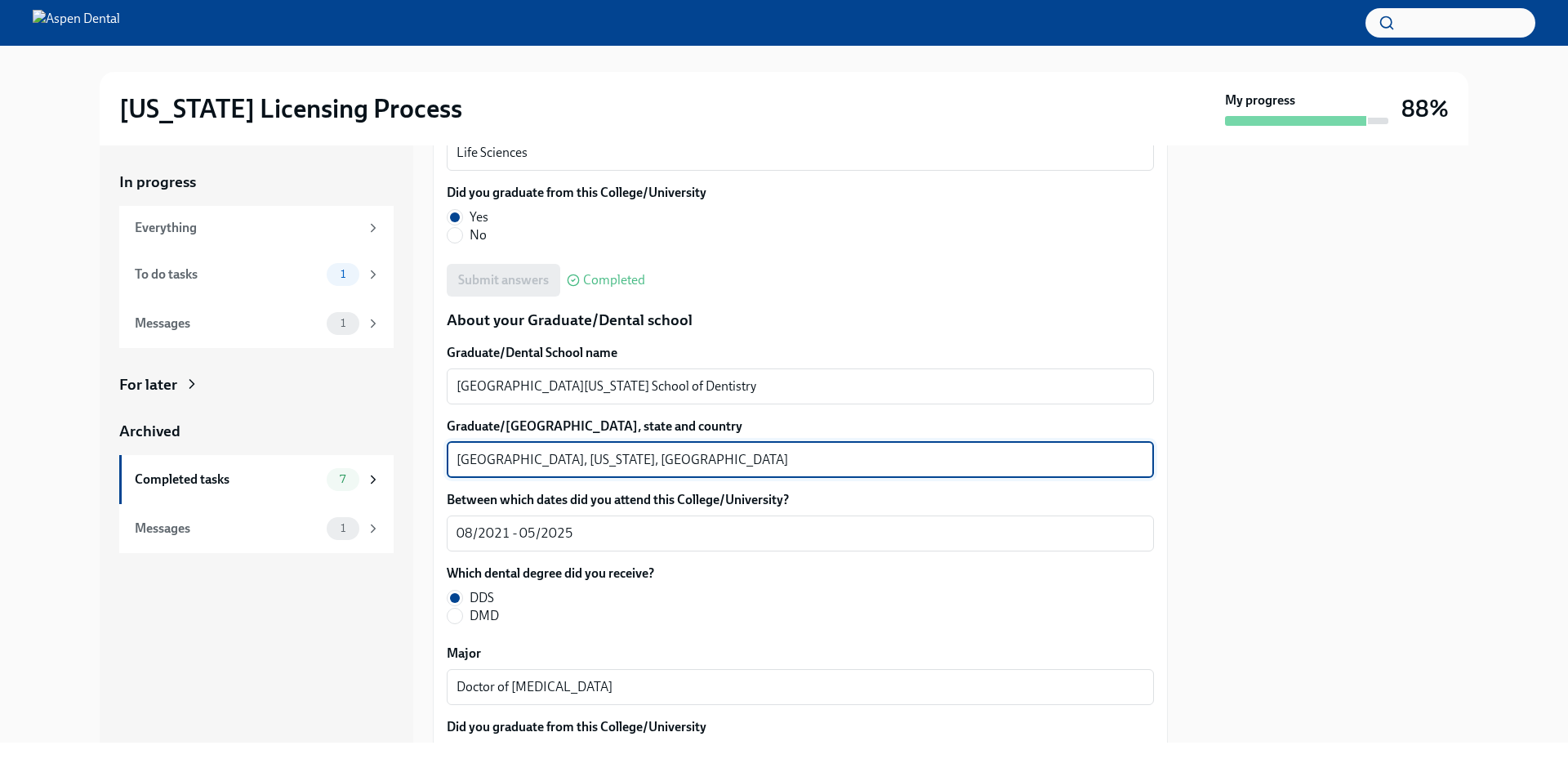
click at [500, 463] on textarea "Minneapolis, Minnesota, United States of America" at bounding box center [800, 460] width 687 height 20
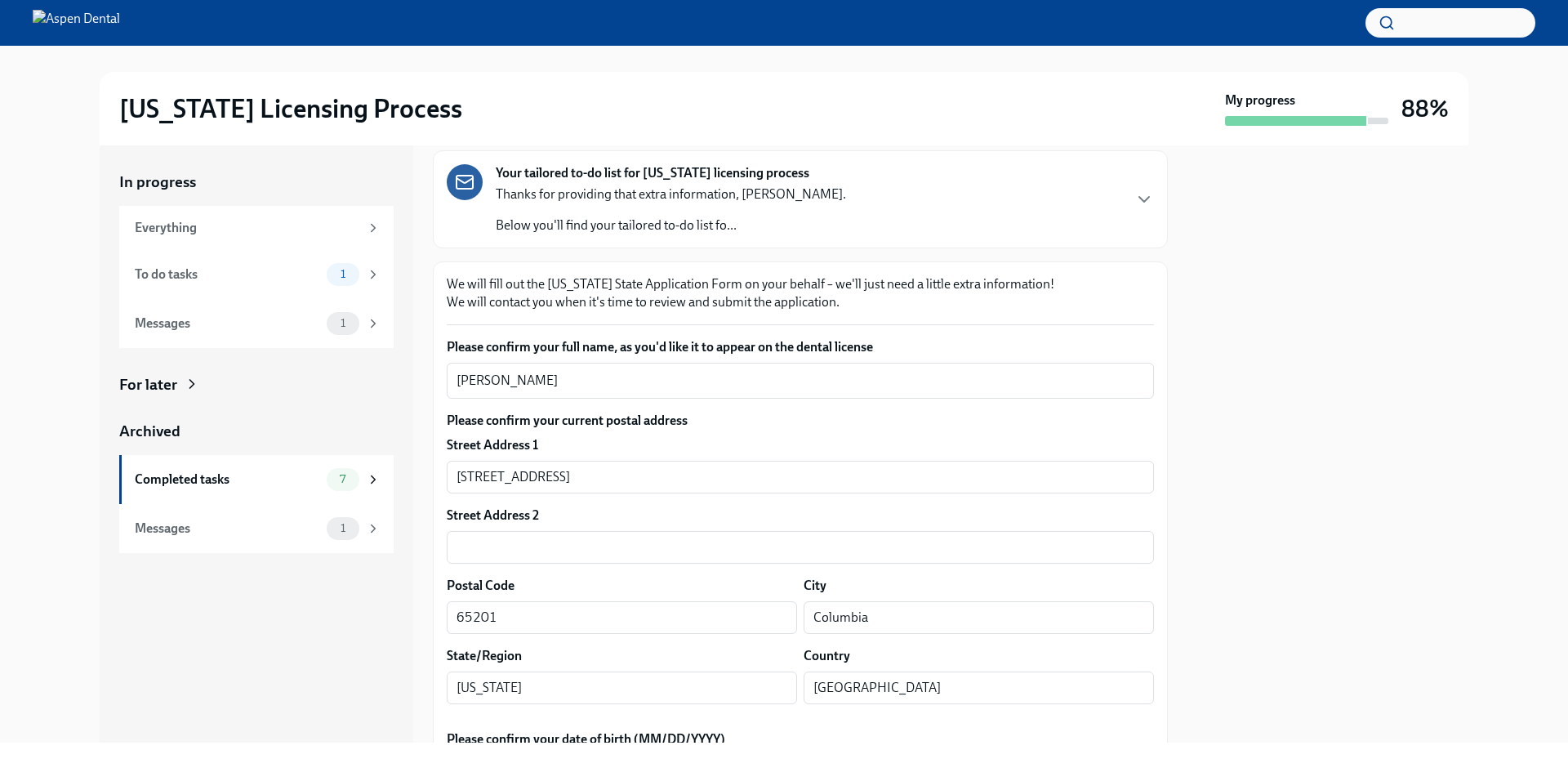
scroll to position [0, 0]
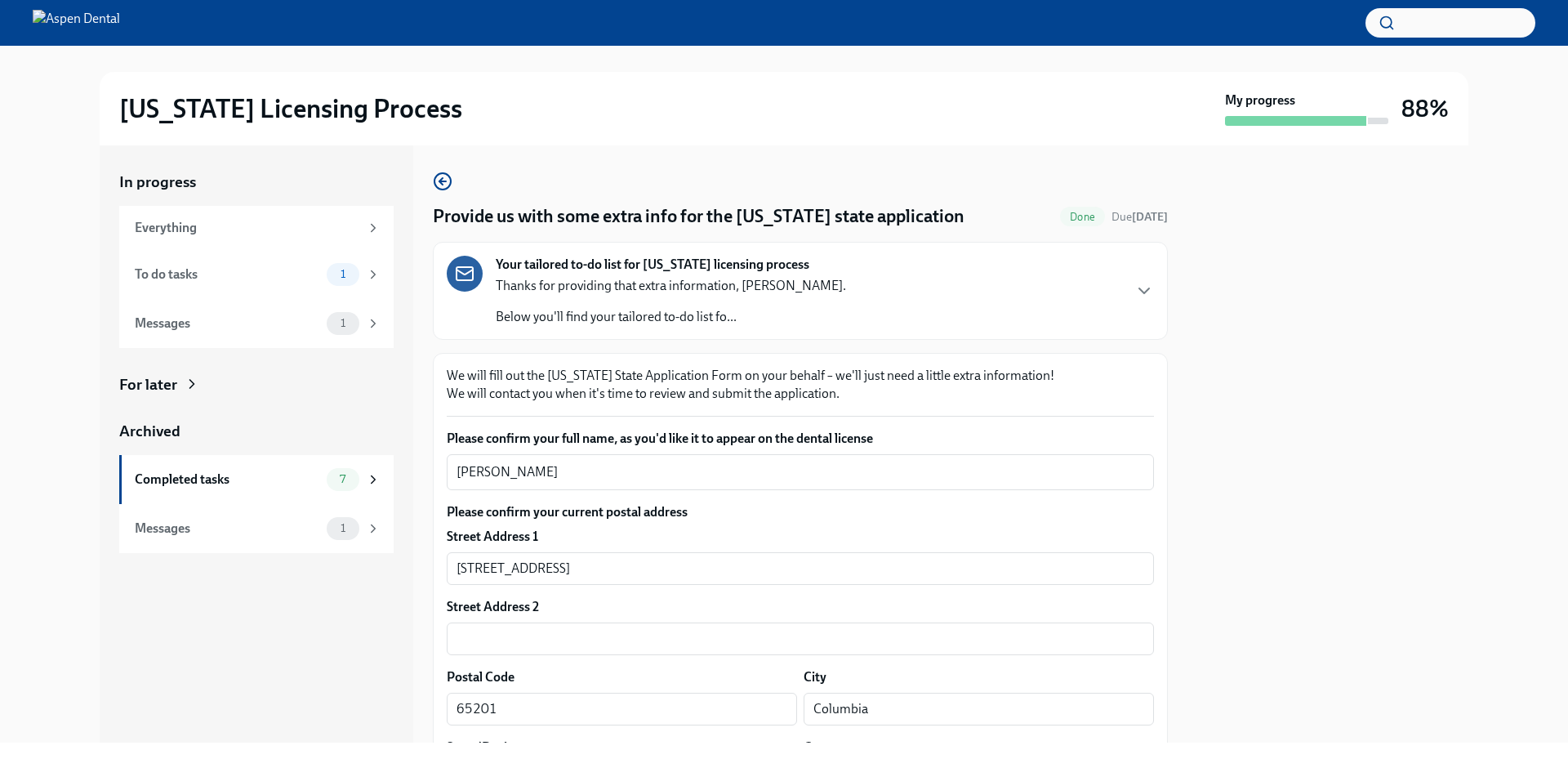
click at [42, 257] on div "In progress Everything To do tasks 1 Messages 1 For later Archived Completed ta…" at bounding box center [784, 444] width 1516 height 597
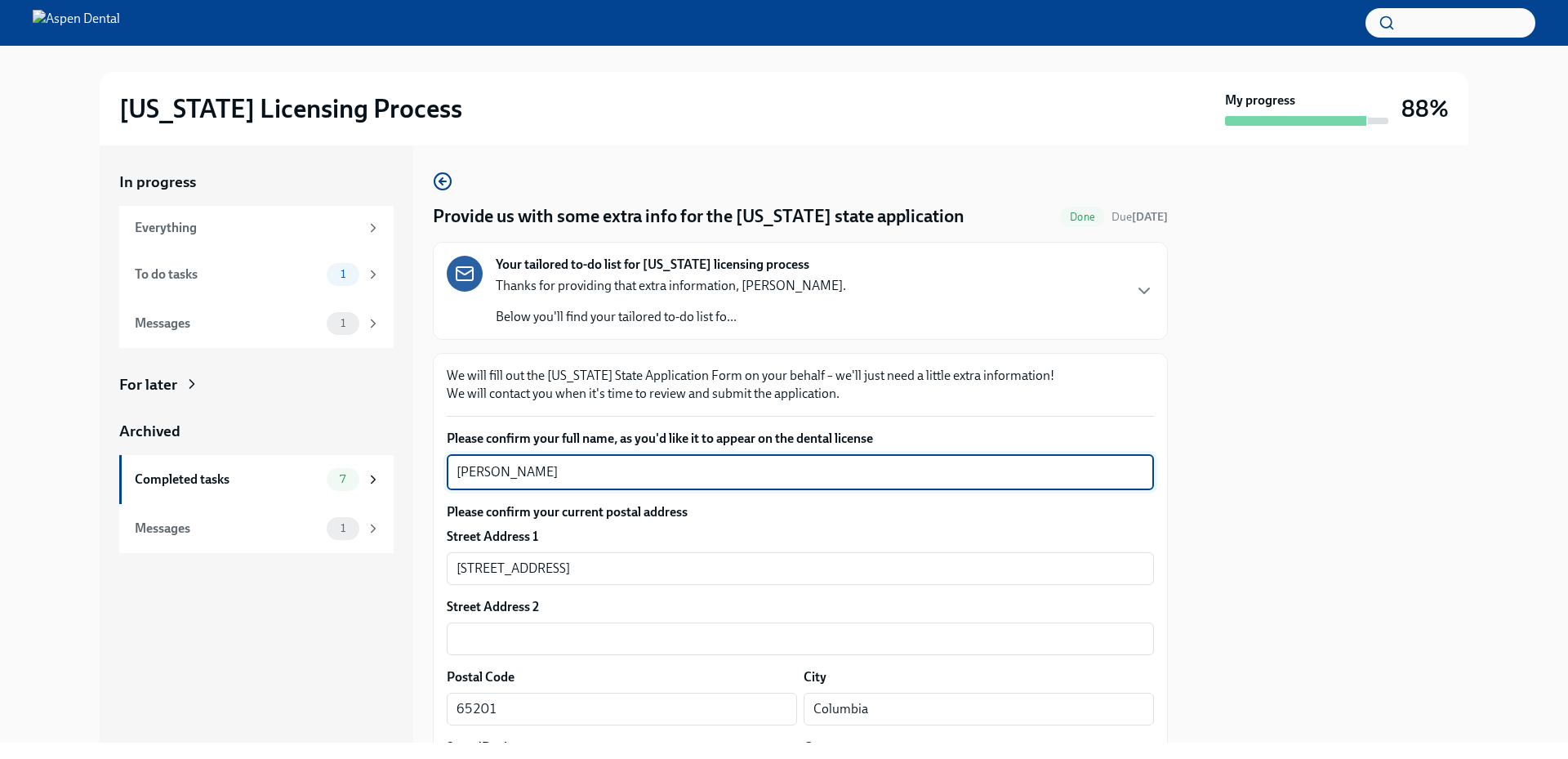
drag, startPoint x: 550, startPoint y: 475, endPoint x: 457, endPoint y: 476, distance: 93.0
click at [457, 476] on textarea "Gurjit Singh Gill" at bounding box center [800, 472] width 687 height 20
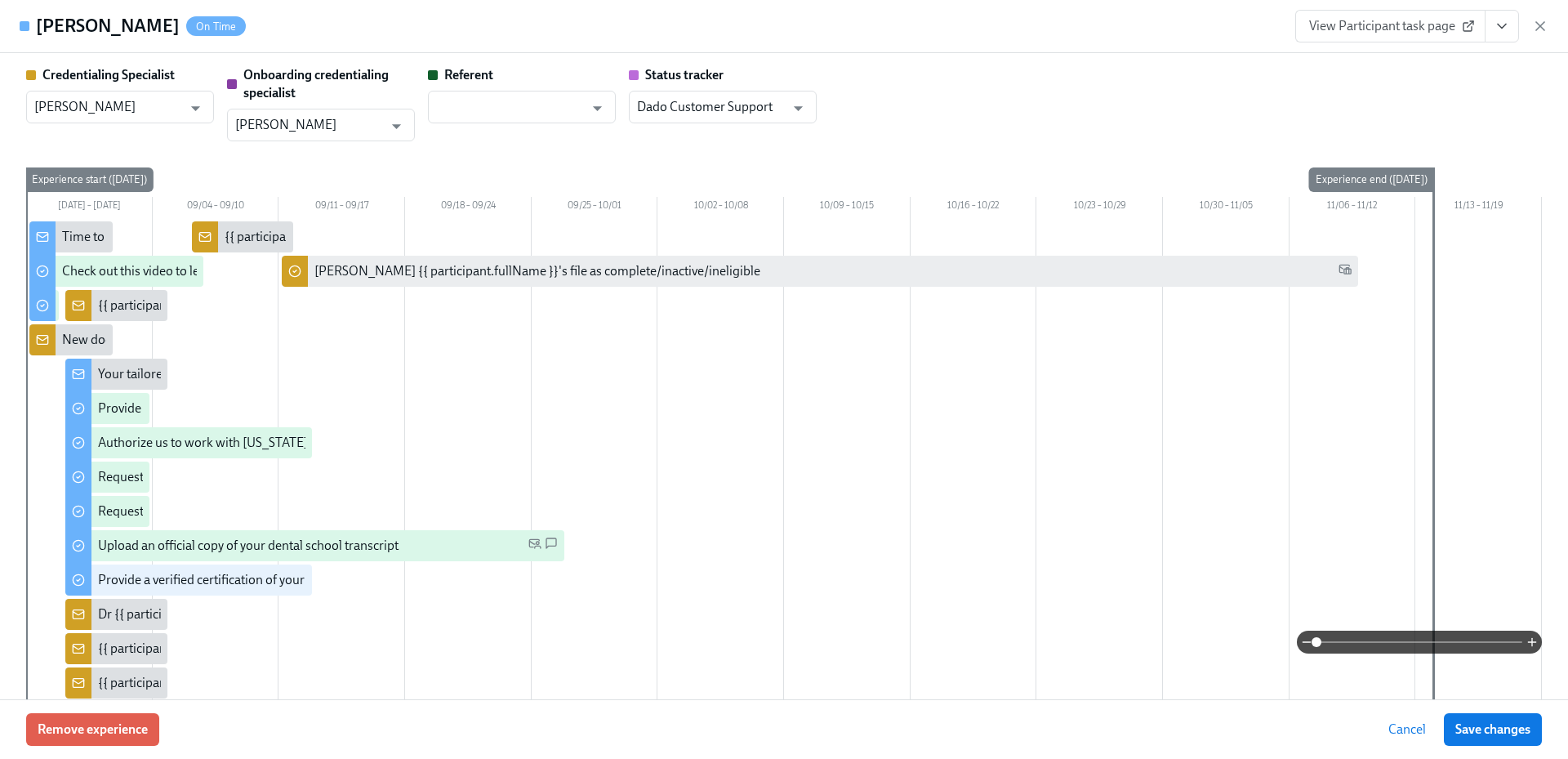
scroll to position [70, 0]
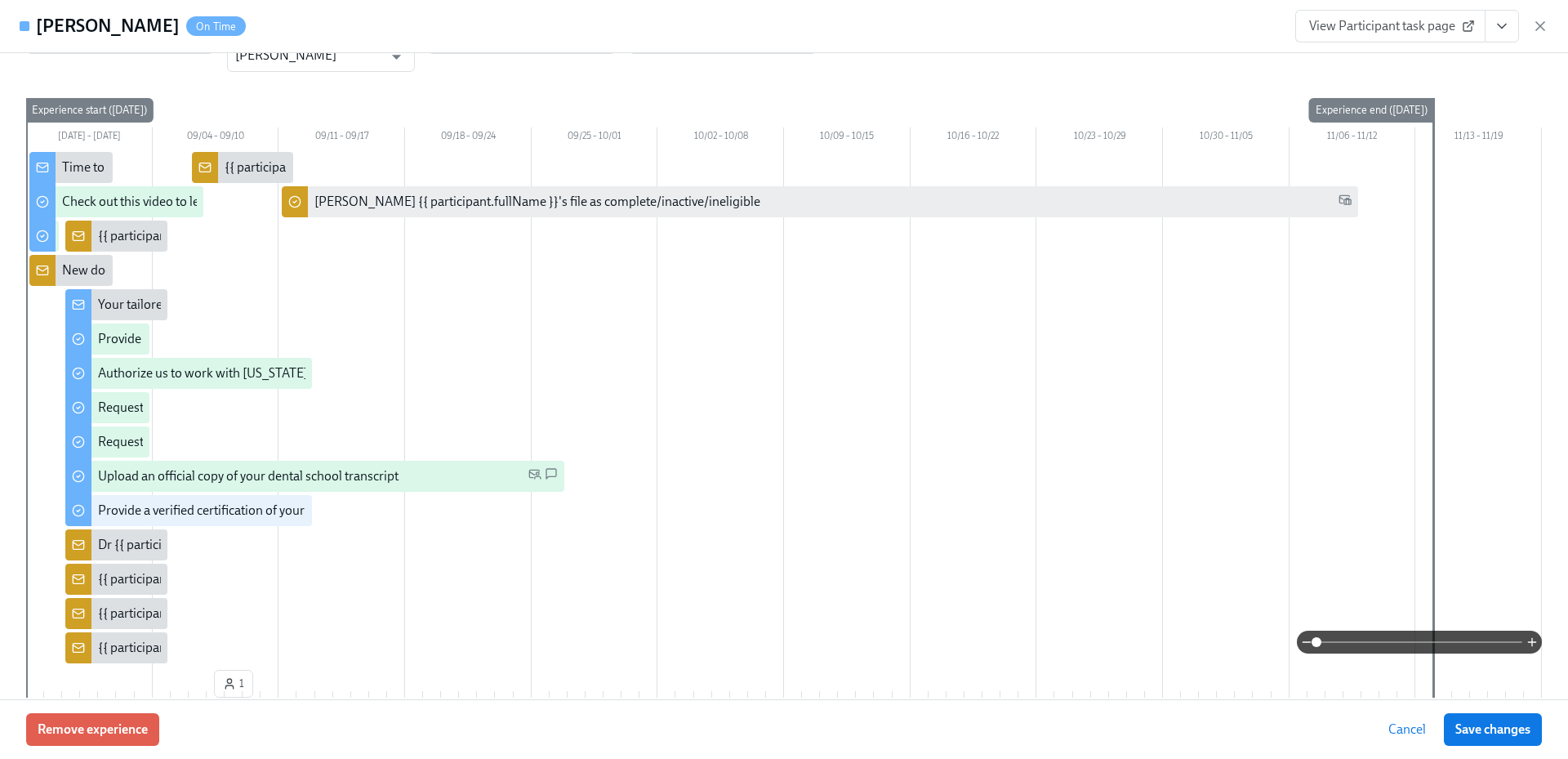
click at [1540, 21] on icon "button" at bounding box center [1540, 26] width 16 height 16
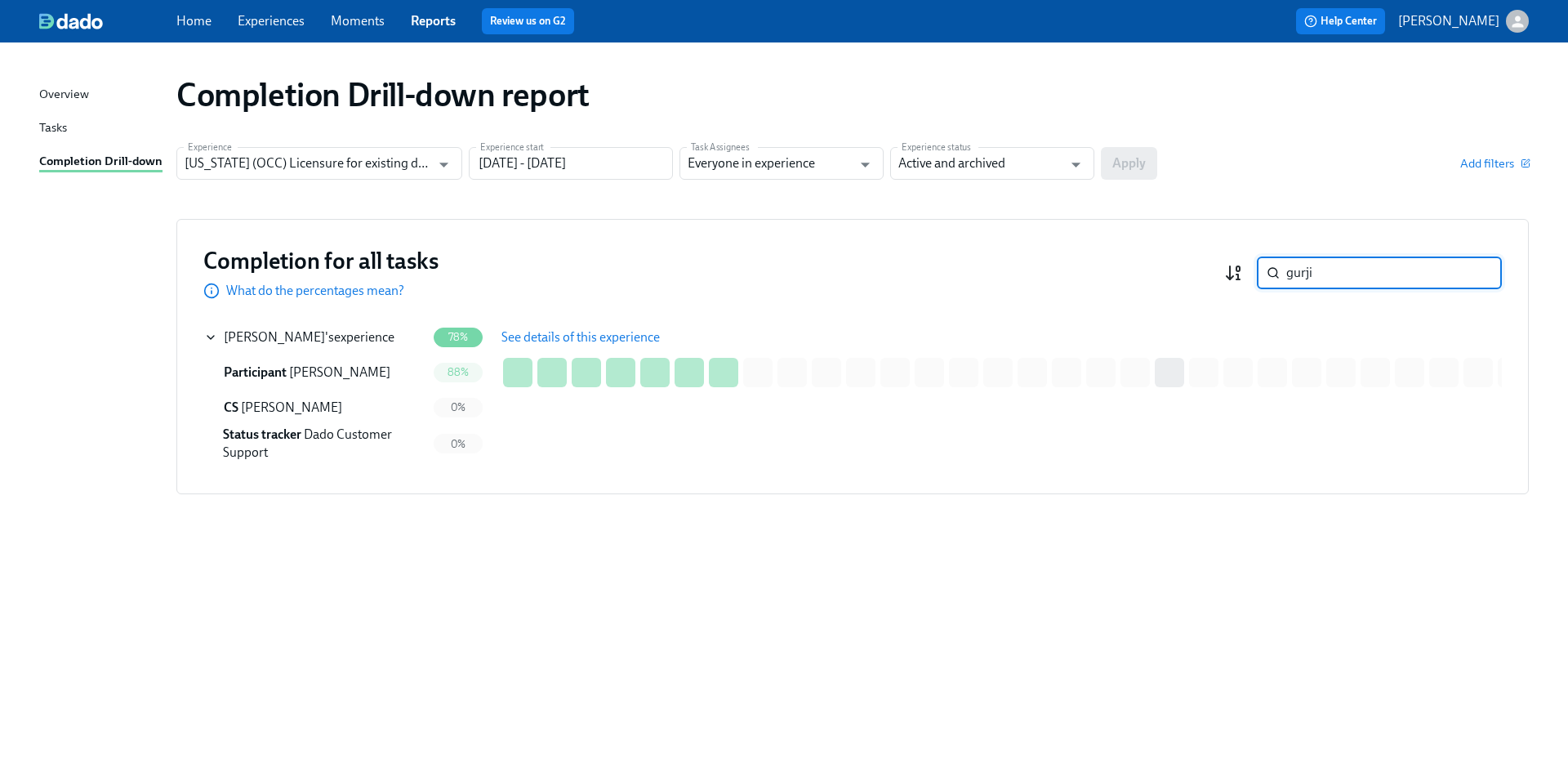
drag, startPoint x: 1311, startPoint y: 270, endPoint x: 1231, endPoint y: 266, distance: 80.1
click at [1231, 266] on div "gurji ​" at bounding box center [1363, 273] width 278 height 33
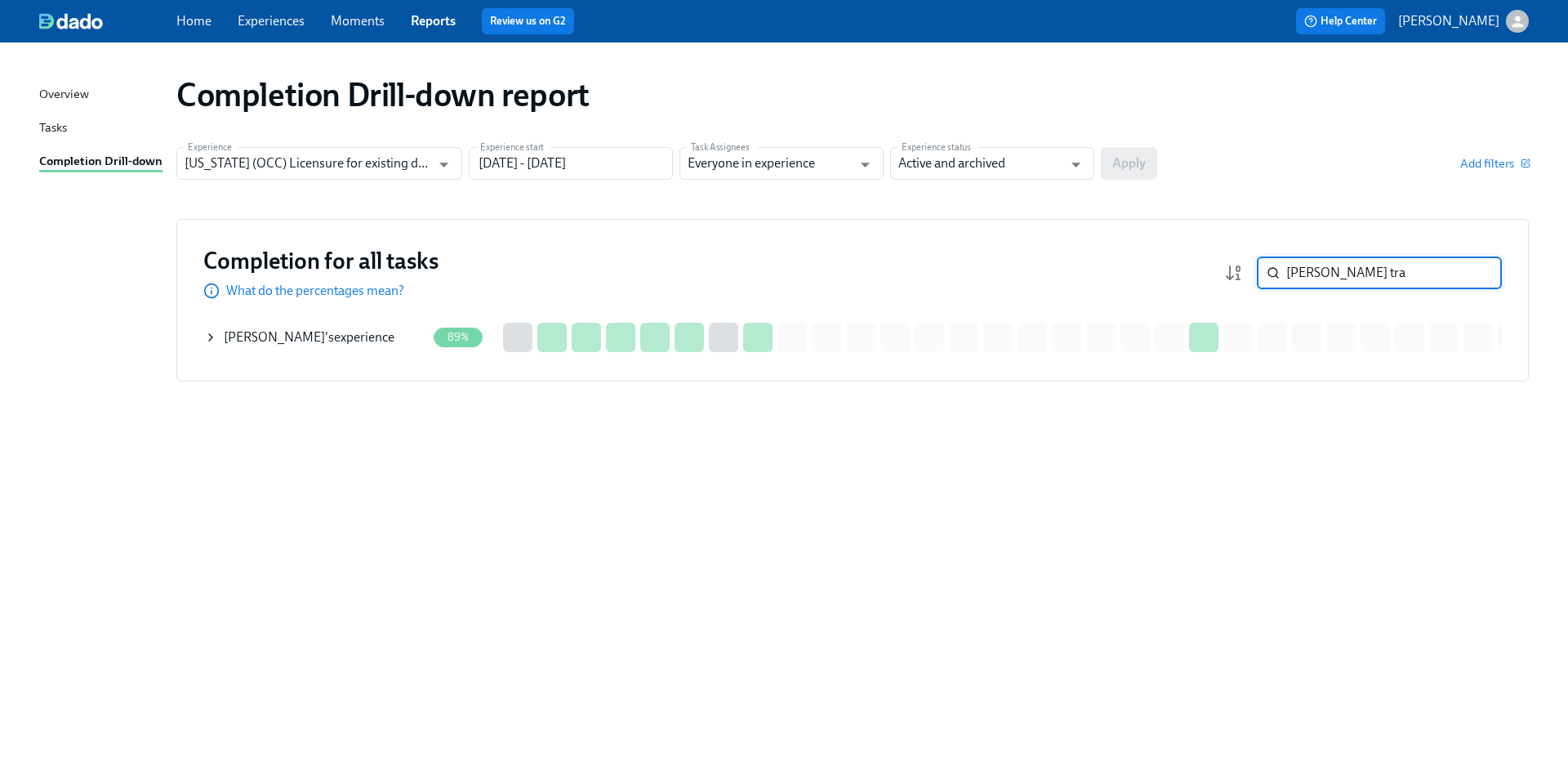
type input "doan tra"
click at [365, 340] on div "Doan Tran 's experience" at bounding box center [315, 337] width 223 height 33
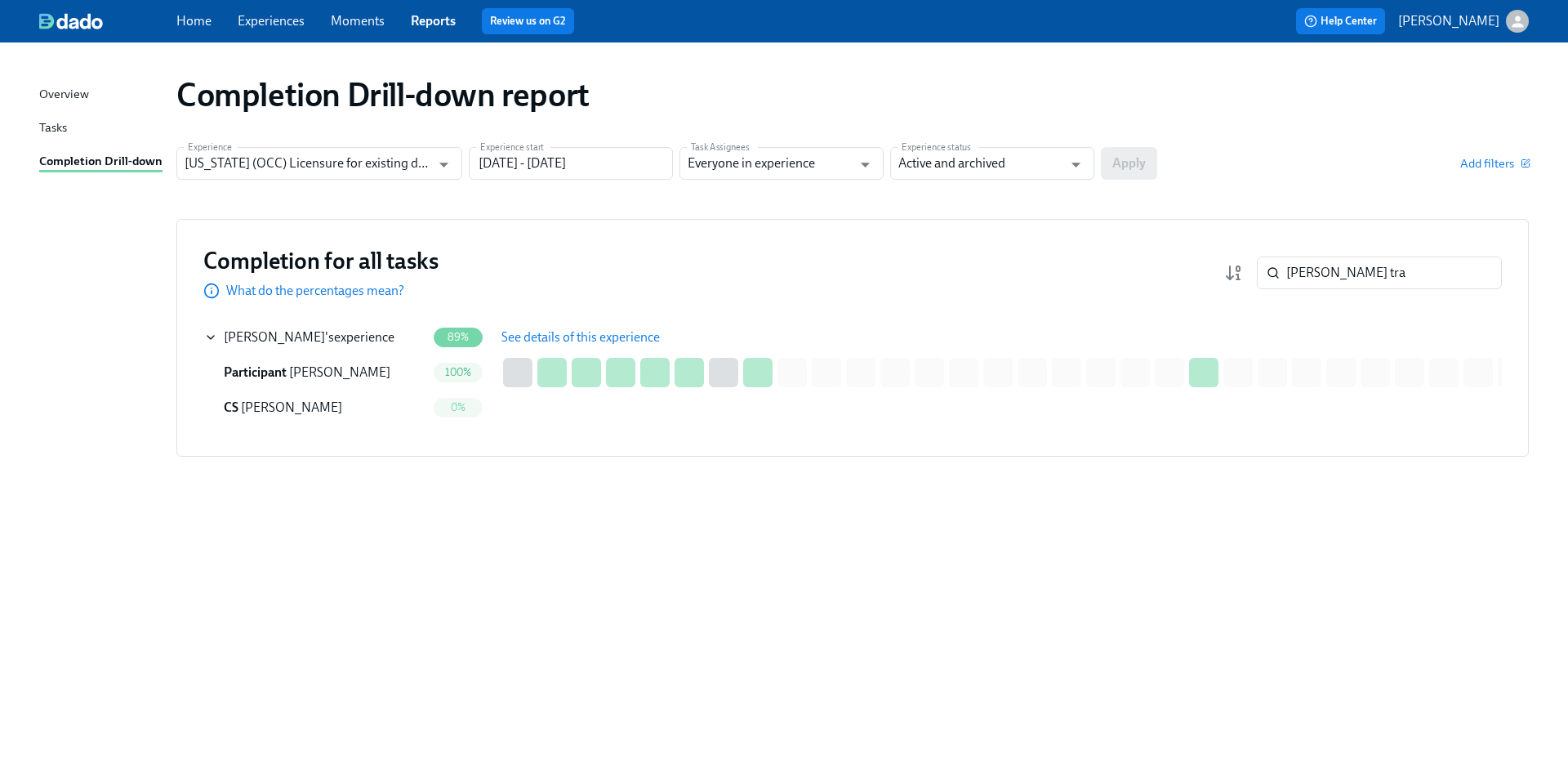
click at [586, 343] on span "See details of this experience" at bounding box center [580, 337] width 158 height 16
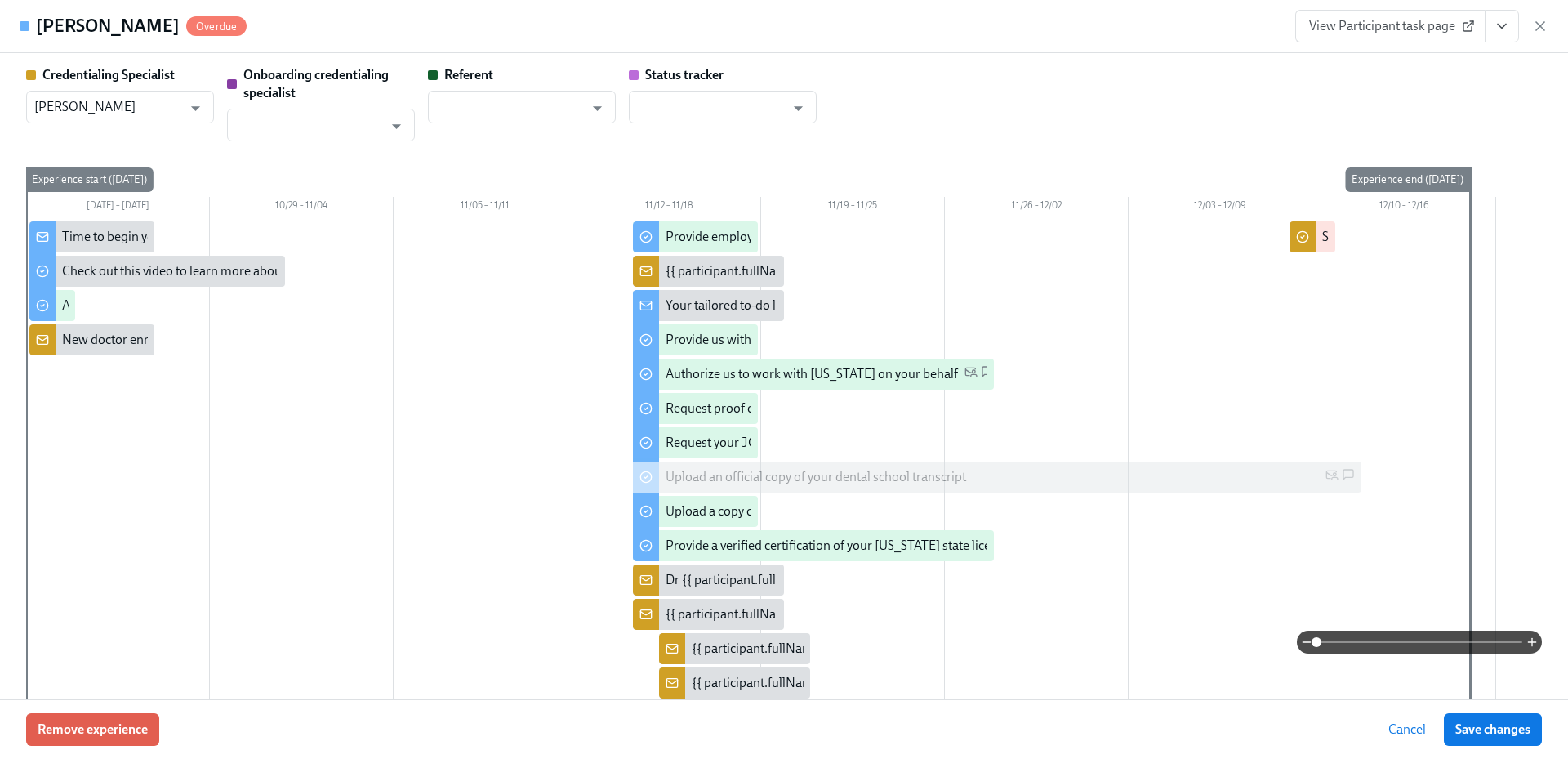
click at [1394, 18] on span "View Participant task page" at bounding box center [1391, 26] width 163 height 16
click at [1411, 32] on span "View Participant task page" at bounding box center [1391, 26] width 163 height 16
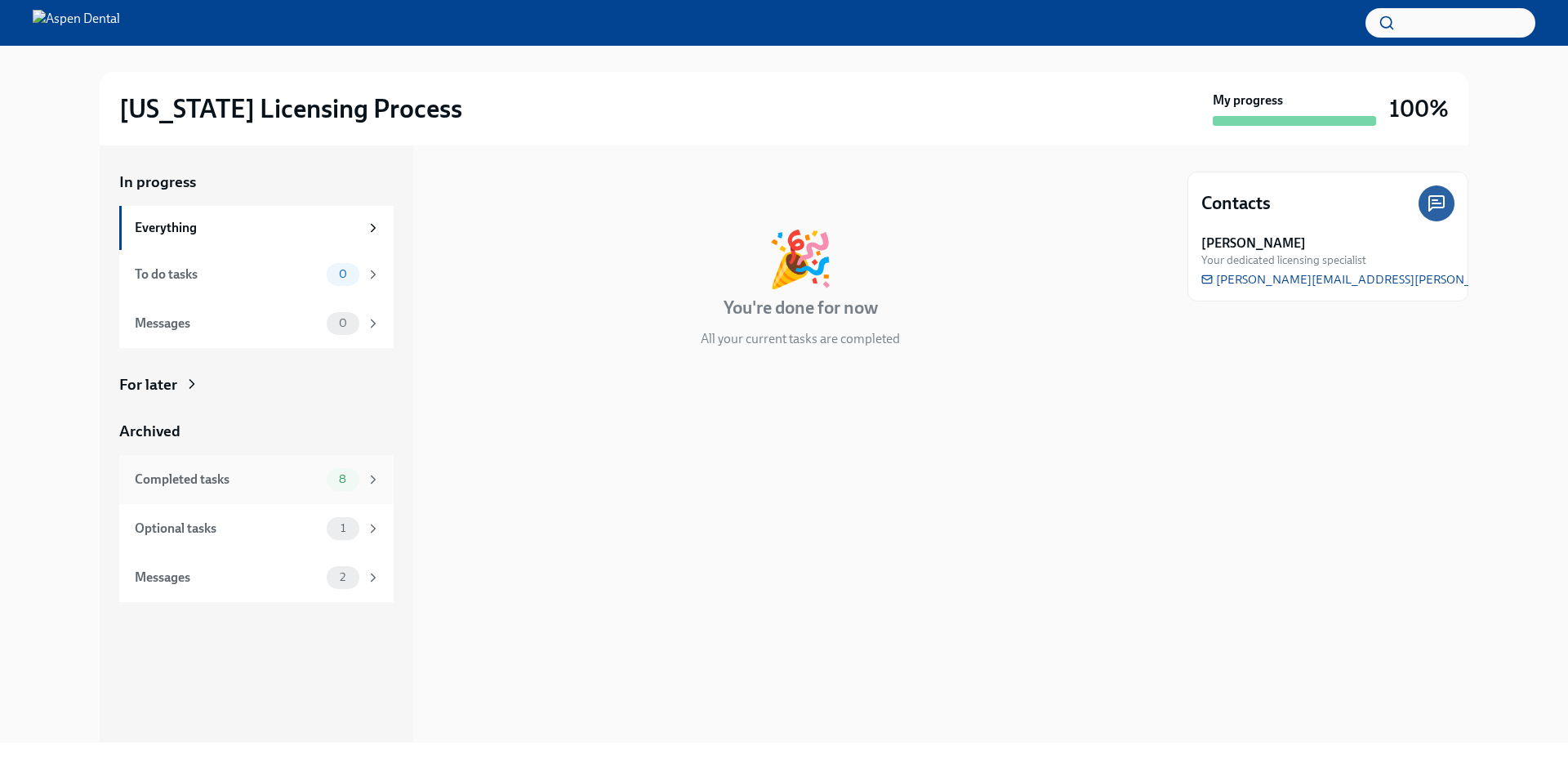
click at [274, 476] on div "Completed tasks" at bounding box center [227, 479] width 185 height 18
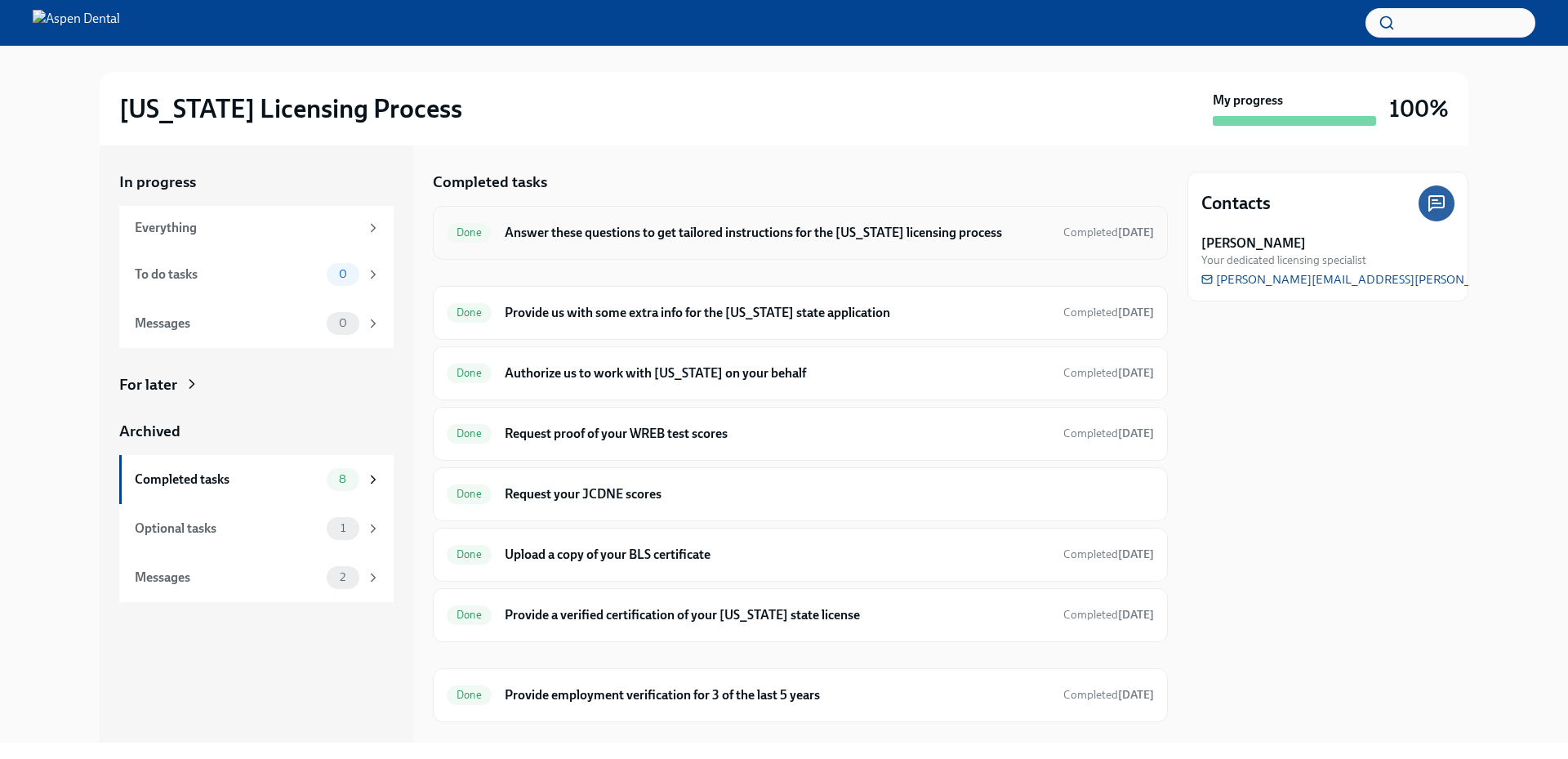
click at [599, 225] on h6 "Answer these questions to get tailored instructions for the [US_STATE] licensin…" at bounding box center [778, 232] width 545 height 18
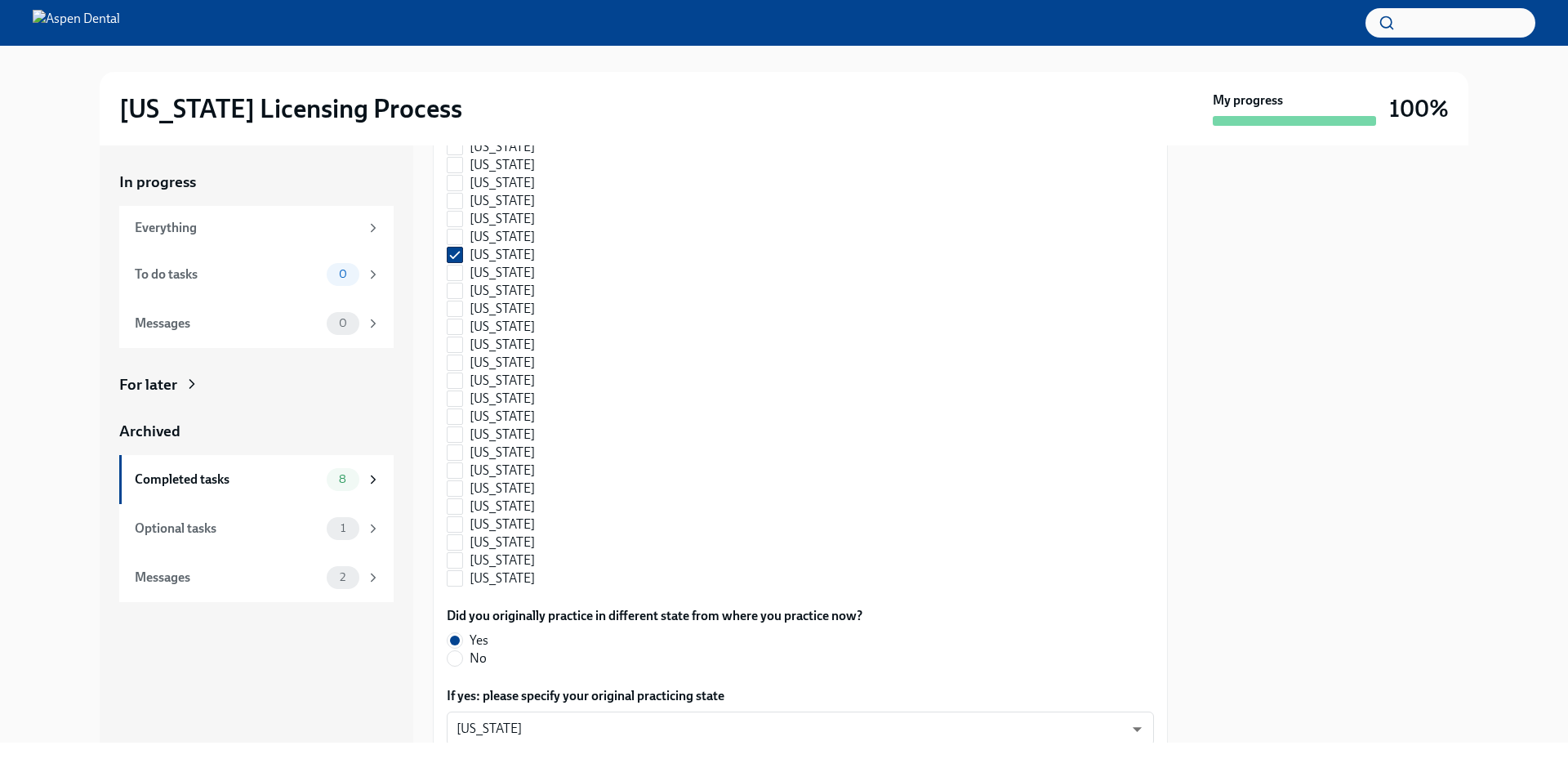
scroll to position [1638, 0]
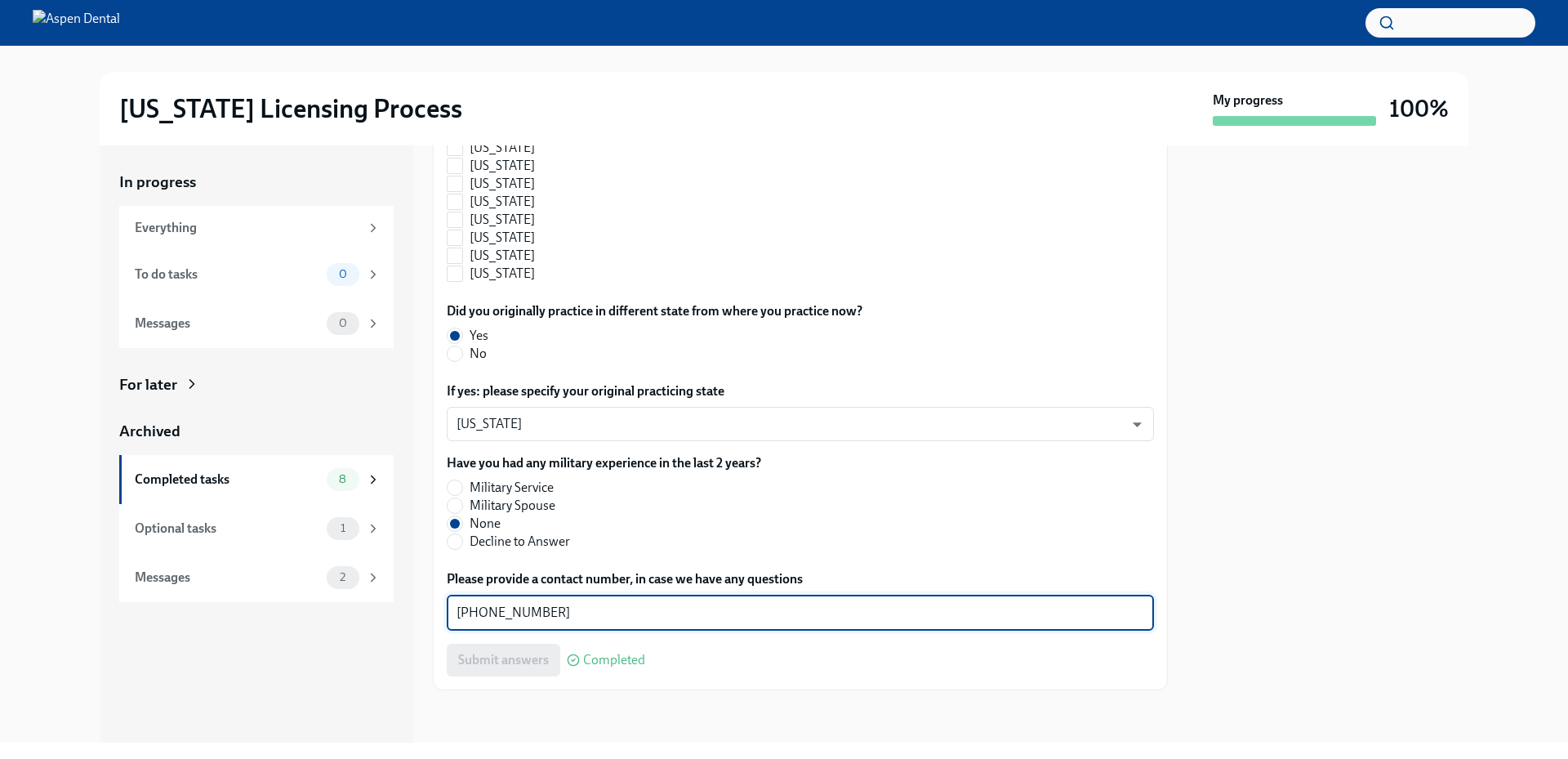
drag, startPoint x: 544, startPoint y: 615, endPoint x: 434, endPoint y: 611, distance: 110.1
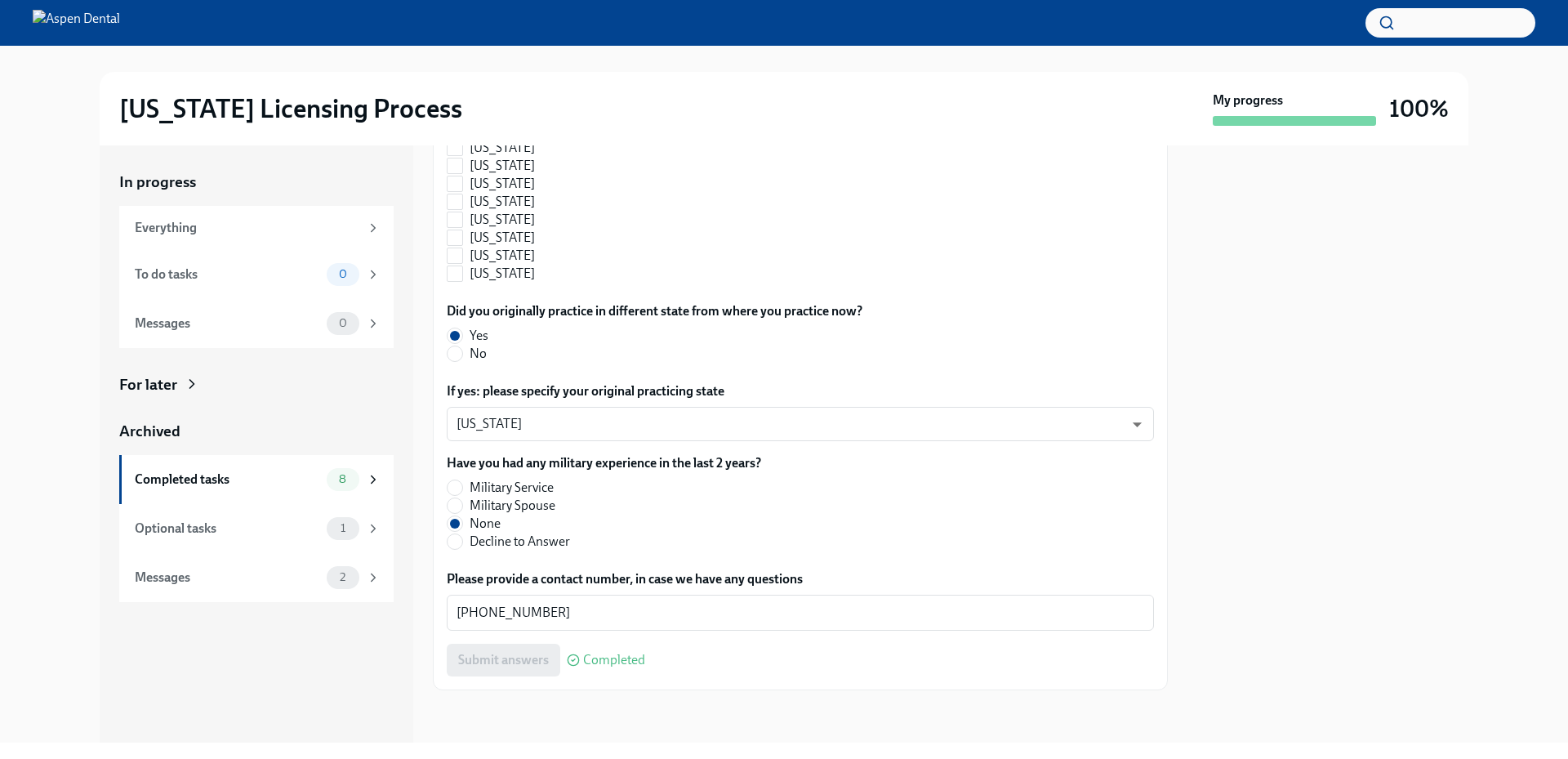
click at [1409, 408] on div at bounding box center [1328, 444] width 281 height 597
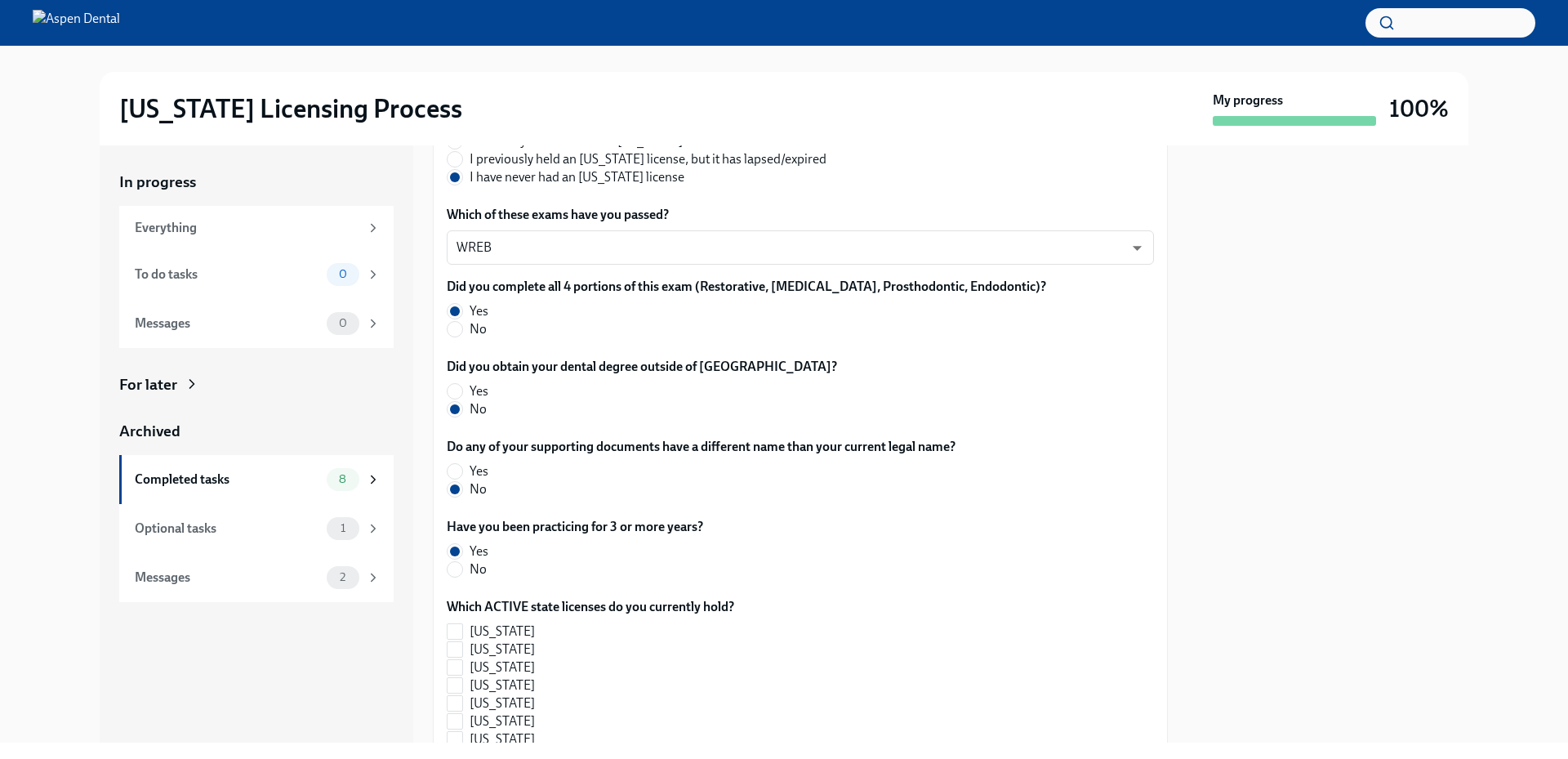
scroll to position [331, 0]
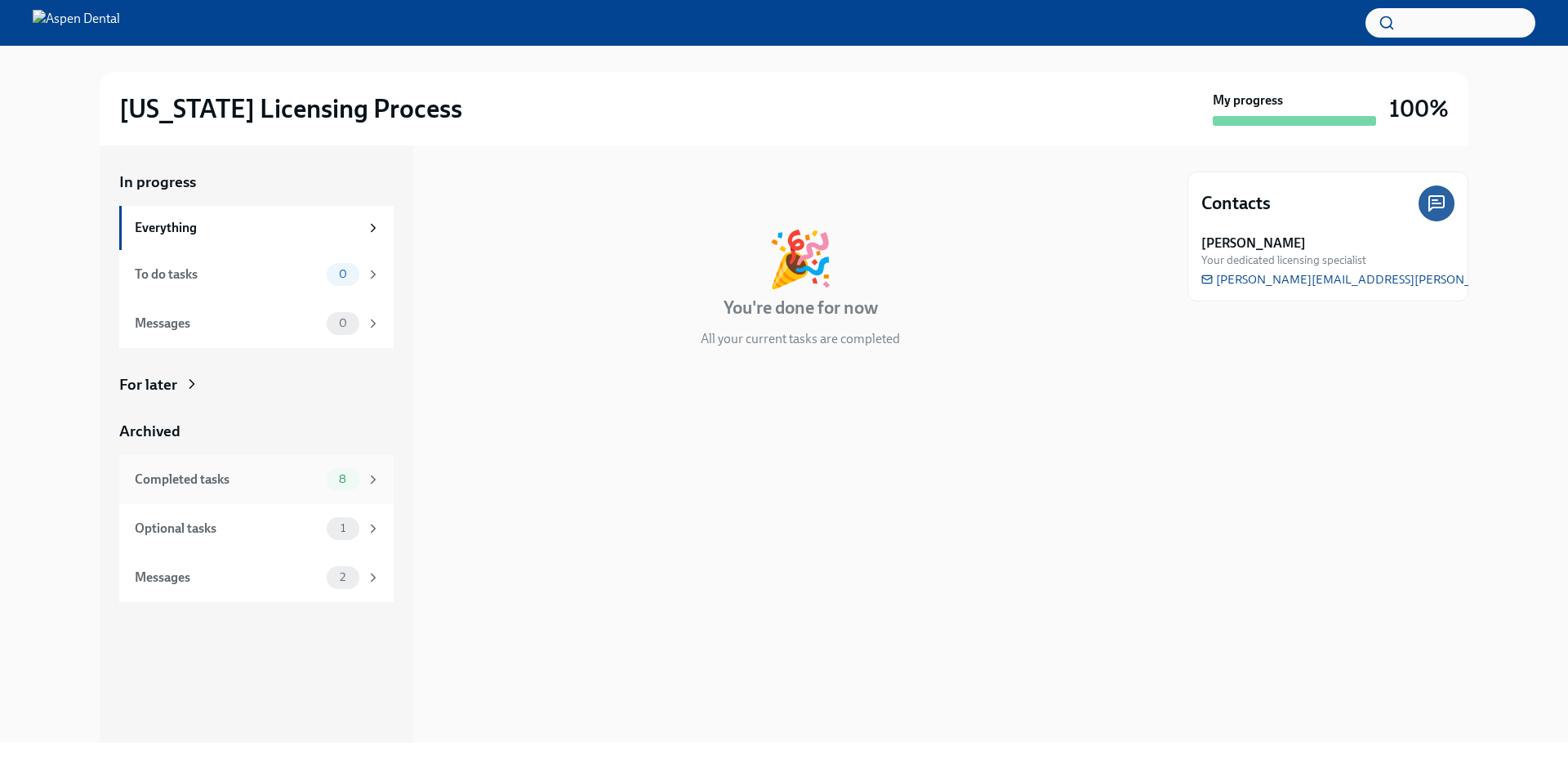
click at [260, 476] on div "Completed tasks" at bounding box center [227, 479] width 185 height 18
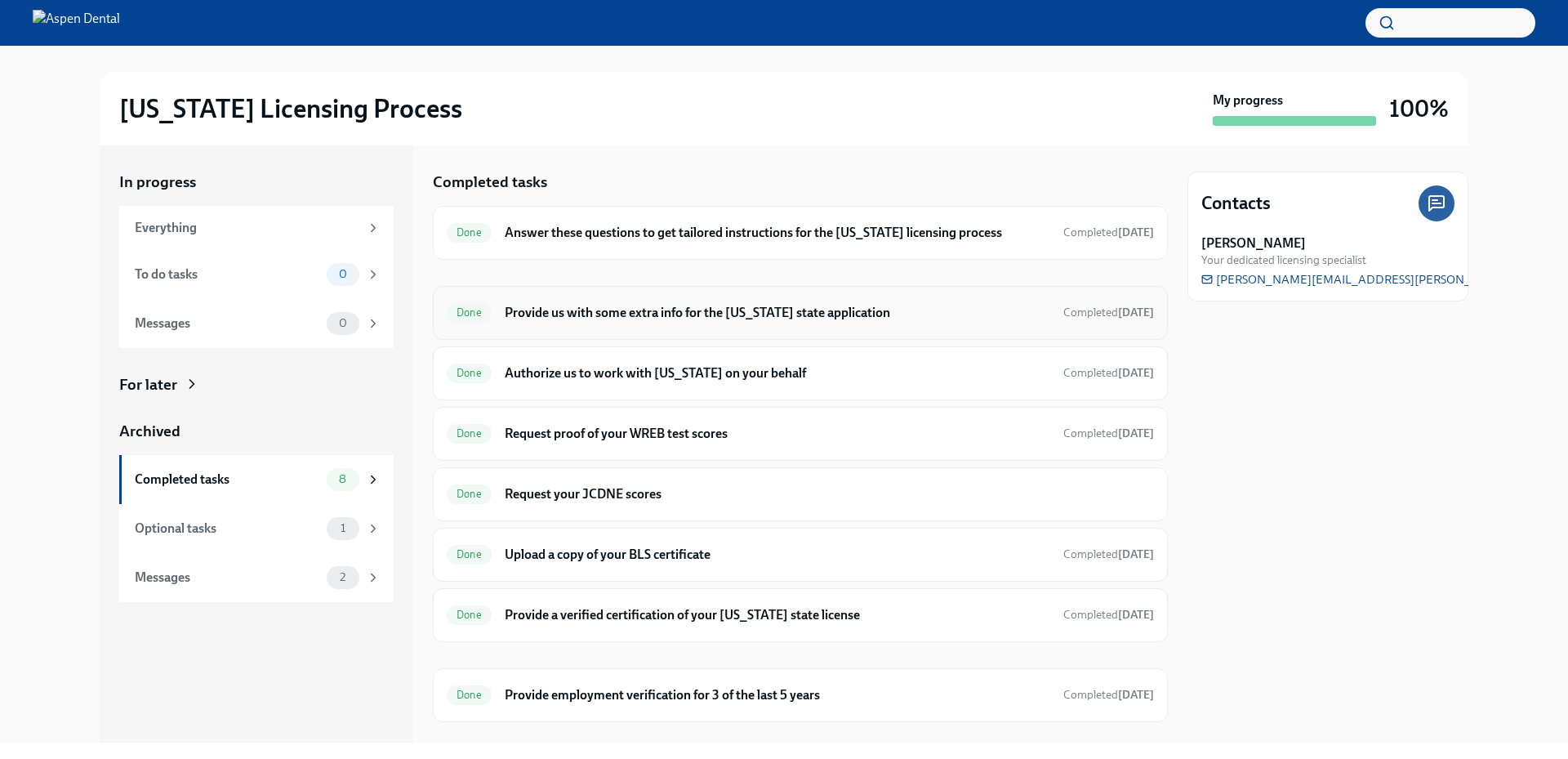
click at [611, 313] on h6 "Provide us with some extra info for the [US_STATE] state application" at bounding box center [778, 313] width 545 height 18
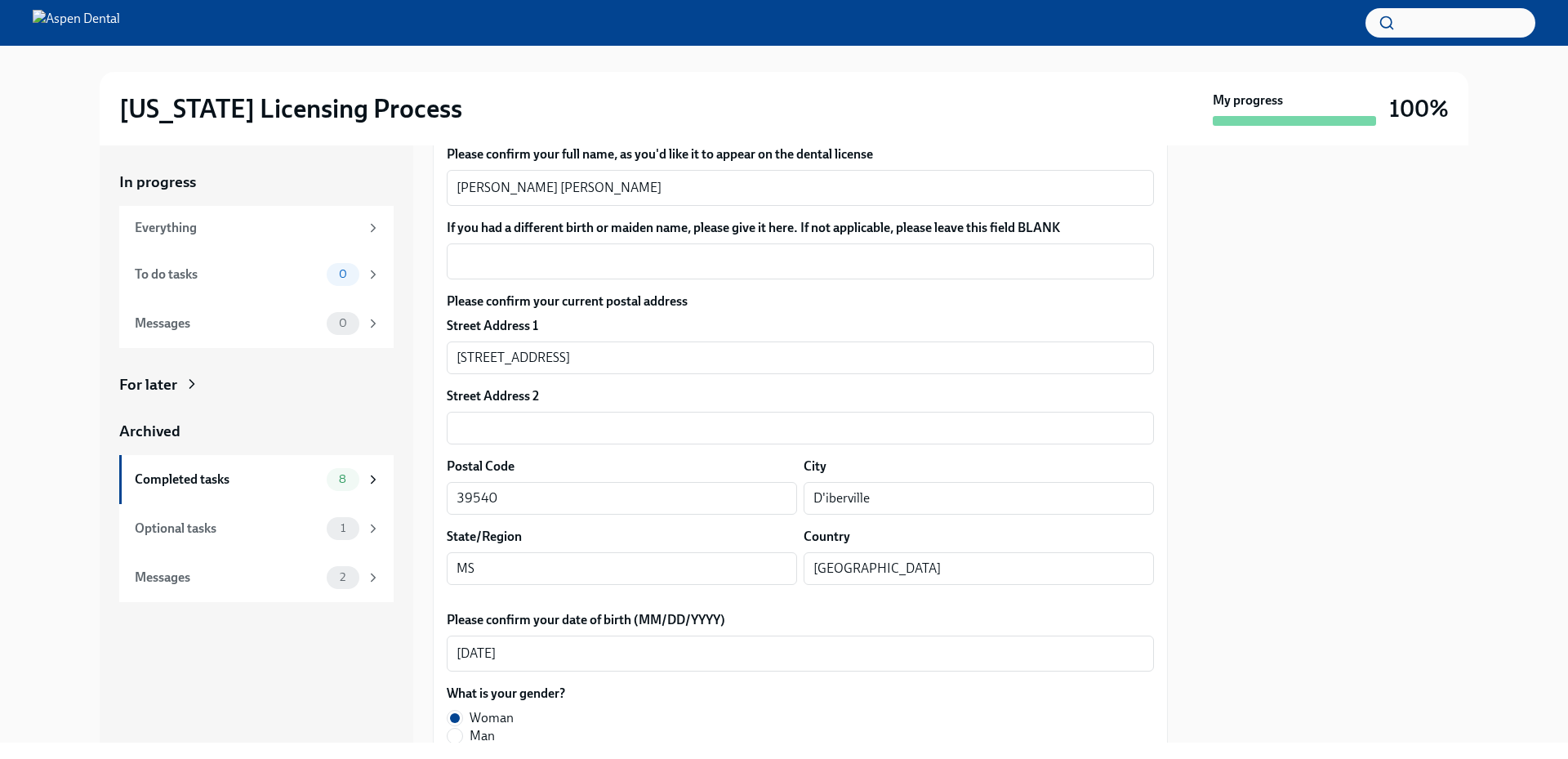
scroll to position [245, 0]
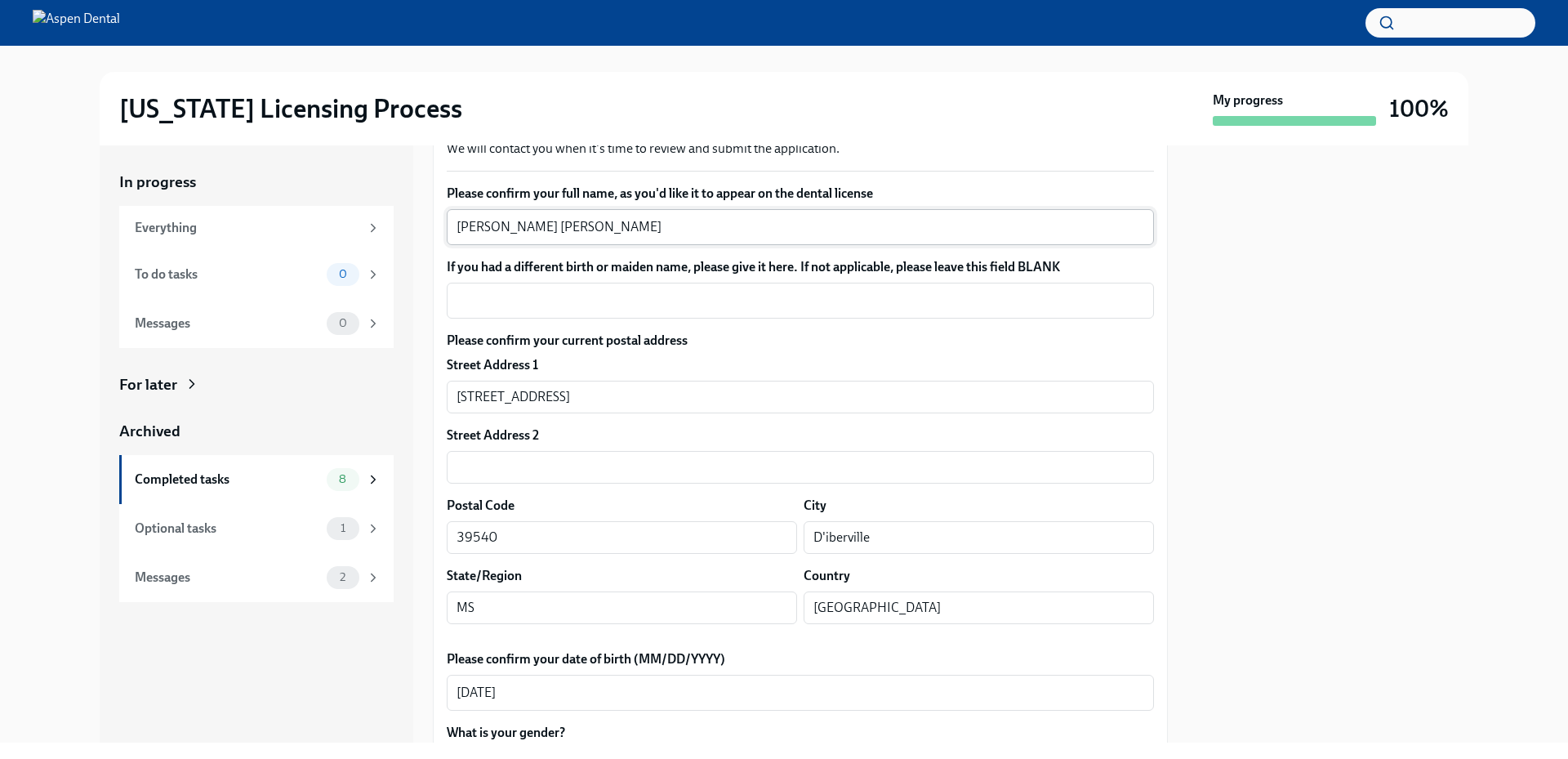
click at [474, 224] on textarea "[PERSON_NAME] [PERSON_NAME]" at bounding box center [800, 227] width 687 height 20
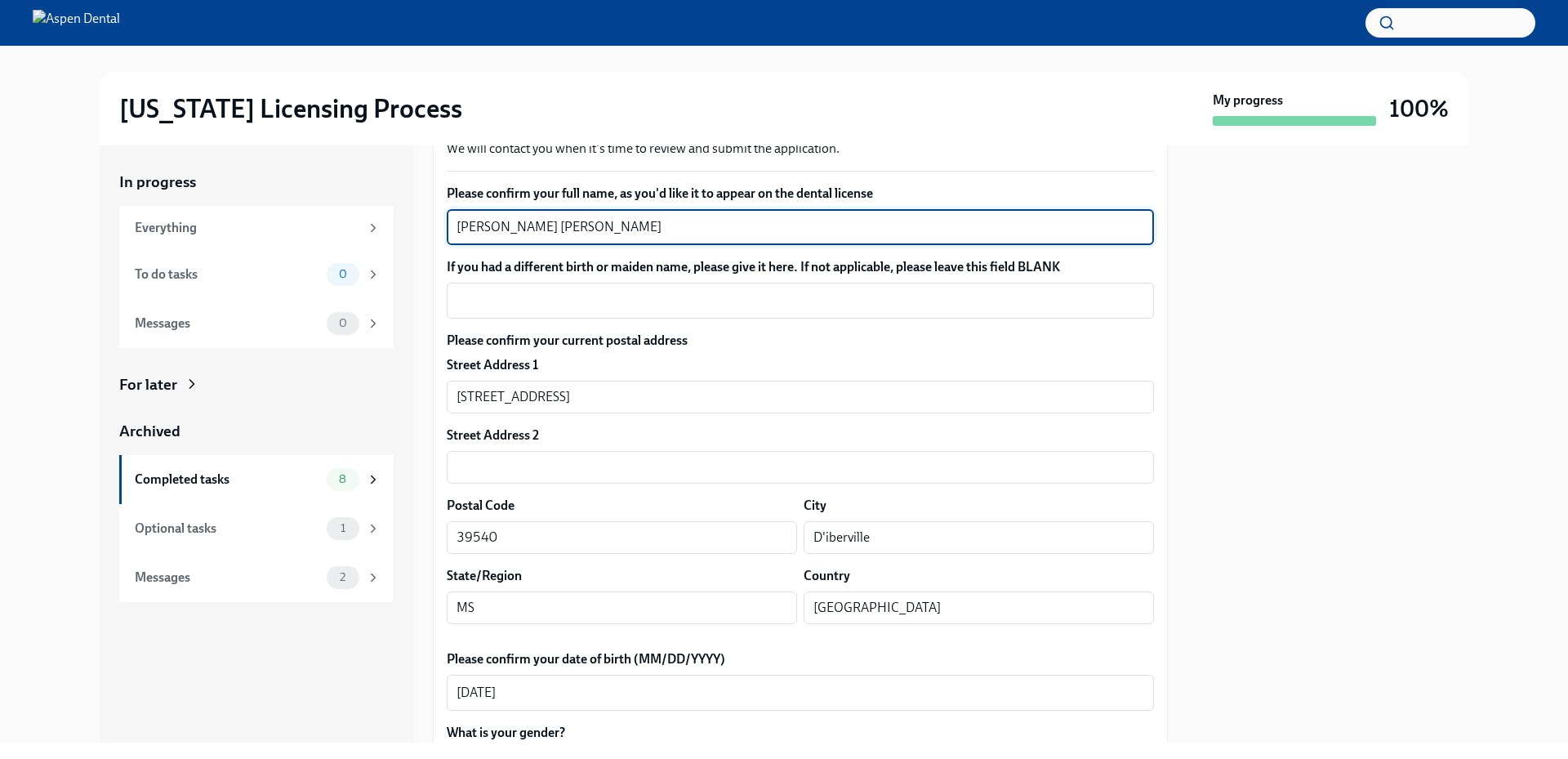
click at [474, 223] on textarea "[PERSON_NAME] [PERSON_NAME]" at bounding box center [800, 227] width 687 height 20
click at [544, 228] on textarea "[PERSON_NAME] [PERSON_NAME]" at bounding box center [800, 227] width 687 height 20
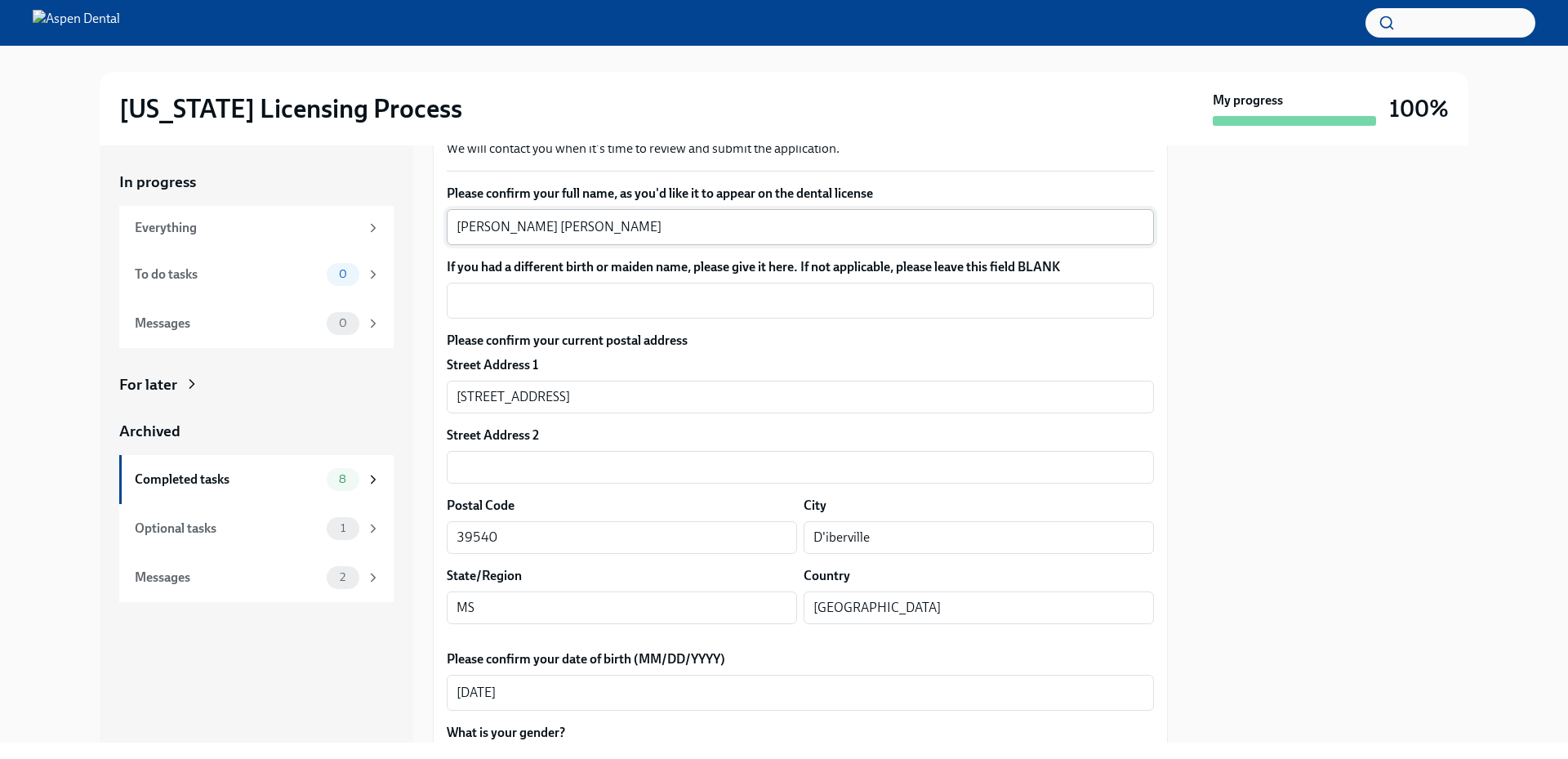
click at [501, 226] on textarea "[PERSON_NAME] [PERSON_NAME]" at bounding box center [800, 227] width 687 height 20
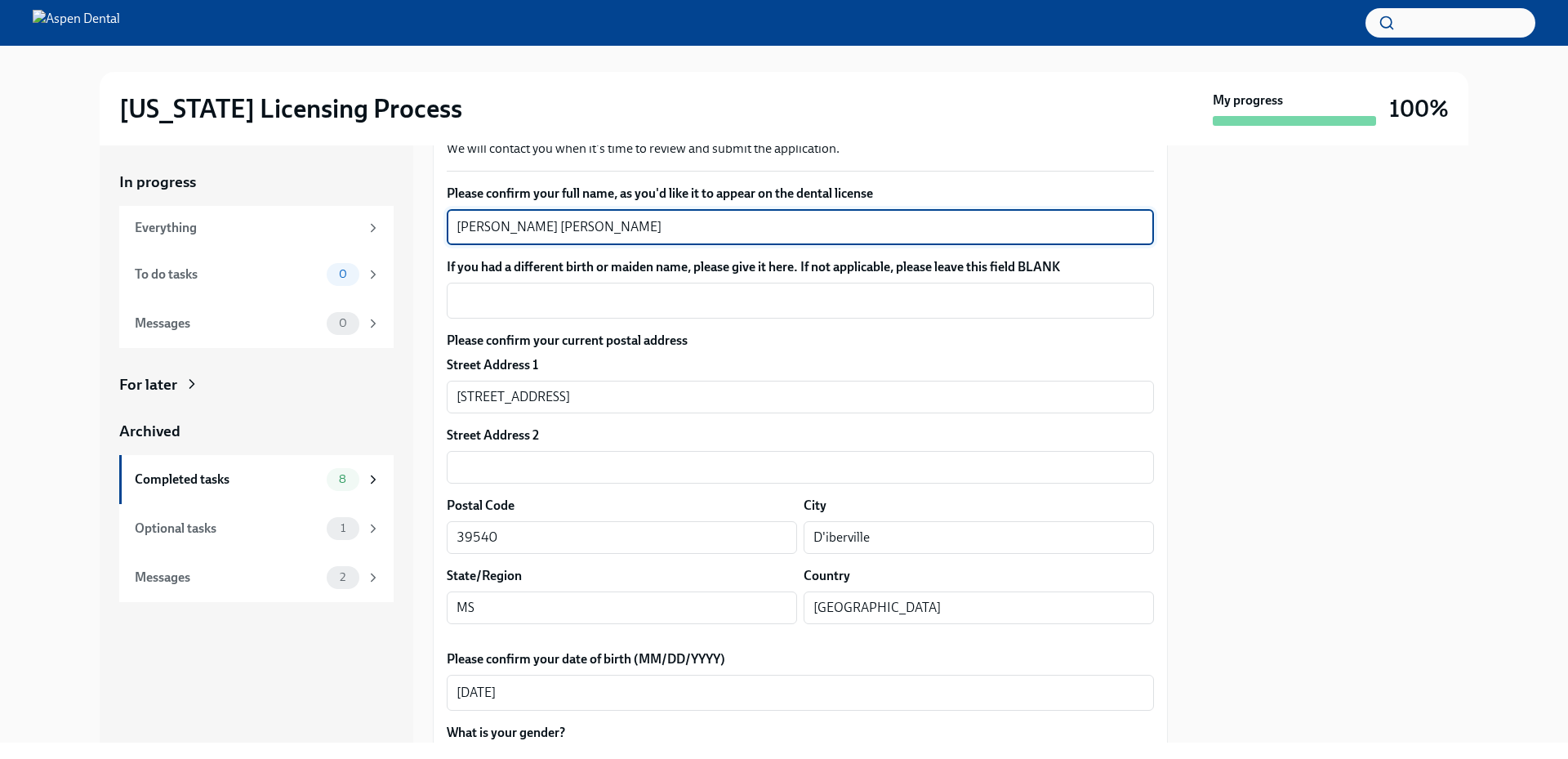
click at [501, 226] on textarea "[PERSON_NAME] [PERSON_NAME]" at bounding box center [800, 227] width 687 height 20
click at [468, 228] on textarea "[PERSON_NAME] [PERSON_NAME]" at bounding box center [800, 227] width 687 height 20
click at [468, 227] on textarea "[PERSON_NAME] [PERSON_NAME]" at bounding box center [800, 227] width 687 height 20
type textarea "[PERSON_NAME] [PERSON_NAME]"
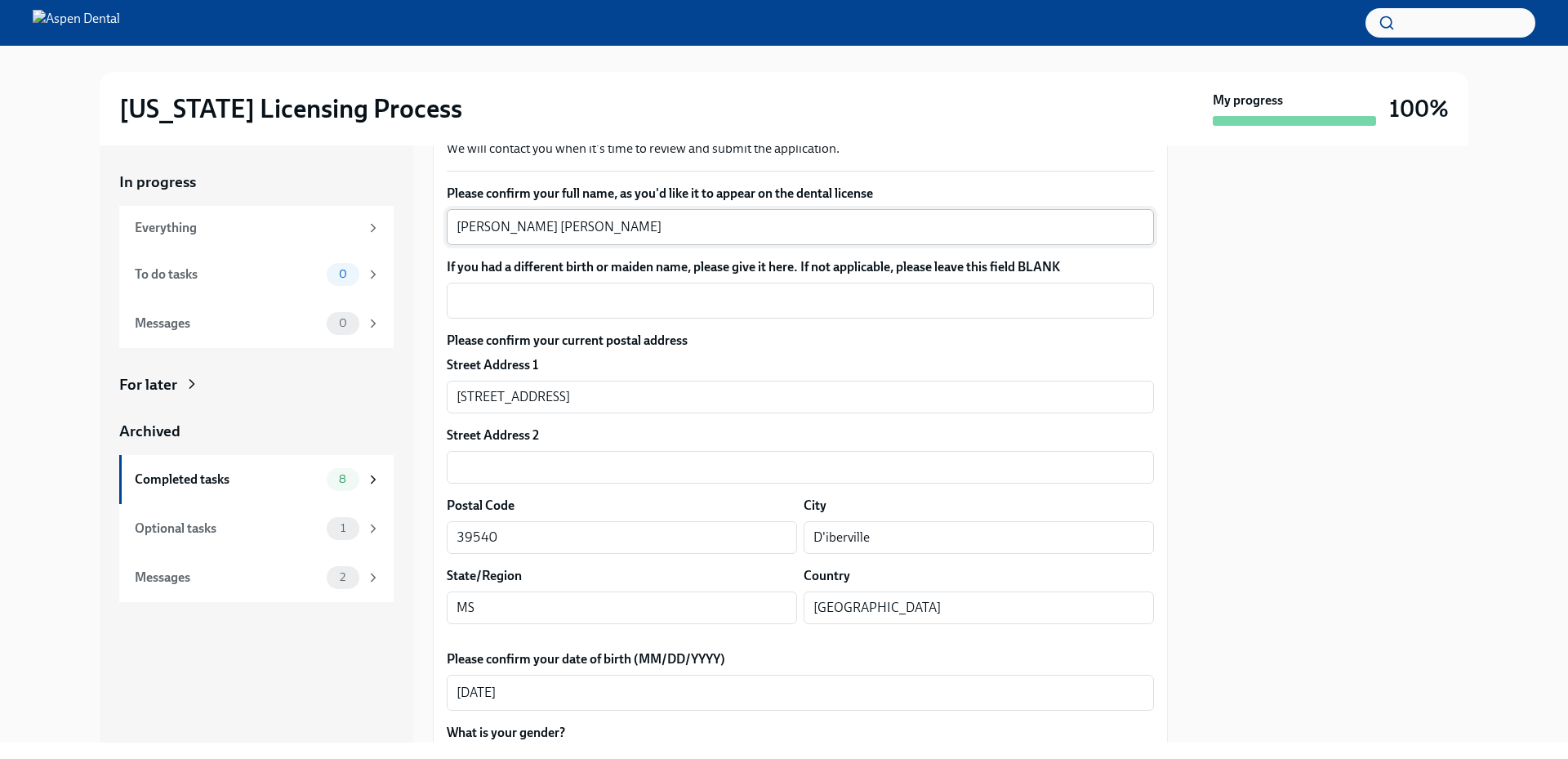
click at [542, 226] on textarea "[PERSON_NAME] [PERSON_NAME]" at bounding box center [800, 227] width 687 height 20
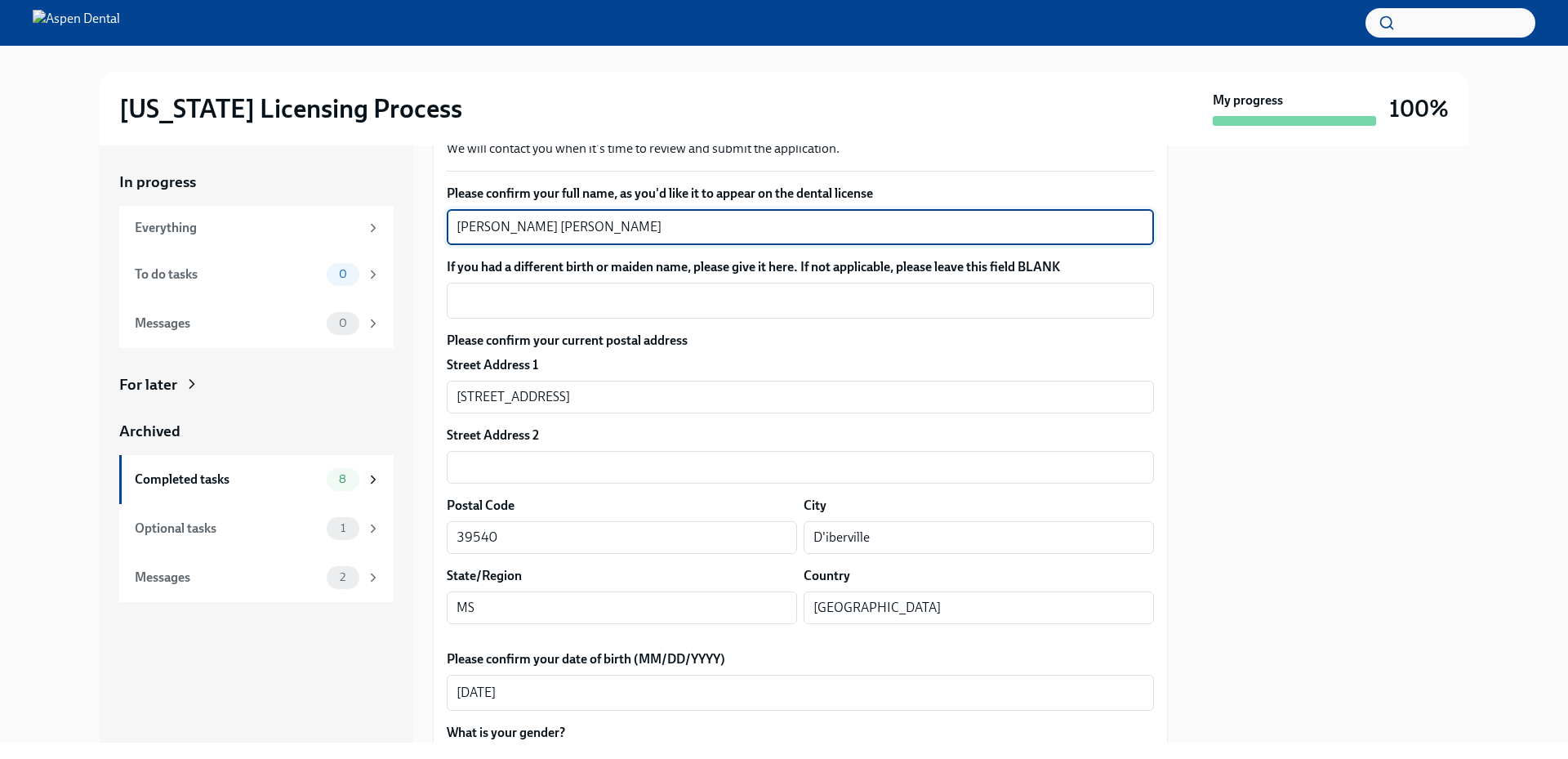
click at [542, 226] on textarea "[PERSON_NAME] [PERSON_NAME]" at bounding box center [800, 227] width 687 height 20
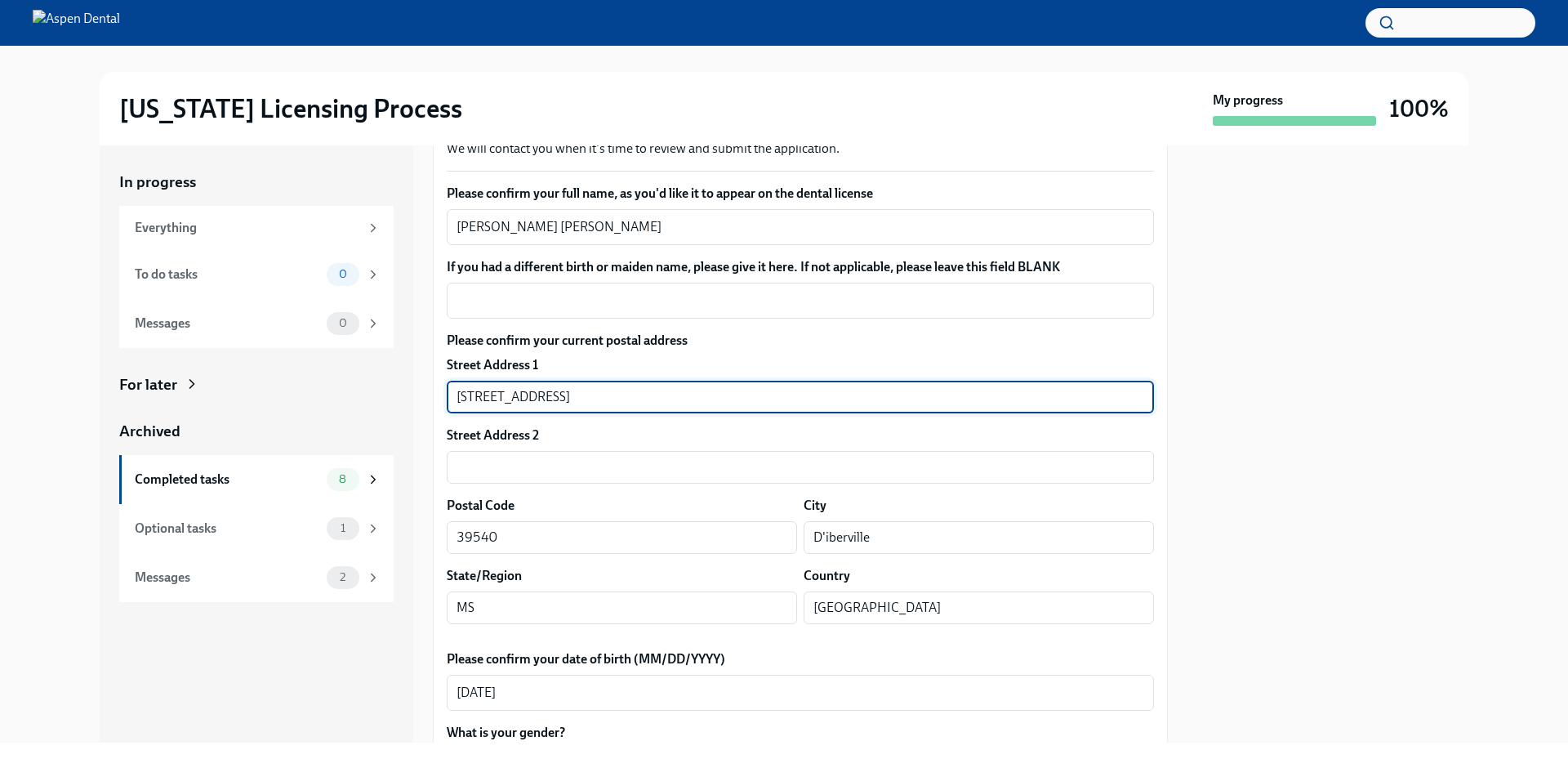
drag, startPoint x: 474, startPoint y: 394, endPoint x: 417, endPoint y: 398, distance: 57.1
click at [417, 398] on div "In progress Everything To do tasks 0 Messages 0 For later Archived Completed ta…" at bounding box center [783, 444] width 1369 height 597
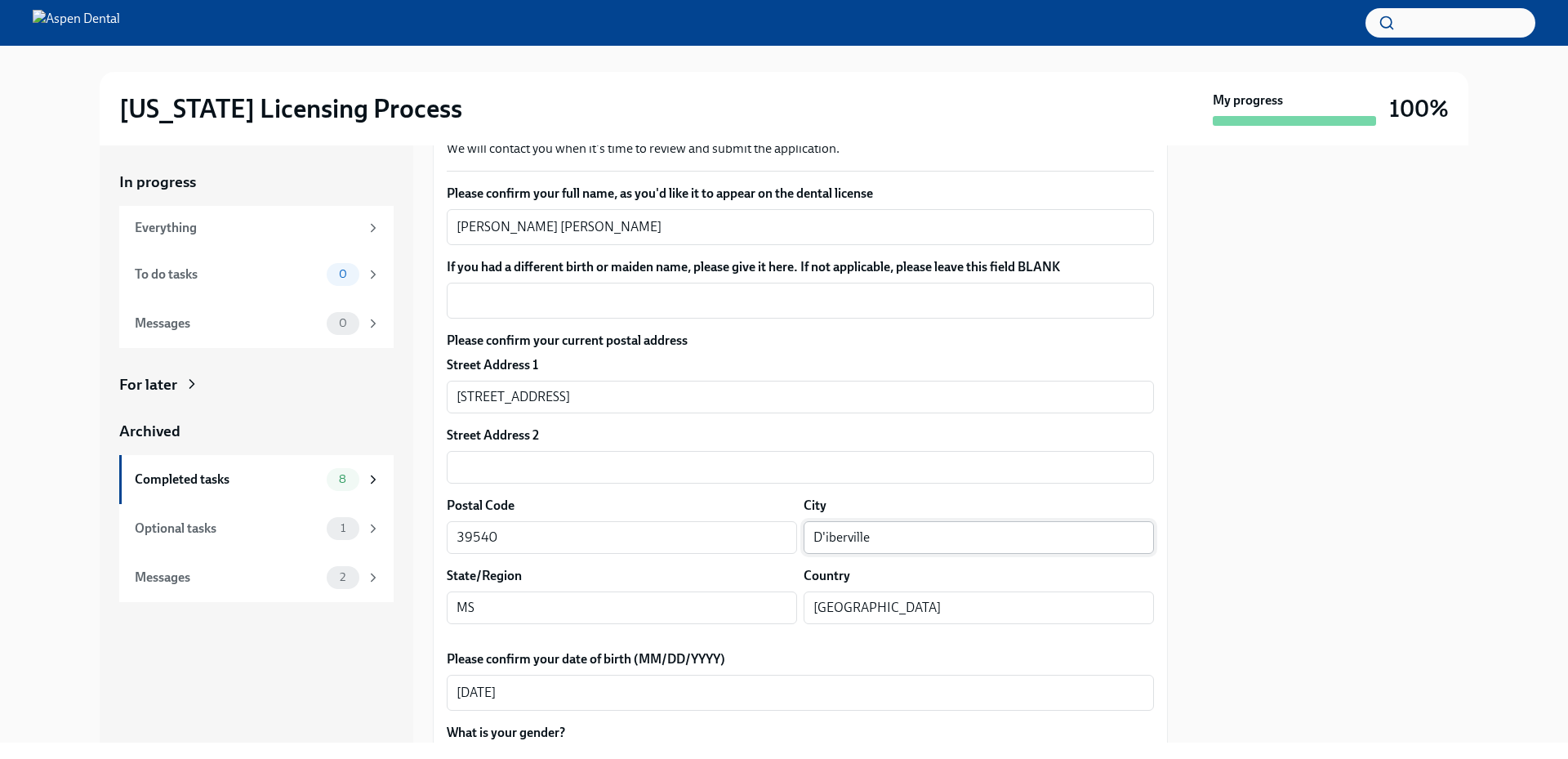
click at [823, 535] on input "D'iberville" at bounding box center [979, 537] width 350 height 33
click at [1241, 430] on div at bounding box center [1328, 444] width 281 height 597
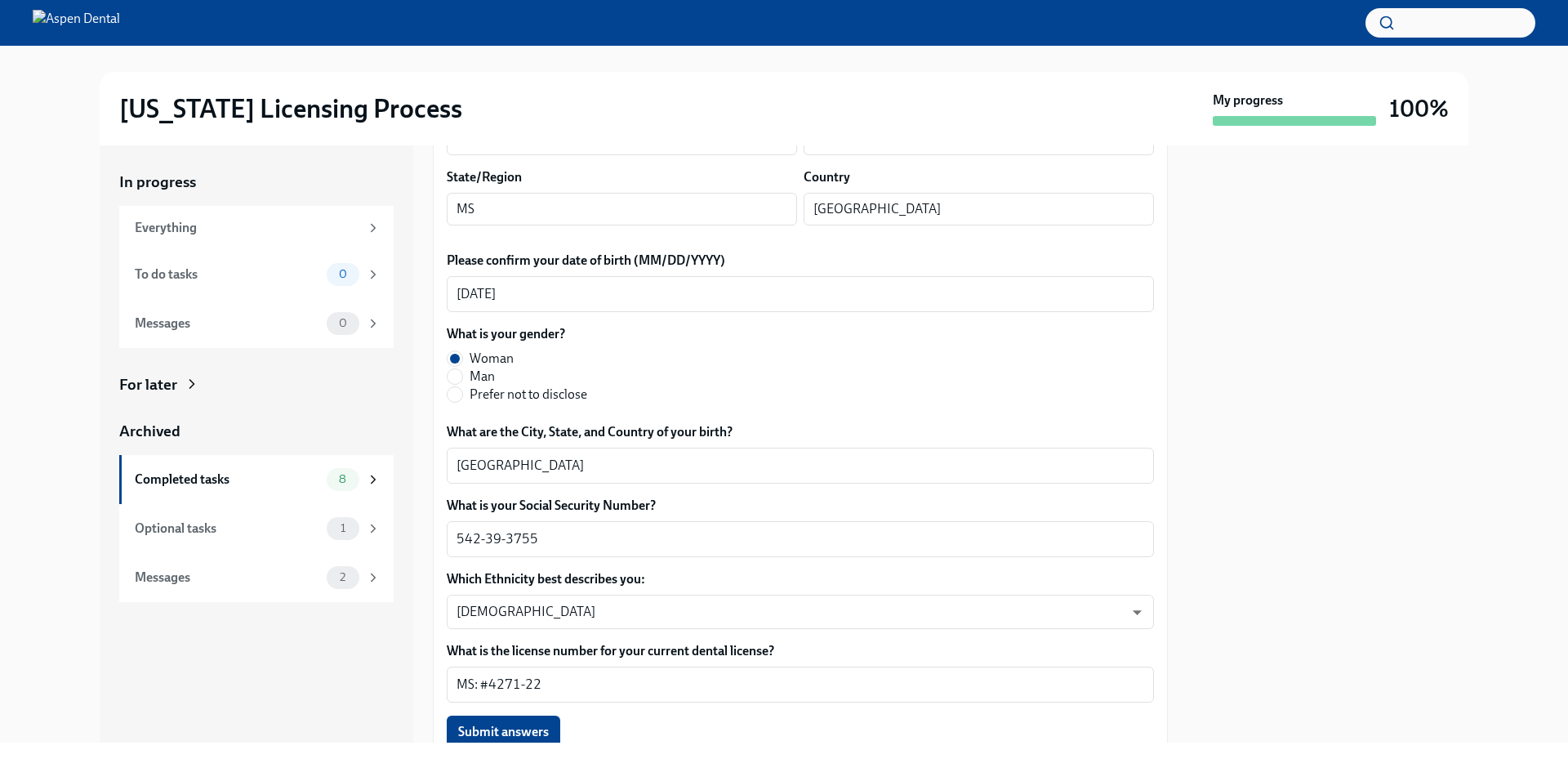
scroll to position [654, 0]
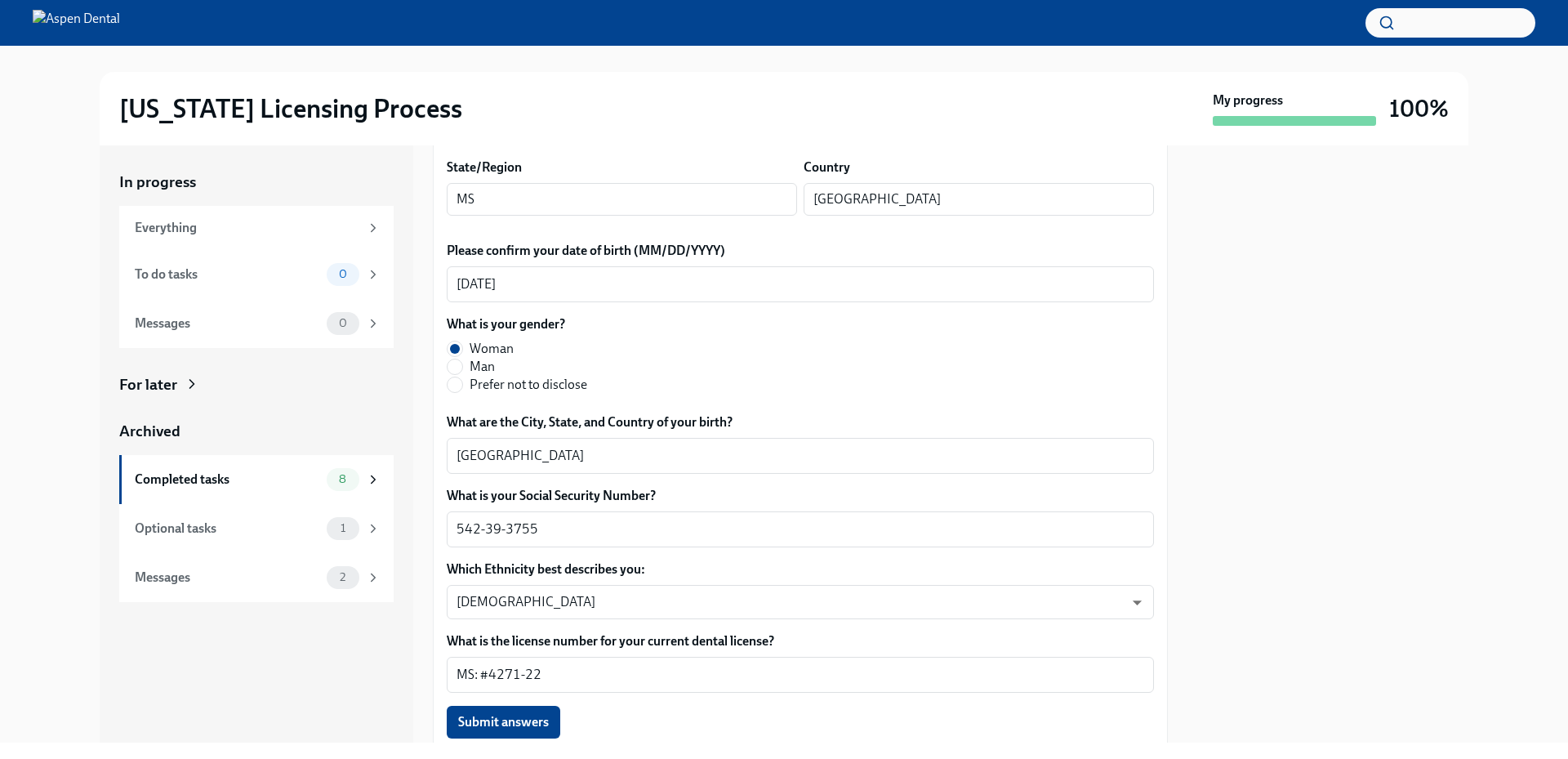
drag, startPoint x: 241, startPoint y: 689, endPoint x: 264, endPoint y: 681, distance: 24.4
click at [241, 689] on div "In progress Everything To do tasks 0 Messages 0 For later Archived Completed ta…" at bounding box center [256, 444] width 314 height 597
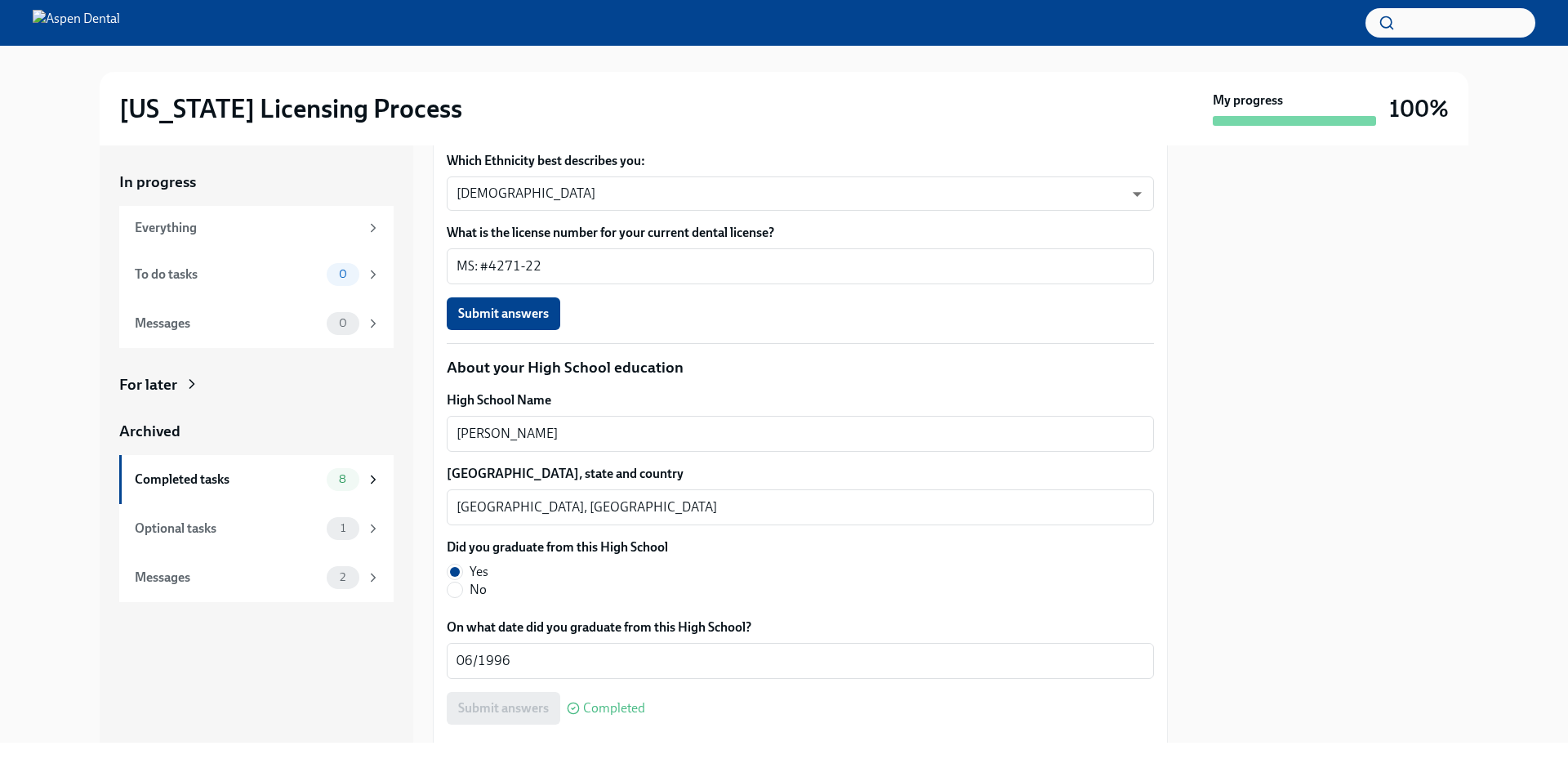
scroll to position [1143, 0]
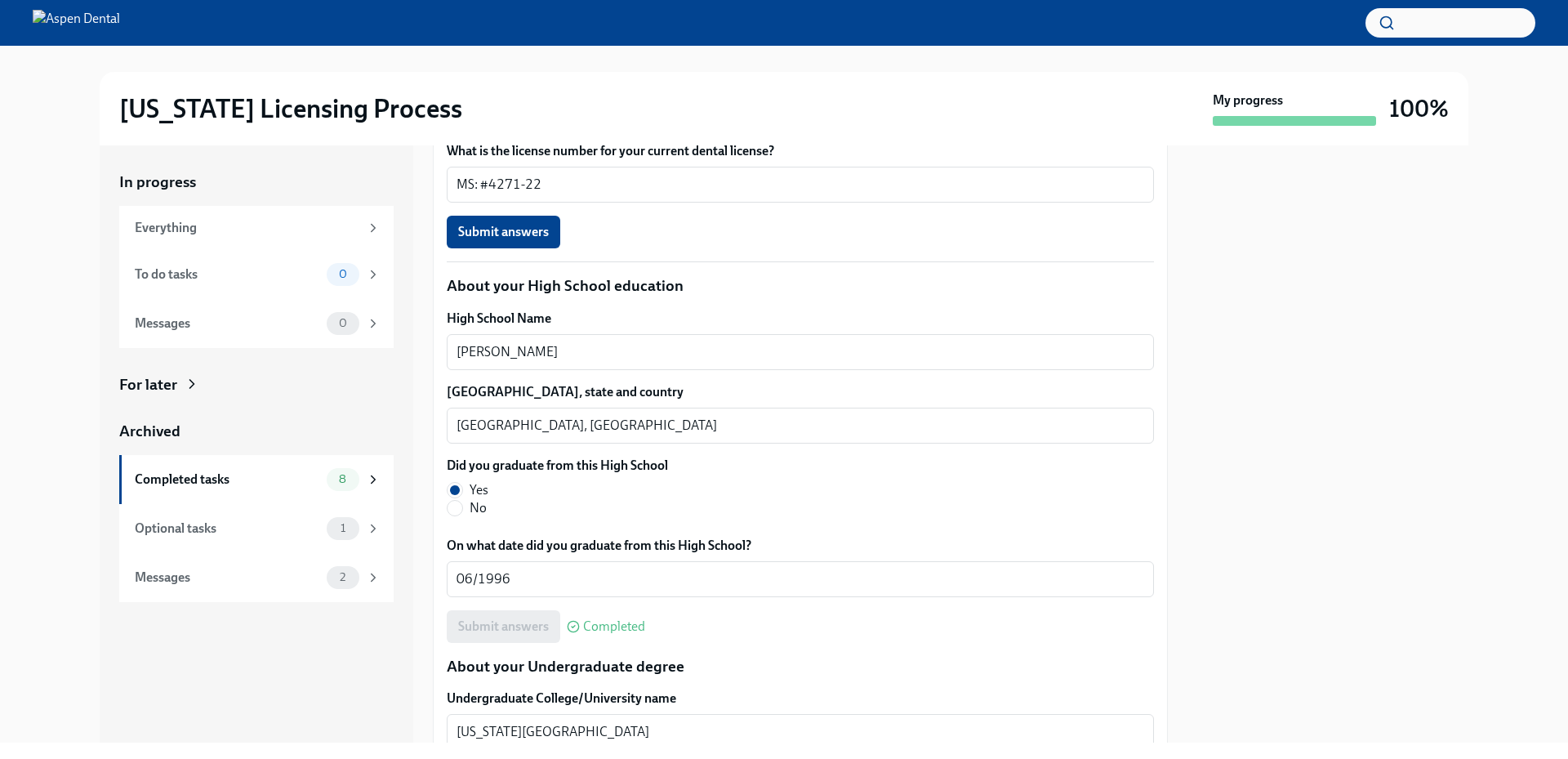
drag, startPoint x: 575, startPoint y: 339, endPoint x: 444, endPoint y: 347, distance: 131.2
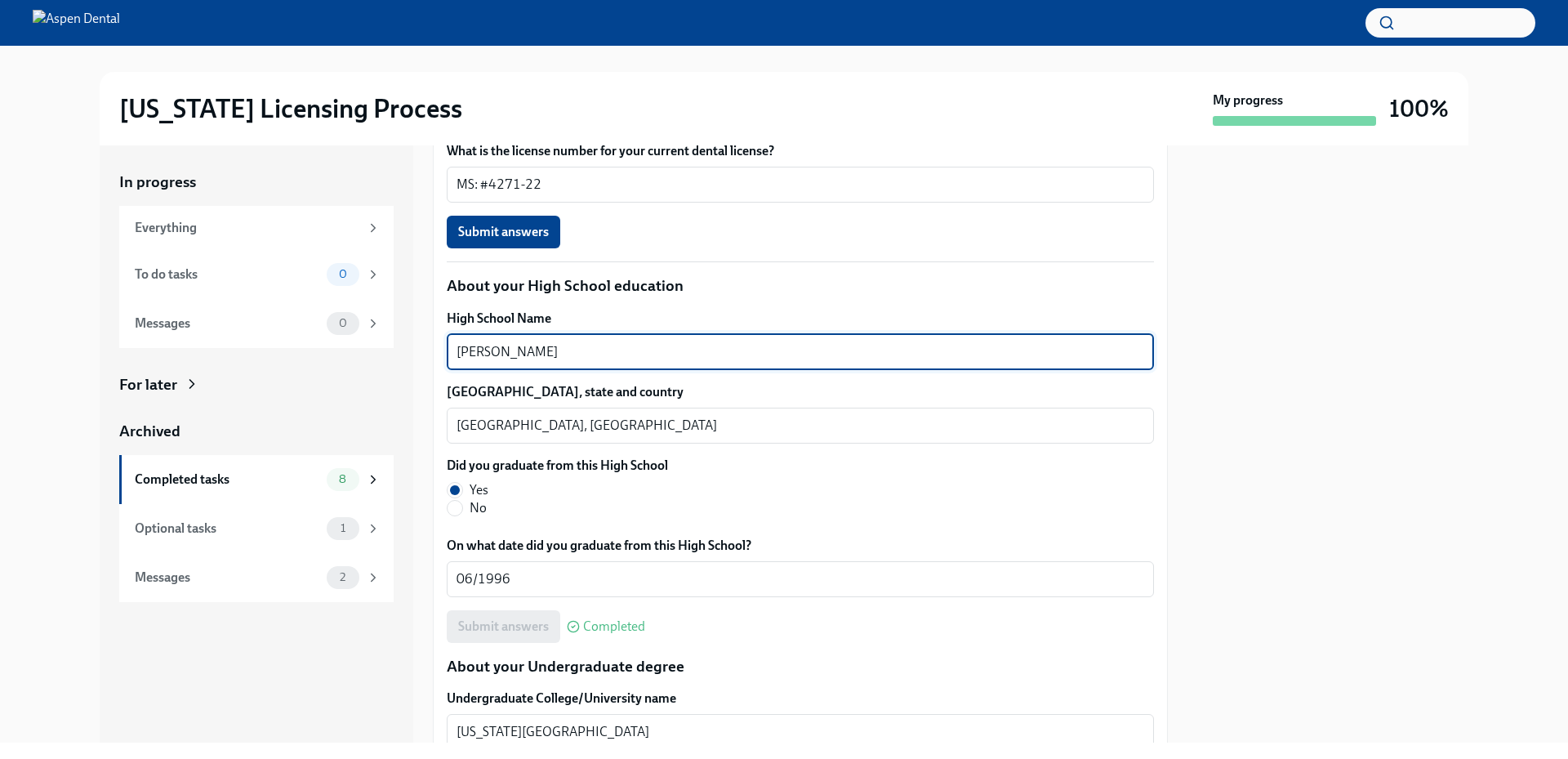
drag, startPoint x: 587, startPoint y: 347, endPoint x: 429, endPoint y: 358, distance: 158.4
click at [429, 358] on div "In progress Everything To do tasks 0 Messages 0 For later Archived Completed ta…" at bounding box center [783, 444] width 1369 height 597
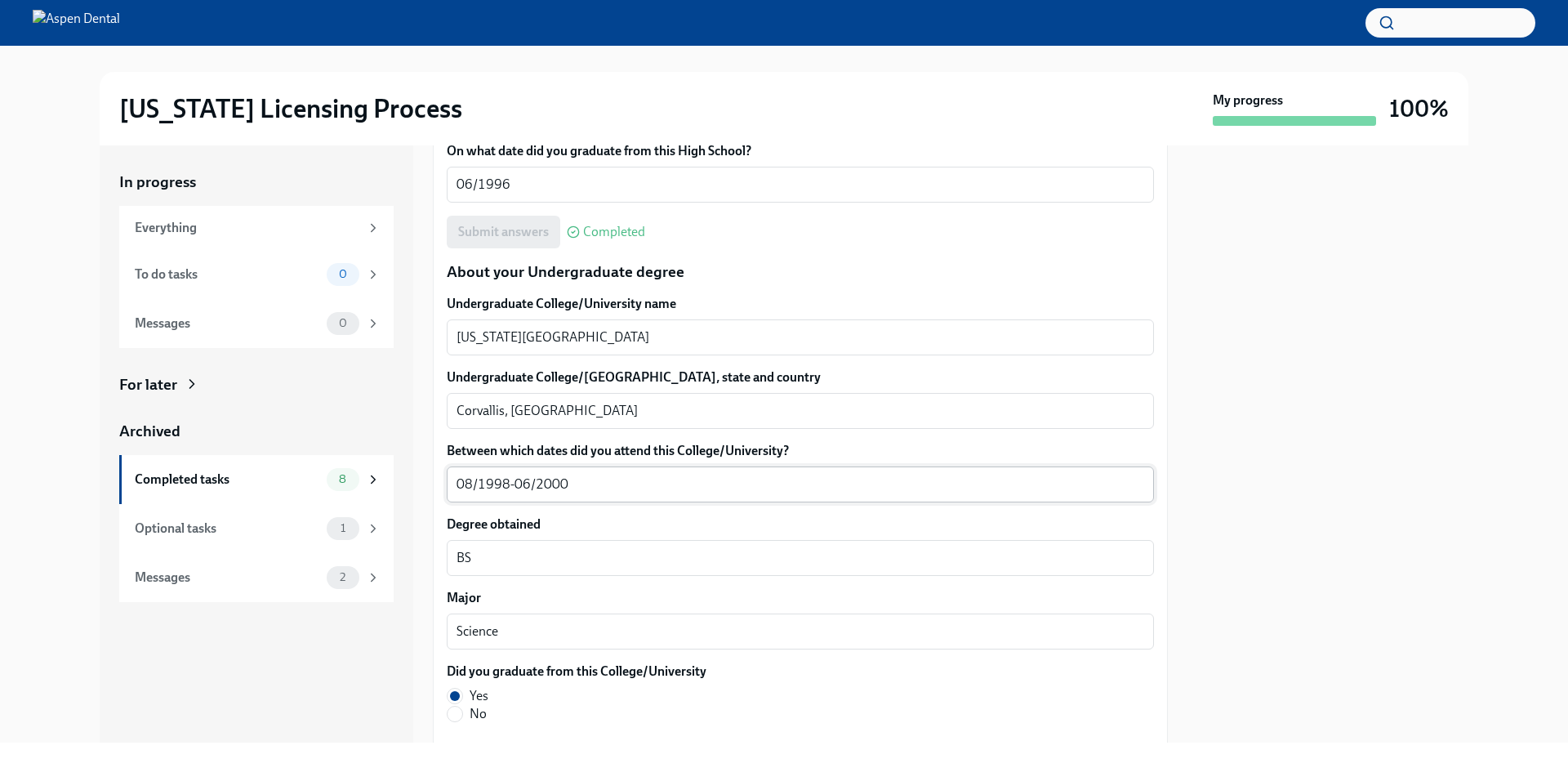
scroll to position [1552, 0]
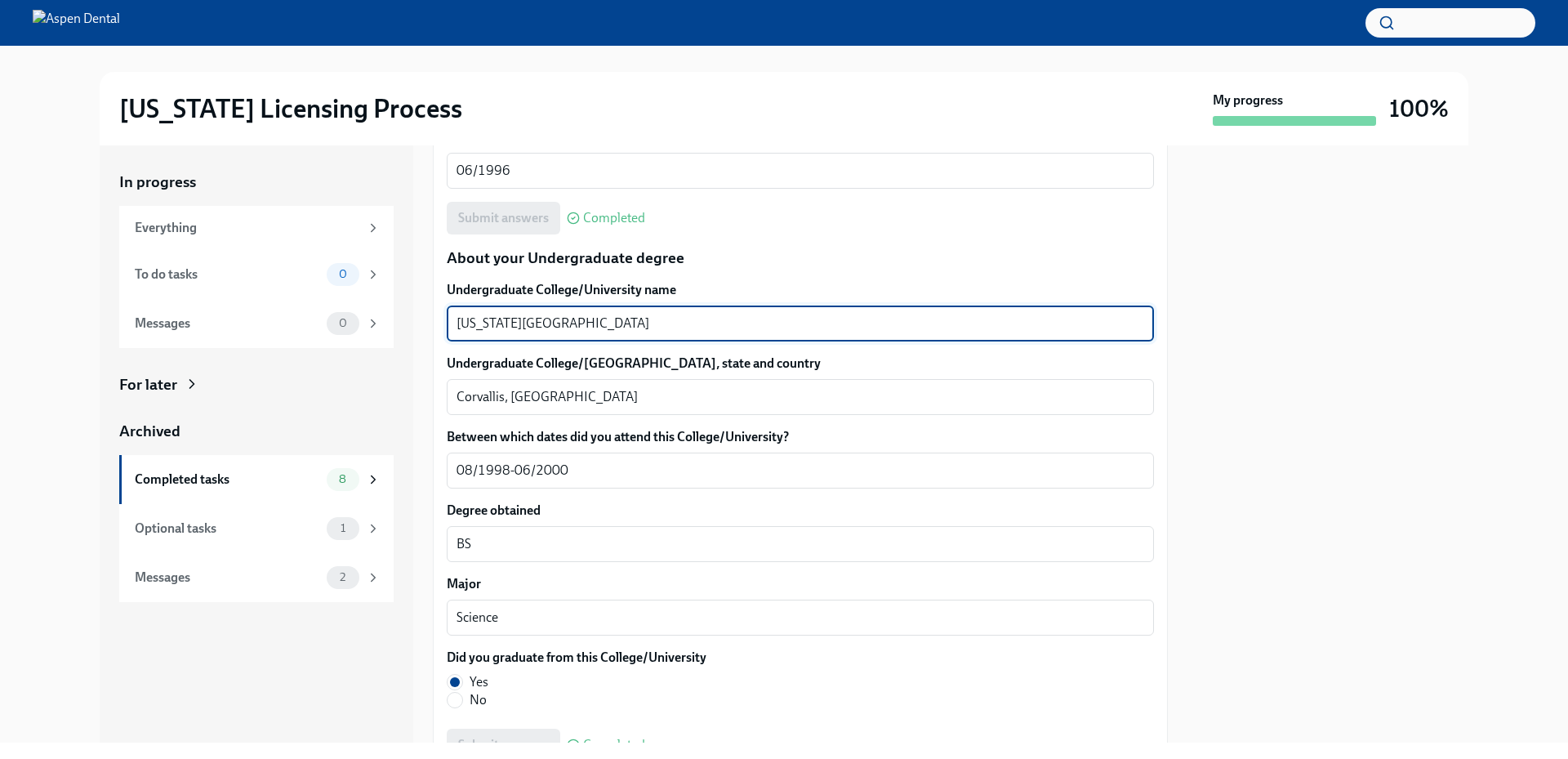
drag, startPoint x: 594, startPoint y: 321, endPoint x: 396, endPoint y: 316, distance: 198.1
click at [396, 316] on div "In progress Everything To do tasks 0 Messages 0 For later Archived Completed ta…" at bounding box center [783, 444] width 1369 height 597
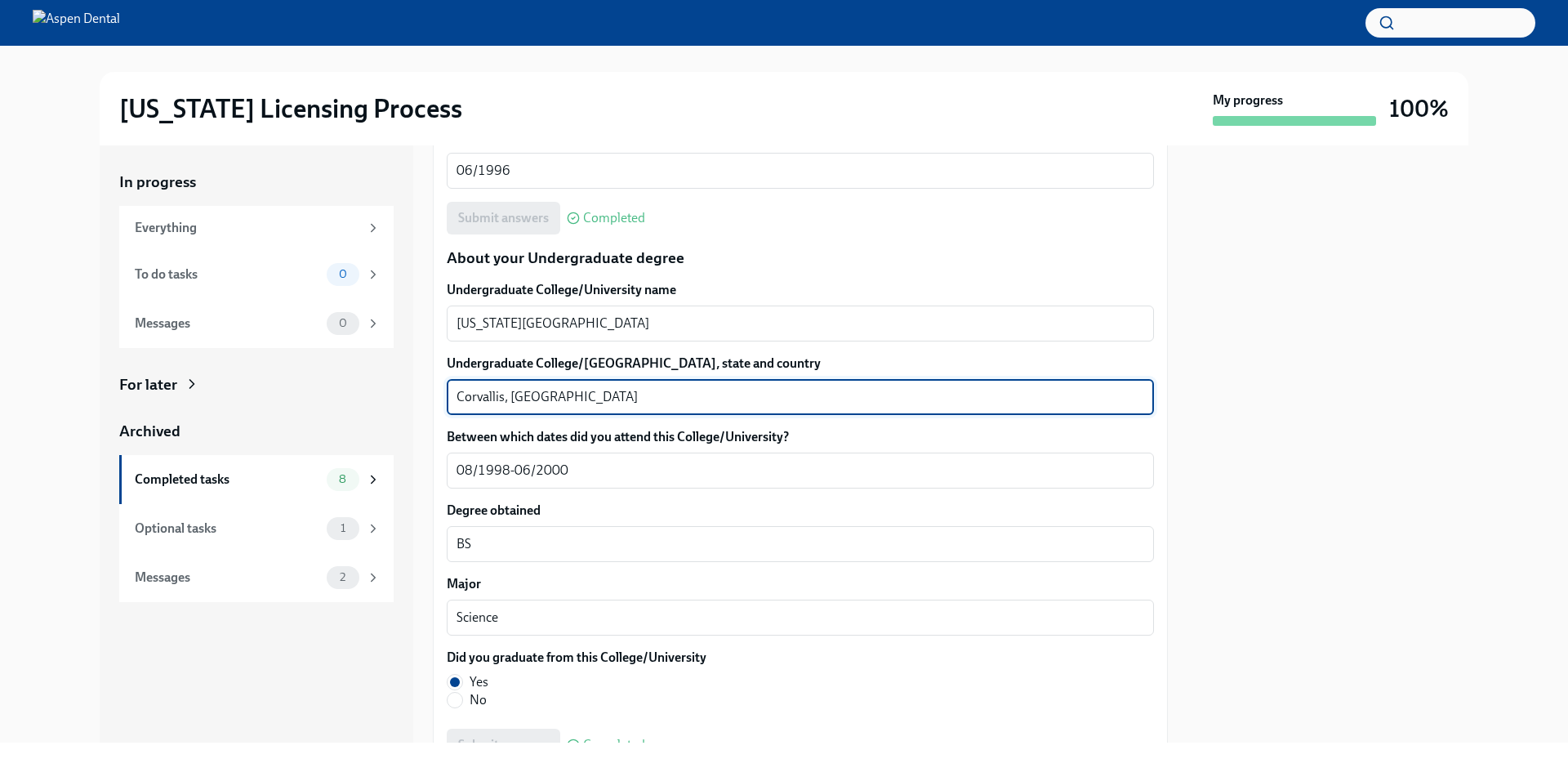
click at [482, 395] on textarea "Corvallis, [GEOGRAPHIC_DATA]" at bounding box center [800, 397] width 687 height 20
click at [482, 394] on textarea "Corvallis, [GEOGRAPHIC_DATA]" at bounding box center [800, 397] width 687 height 20
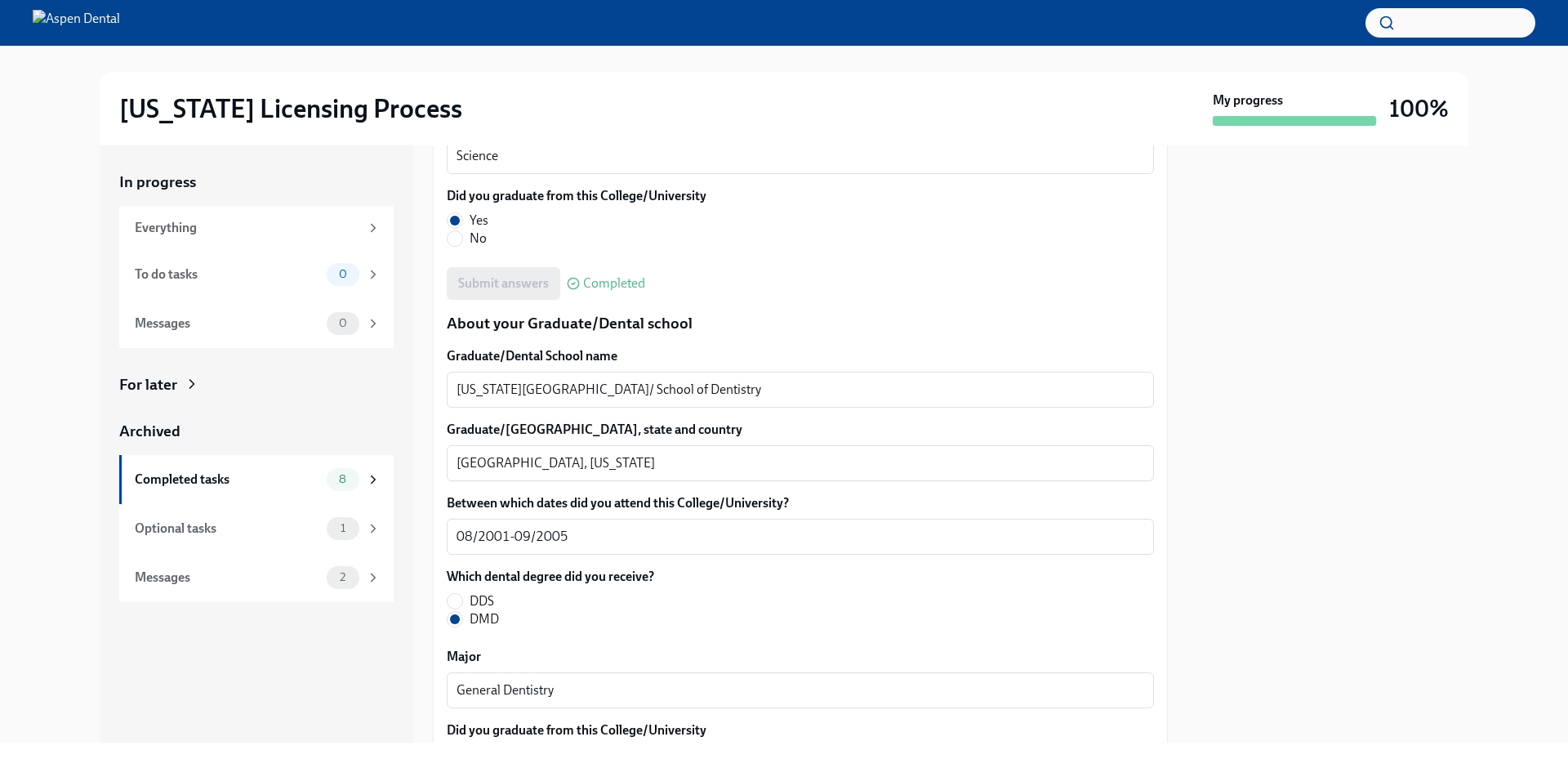
scroll to position [2042, 0]
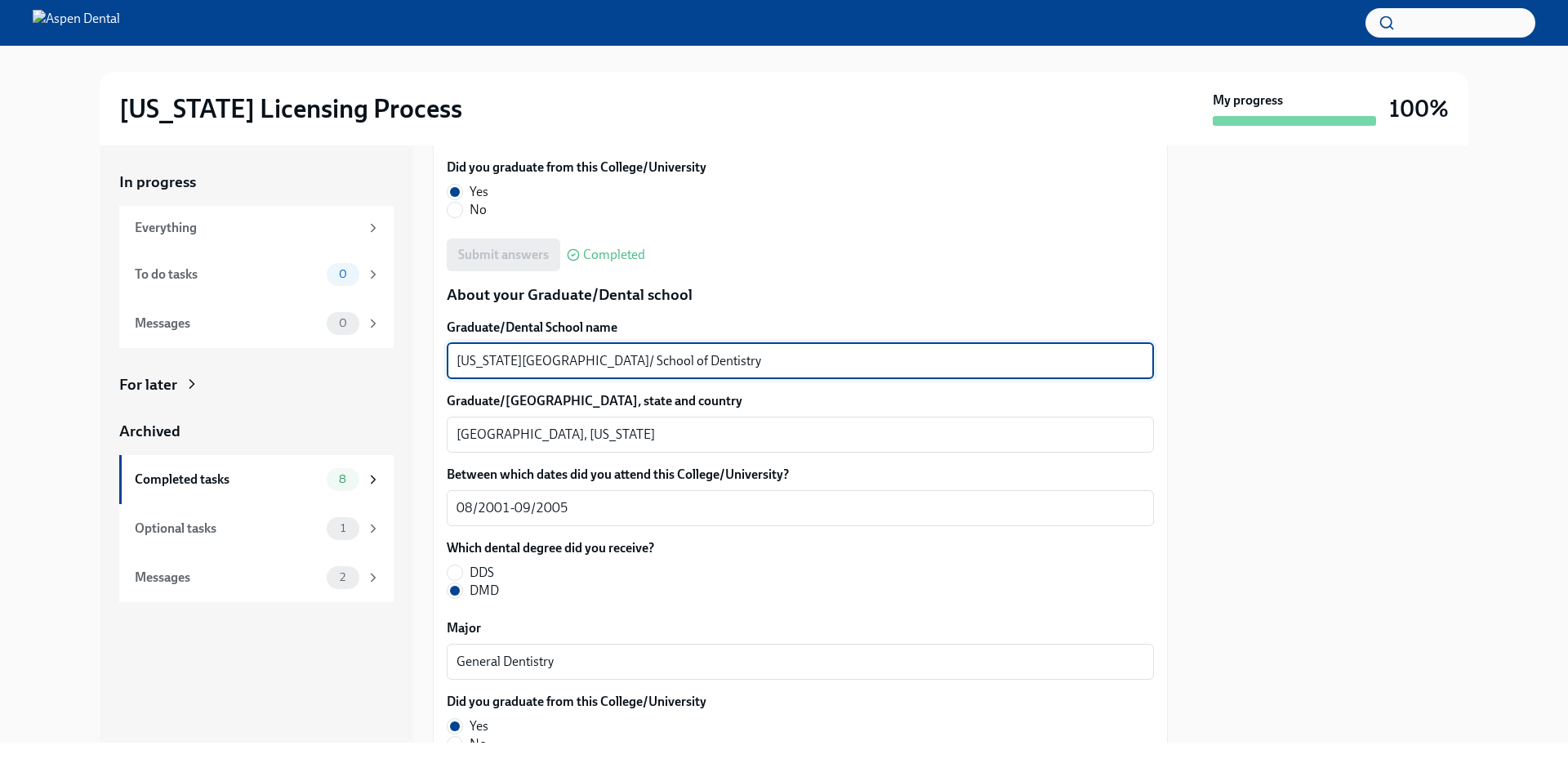
drag, startPoint x: 763, startPoint y: 359, endPoint x: 535, endPoint y: 348, distance: 228.3
click at [451, 352] on div "[US_STATE][GEOGRAPHIC_DATA]/ School of Dentistry x ​" at bounding box center [800, 361] width 707 height 36
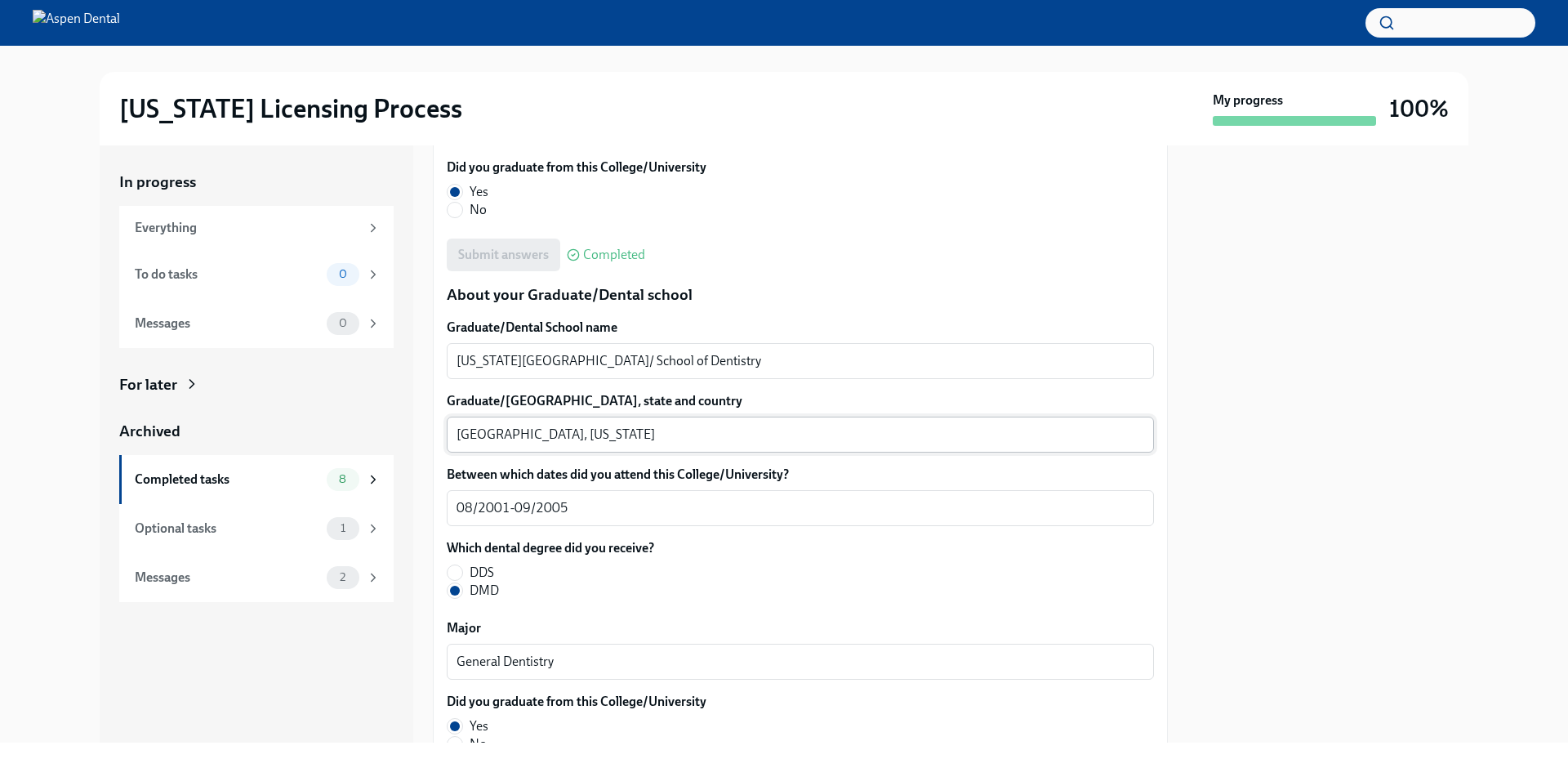
click at [489, 430] on textarea "[GEOGRAPHIC_DATA], [US_STATE]" at bounding box center [800, 434] width 687 height 20
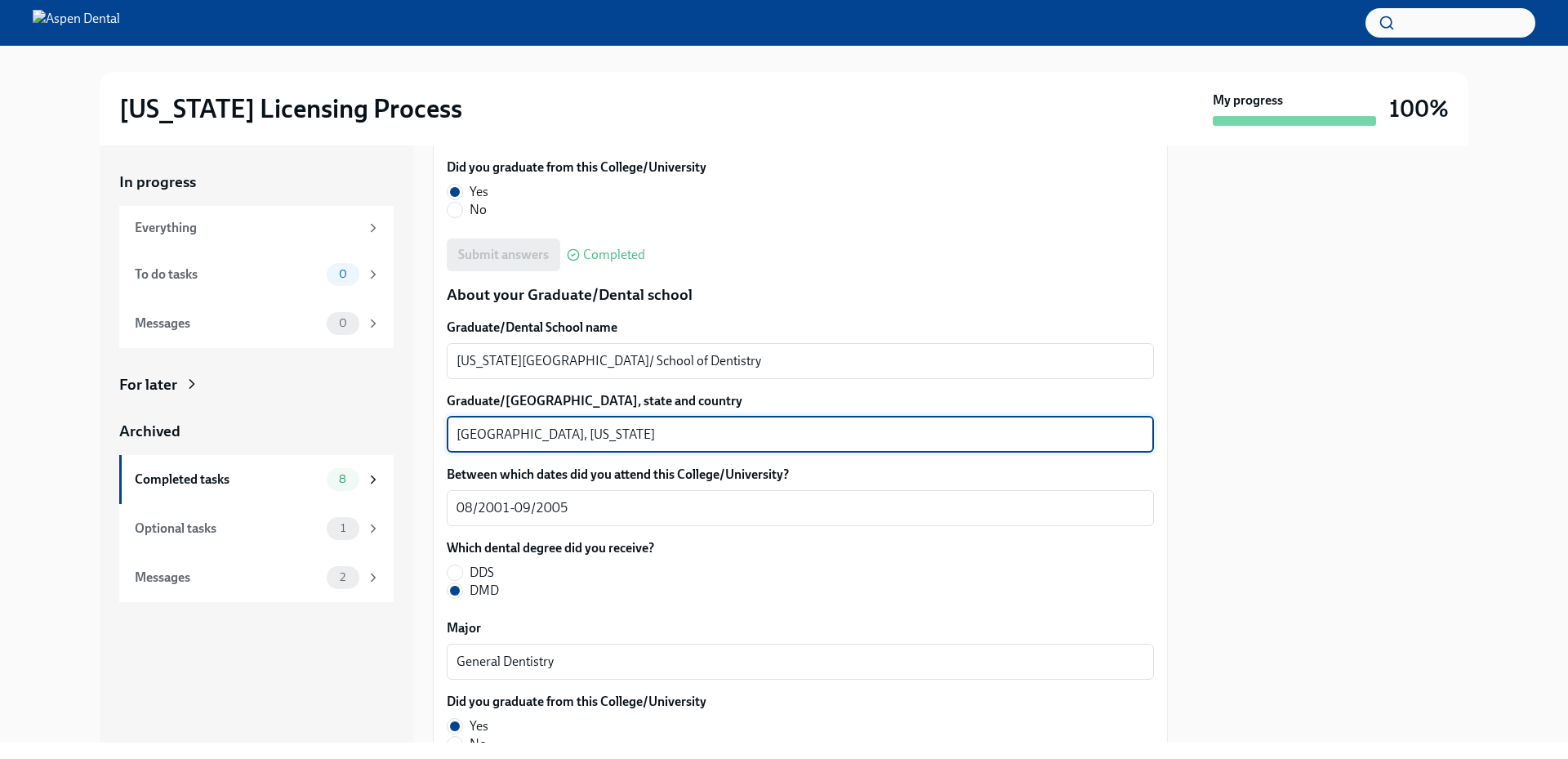
click at [489, 430] on textarea "[GEOGRAPHIC_DATA], [US_STATE]" at bounding box center [800, 434] width 687 height 20
